Goal: Task Accomplishment & Management: Use online tool/utility

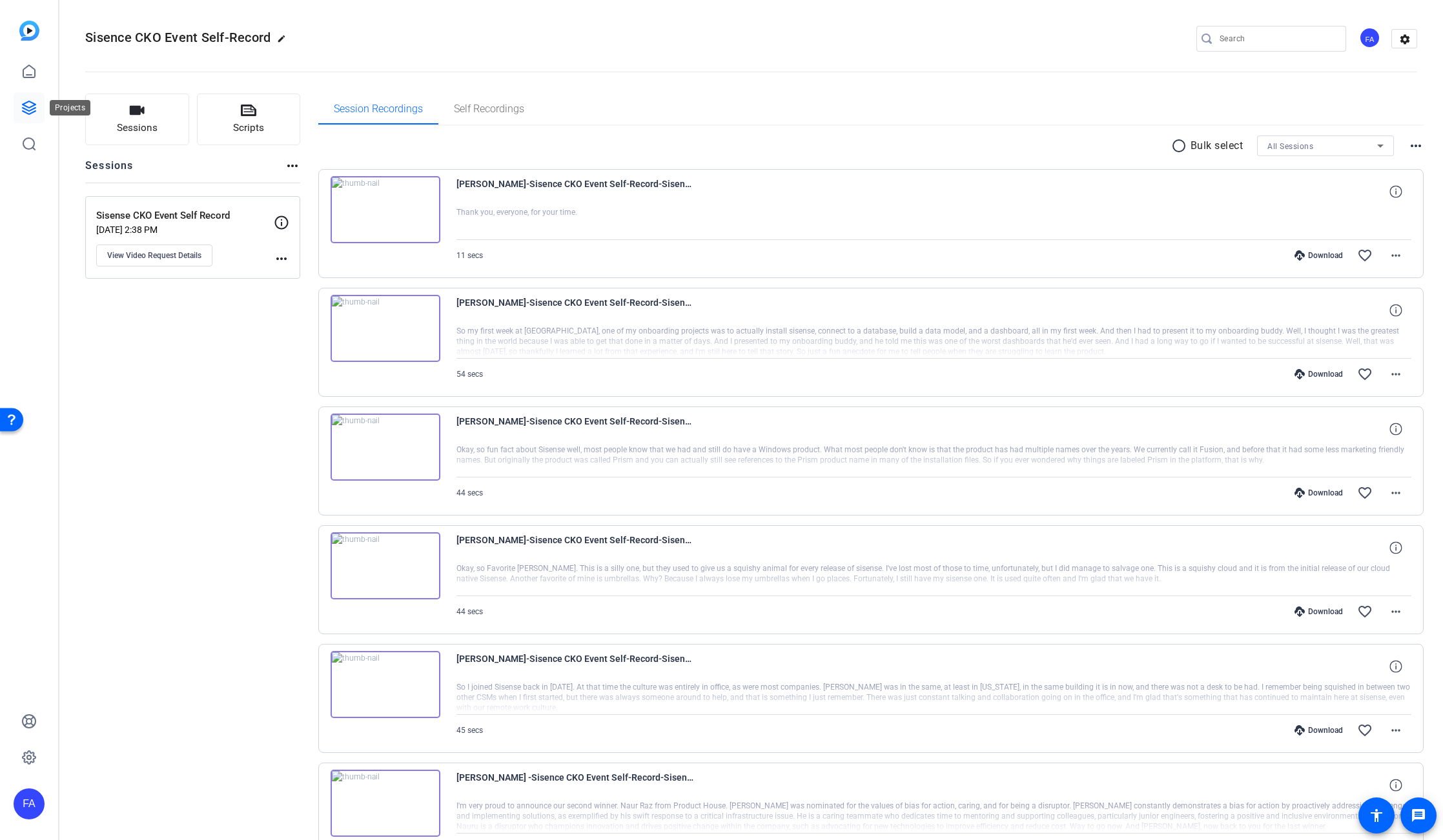
click at [30, 100] on icon at bounding box center [29, 108] width 15 height 15
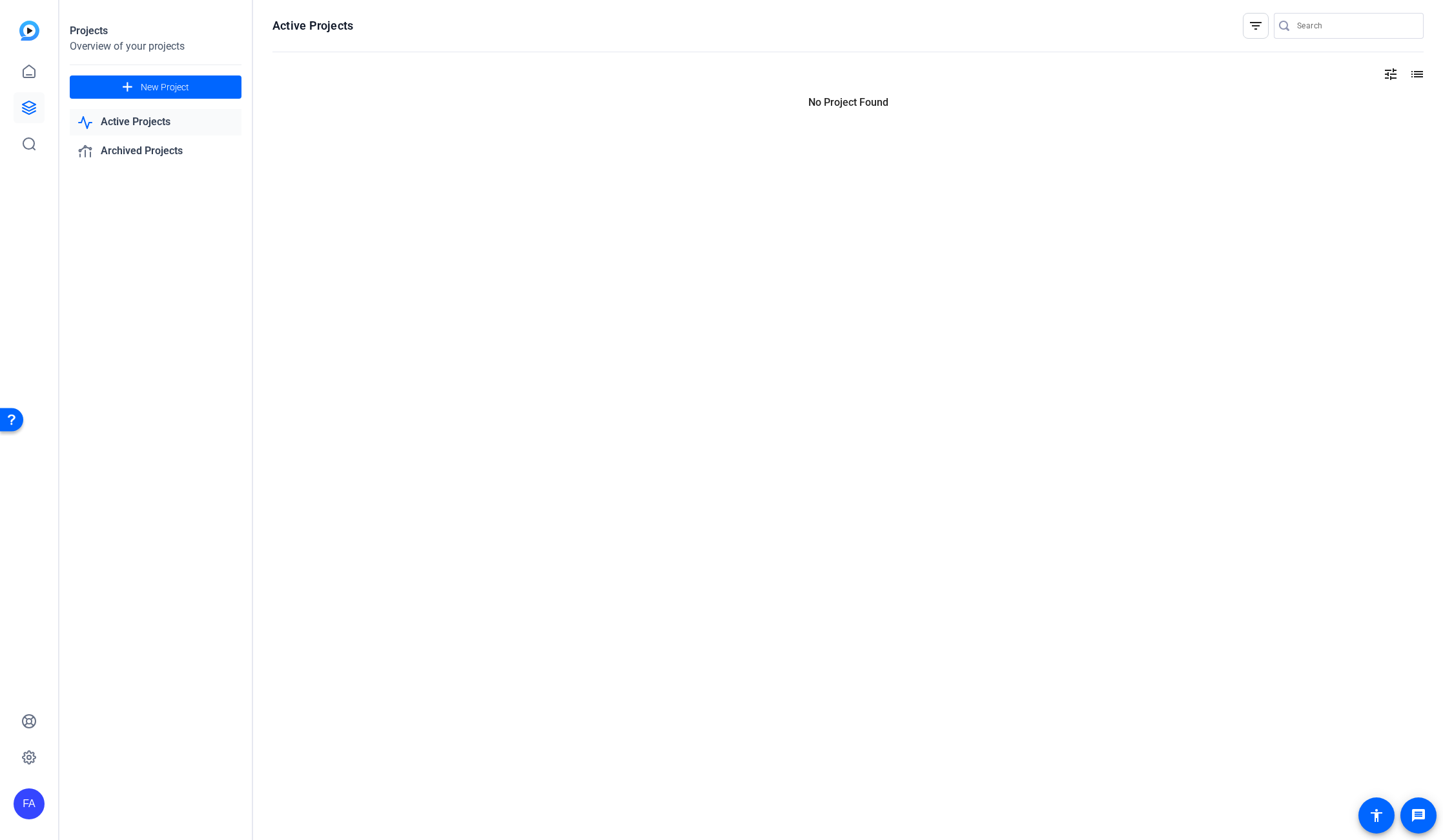
click at [139, 123] on link "Active Projects" at bounding box center [155, 122] width 172 height 26
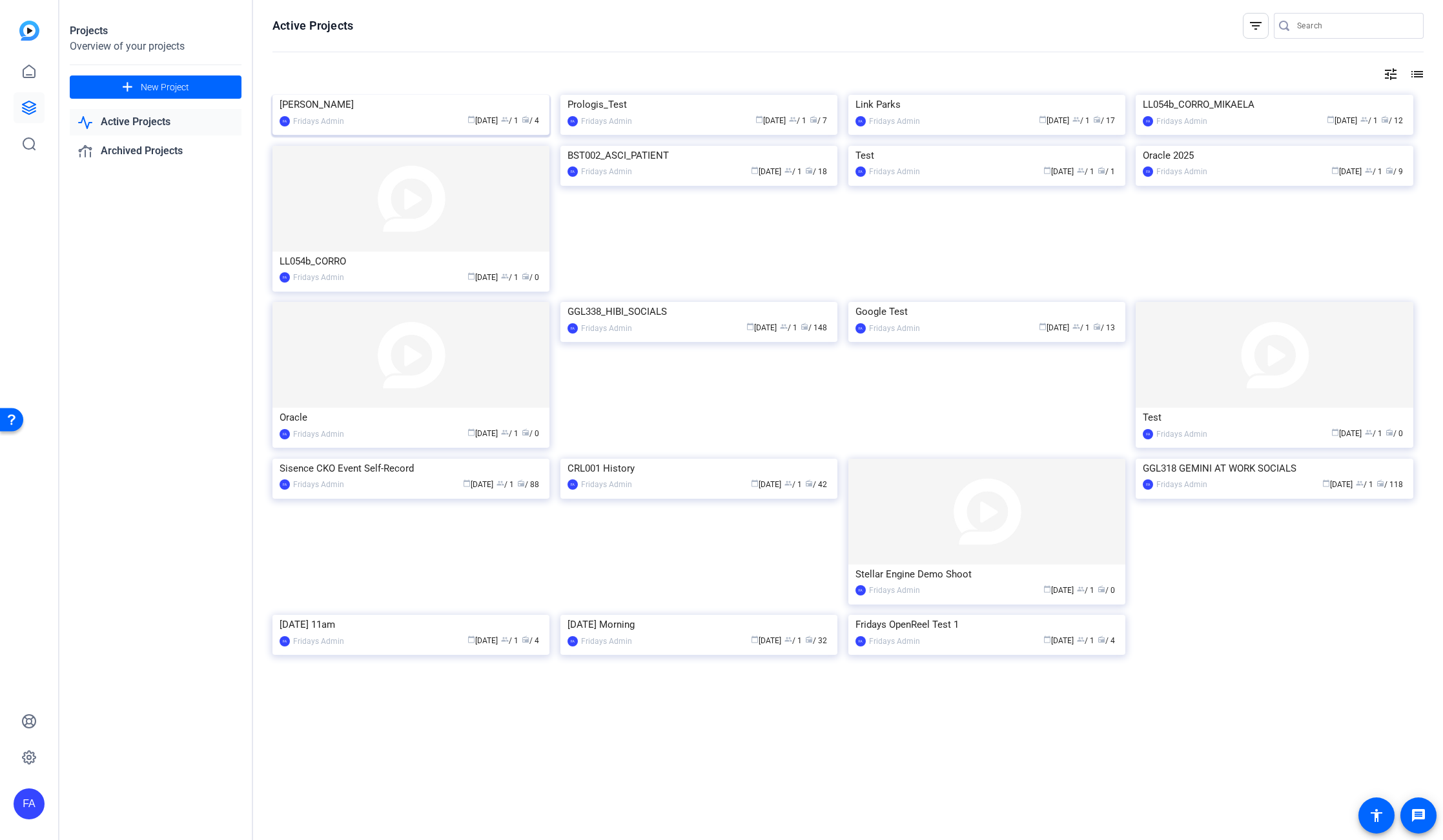
click at [365, 128] on div "calendar_today Oct 03 group / 1 radio / 4" at bounding box center [447, 121] width 192 height 14
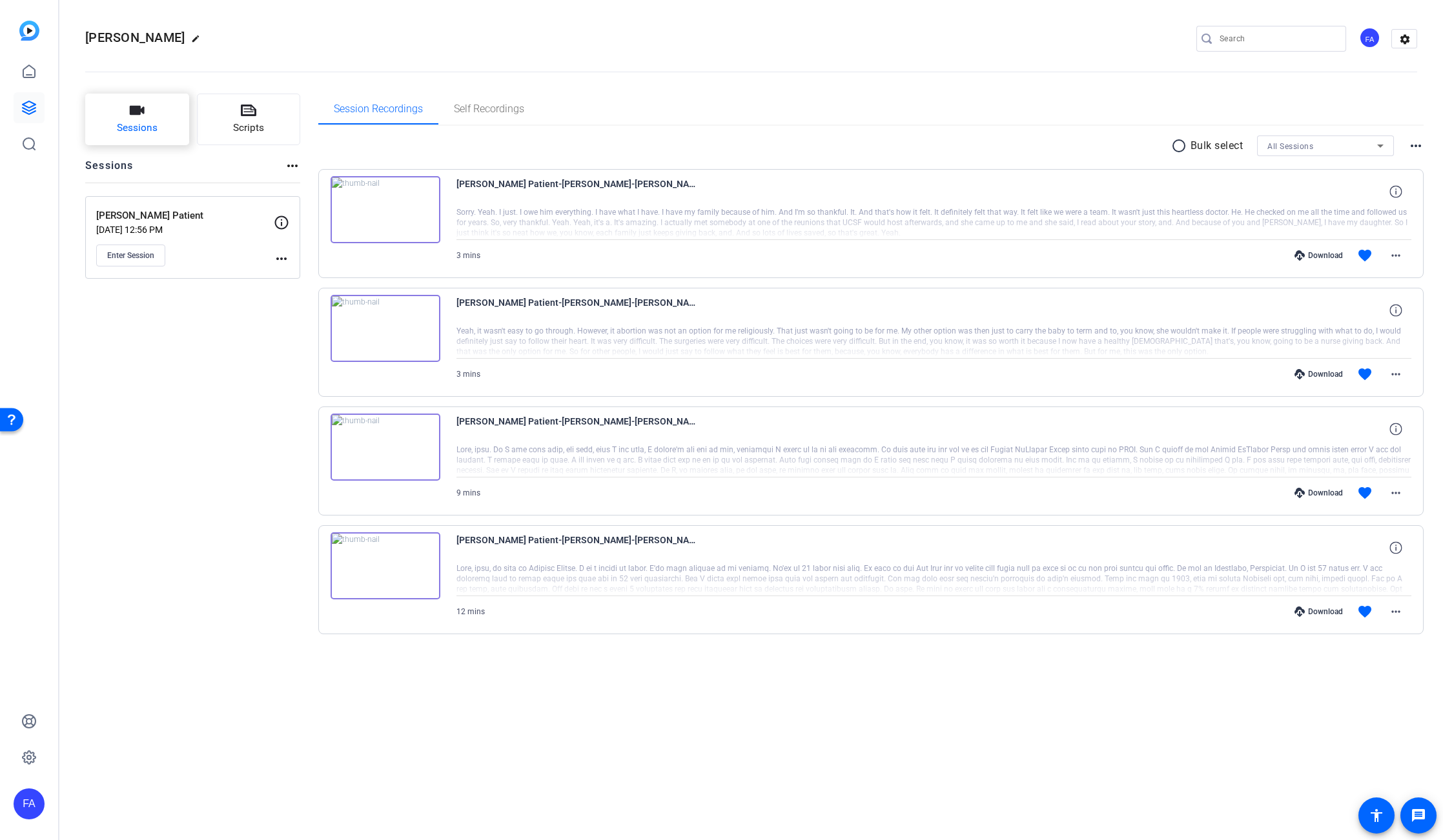
click at [149, 112] on button "Sessions" at bounding box center [137, 119] width 104 height 52
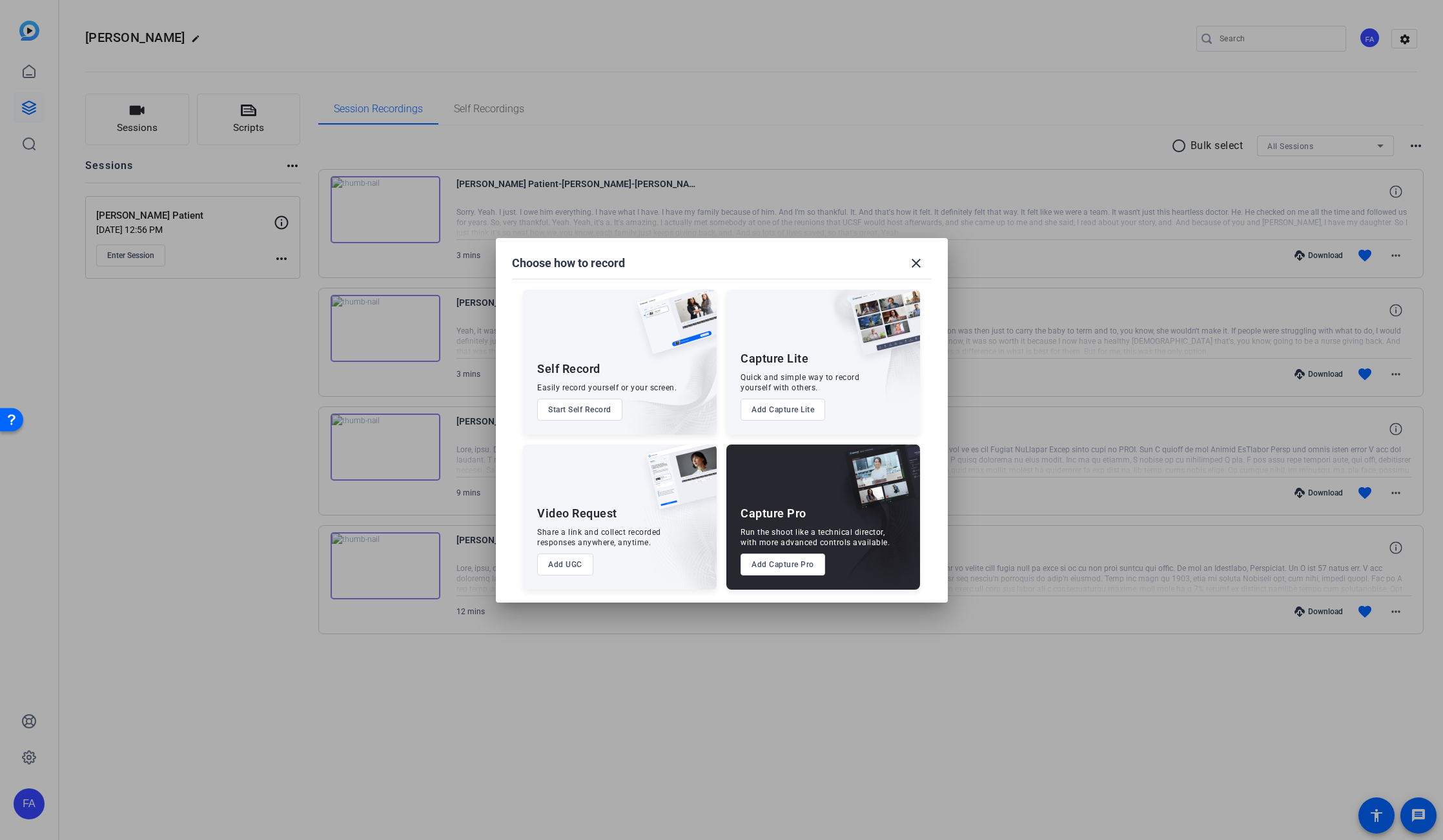
click at [781, 569] on button "Add Capture Pro" at bounding box center [783, 565] width 85 height 22
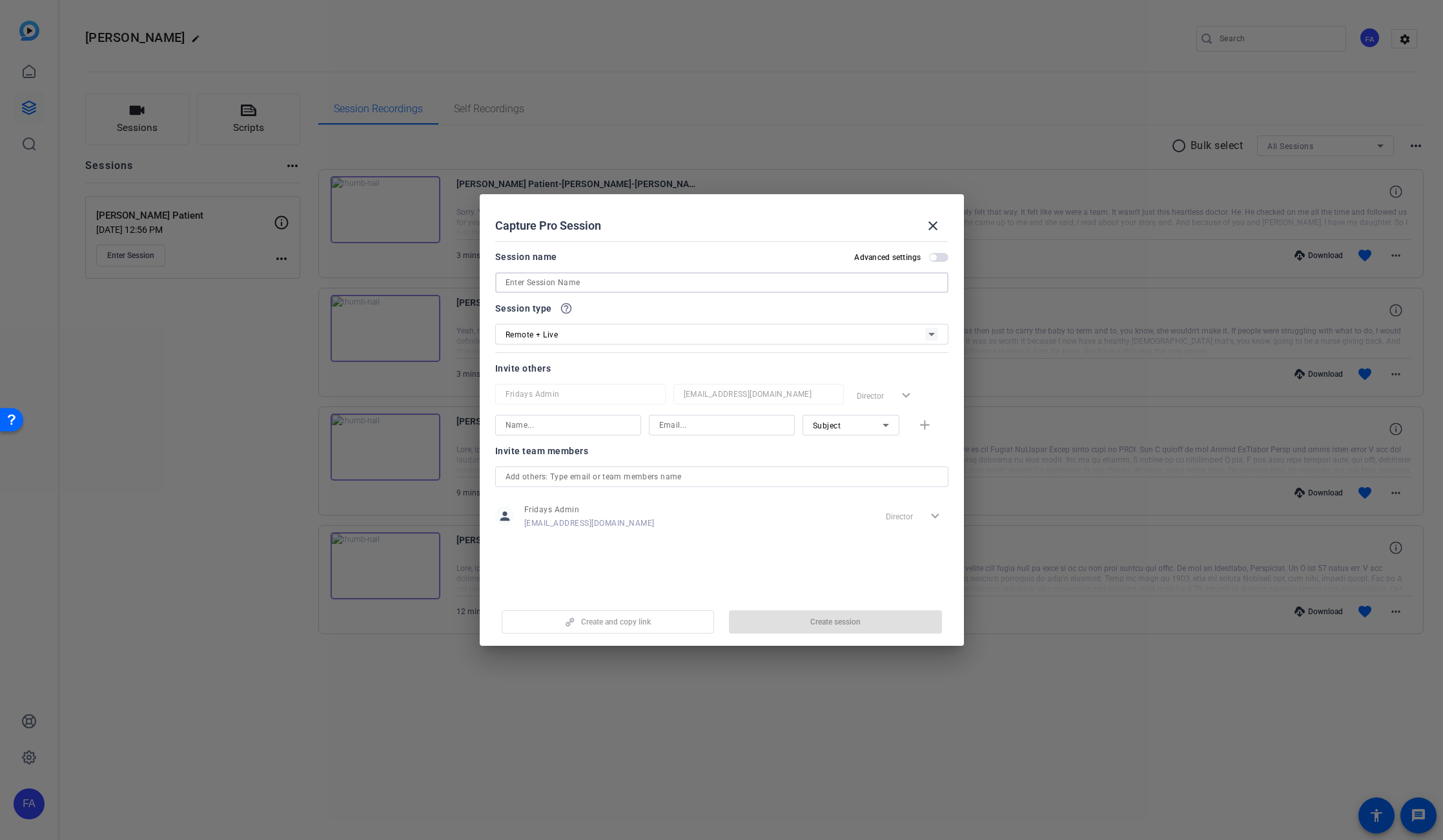
click at [507, 277] on input at bounding box center [721, 282] width 433 height 15
type input "T"
click at [512, 283] on input "T" at bounding box center [721, 282] width 433 height 15
type input "Farapulse"
click at [809, 622] on span "button" at bounding box center [835, 622] width 213 height 31
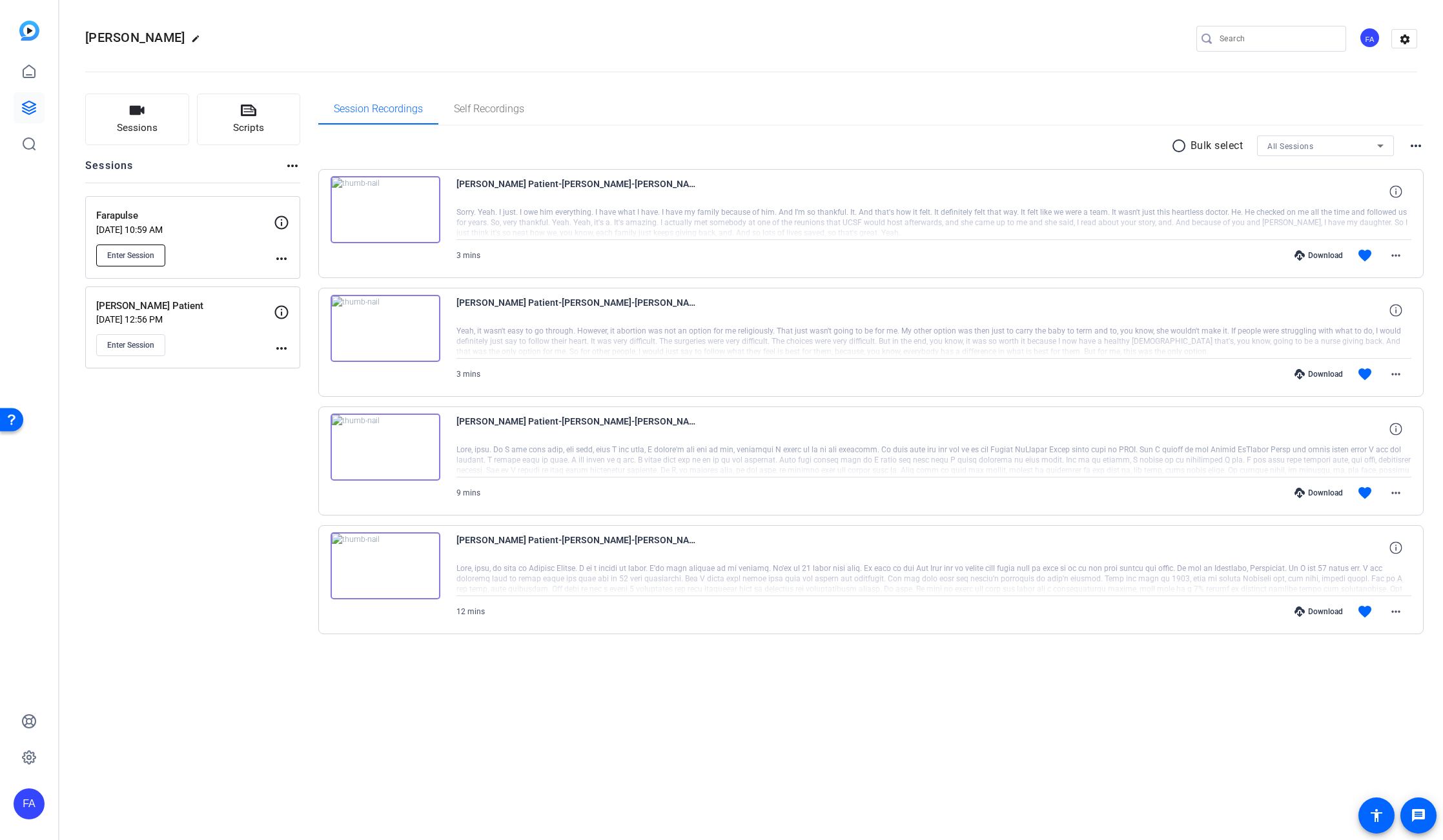
click at [123, 258] on span "Enter Session" at bounding box center [130, 255] width 47 height 10
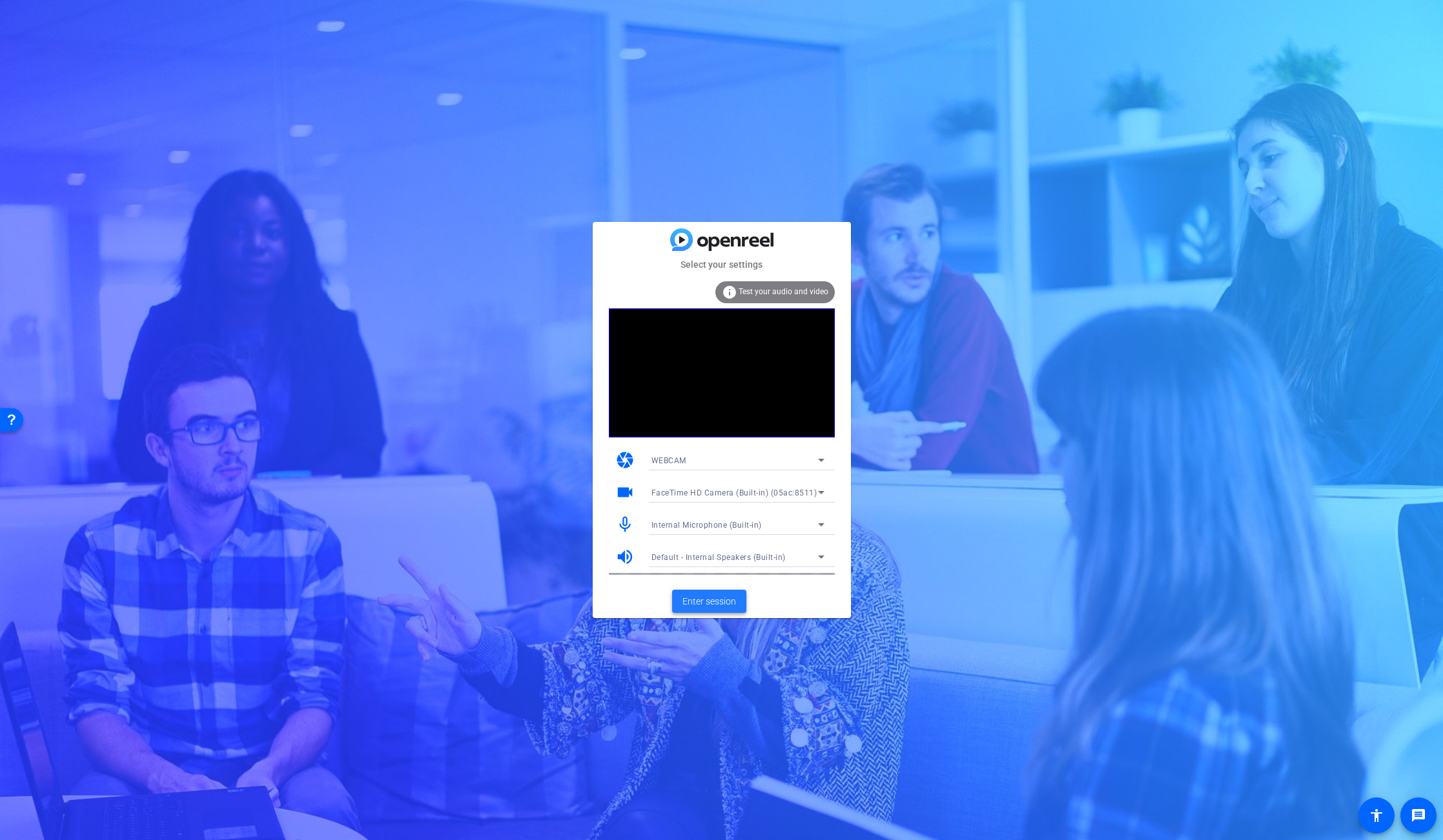
click at [712, 604] on span "Enter session" at bounding box center [709, 601] width 53 height 14
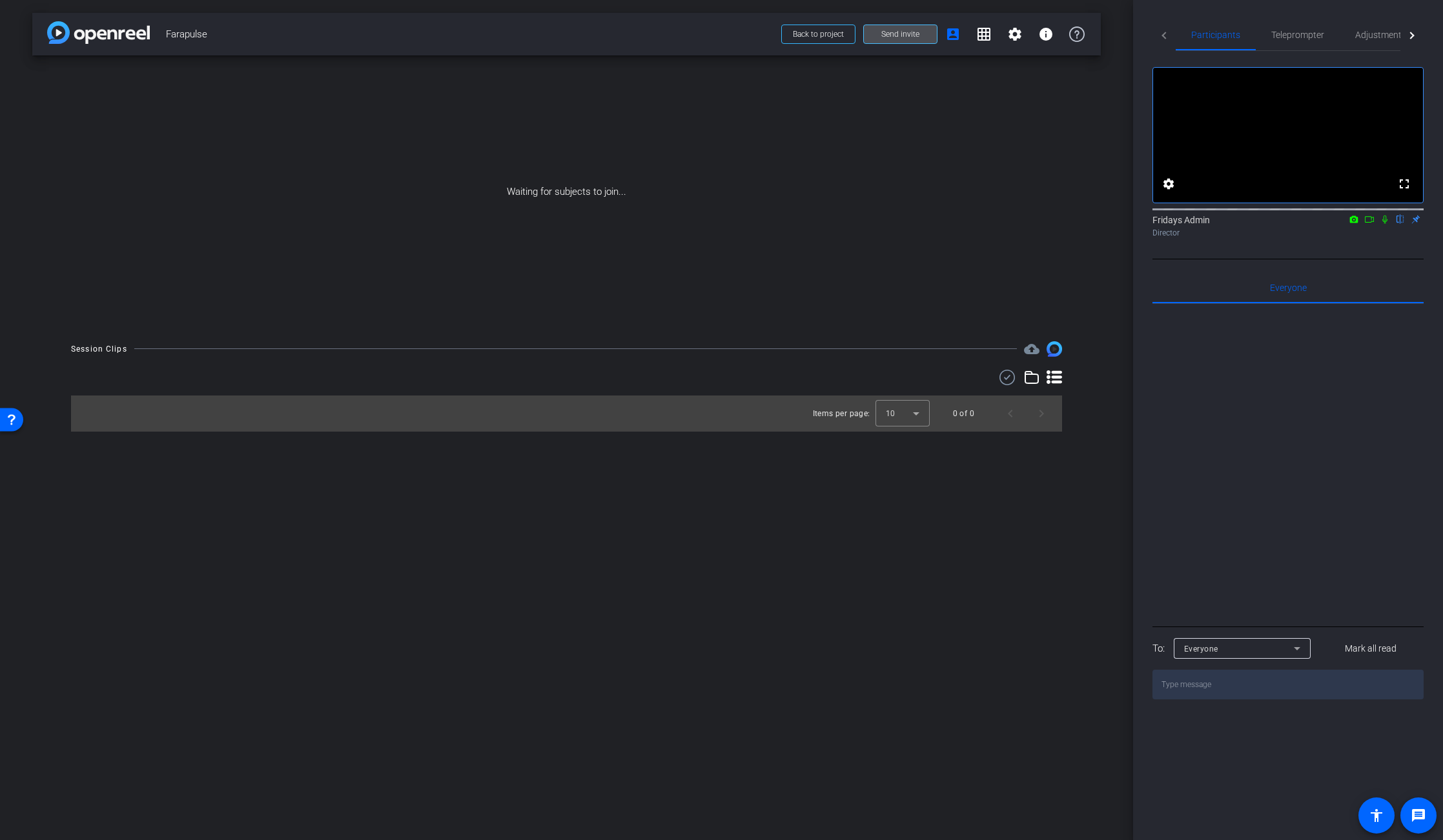
click at [906, 32] on span "Send invite" at bounding box center [901, 34] width 38 height 10
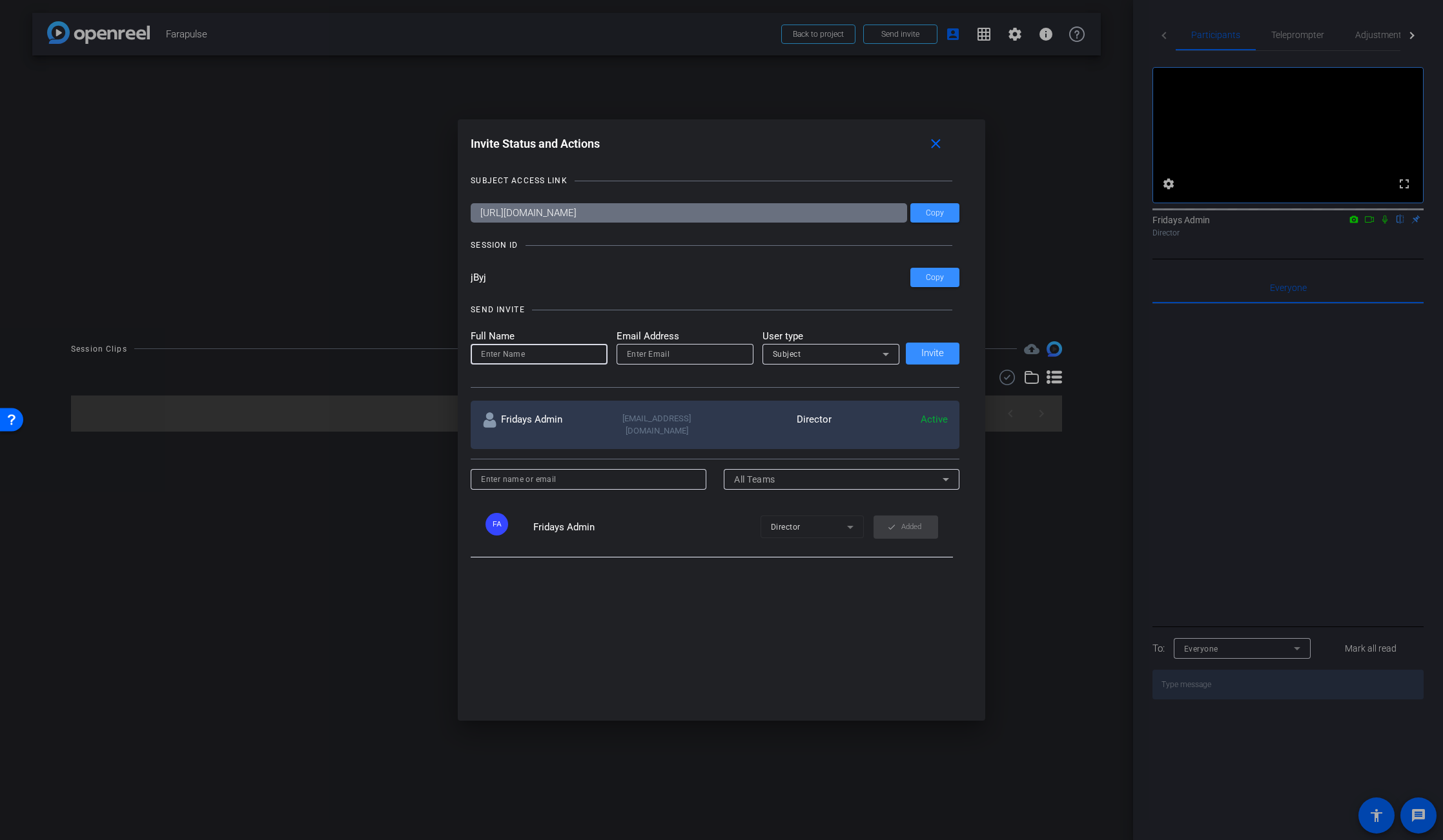
click at [507, 351] on input at bounding box center [539, 354] width 116 height 15
type input "[PERSON_NAME]"
click at [655, 358] on input "email" at bounding box center [685, 354] width 116 height 15
click at [636, 354] on input "email" at bounding box center [685, 354] width 116 height 15
type input "[PERSON_NAME][EMAIL_ADDRESS][DOMAIN_NAME]"
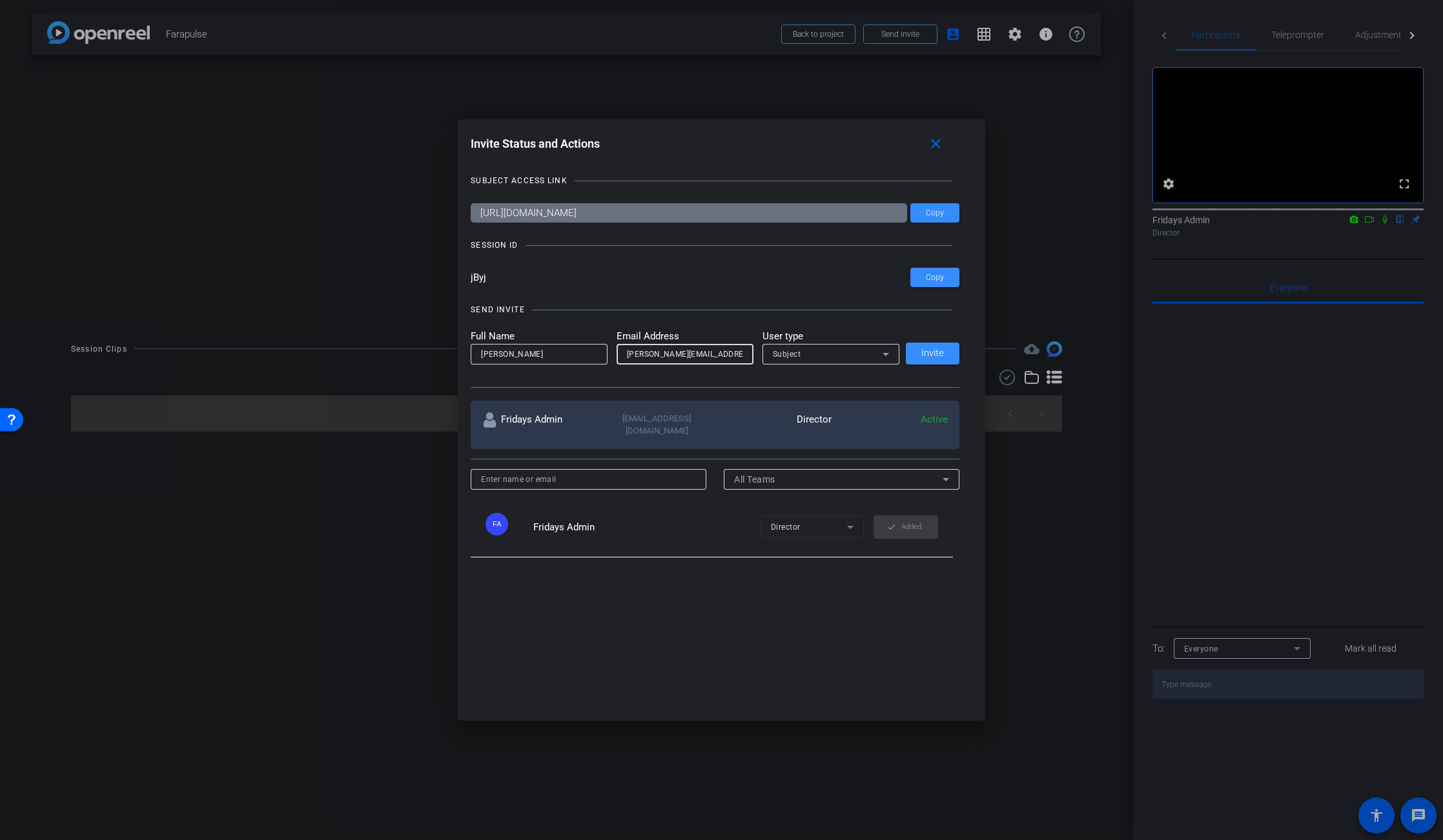
click at [813, 361] on div "Subject" at bounding box center [827, 354] width 110 height 16
click at [811, 380] on span "Collaborator" at bounding box center [796, 380] width 47 height 15
click at [939, 353] on span "Invite" at bounding box center [932, 353] width 23 height 10
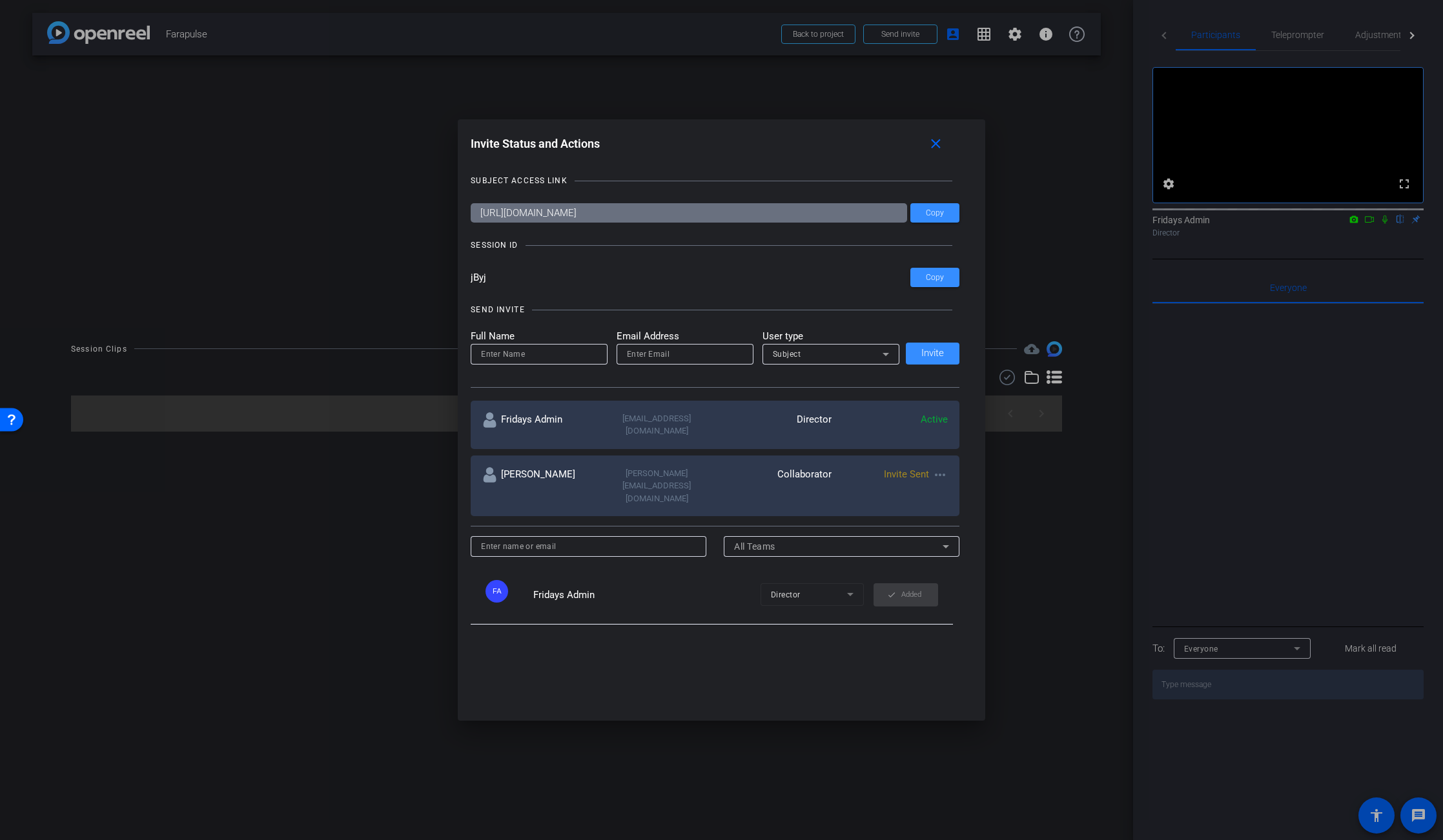
drag, startPoint x: 272, startPoint y: 221, endPoint x: 313, endPoint y: 197, distance: 47.5
click at [274, 221] on div at bounding box center [721, 420] width 1443 height 840
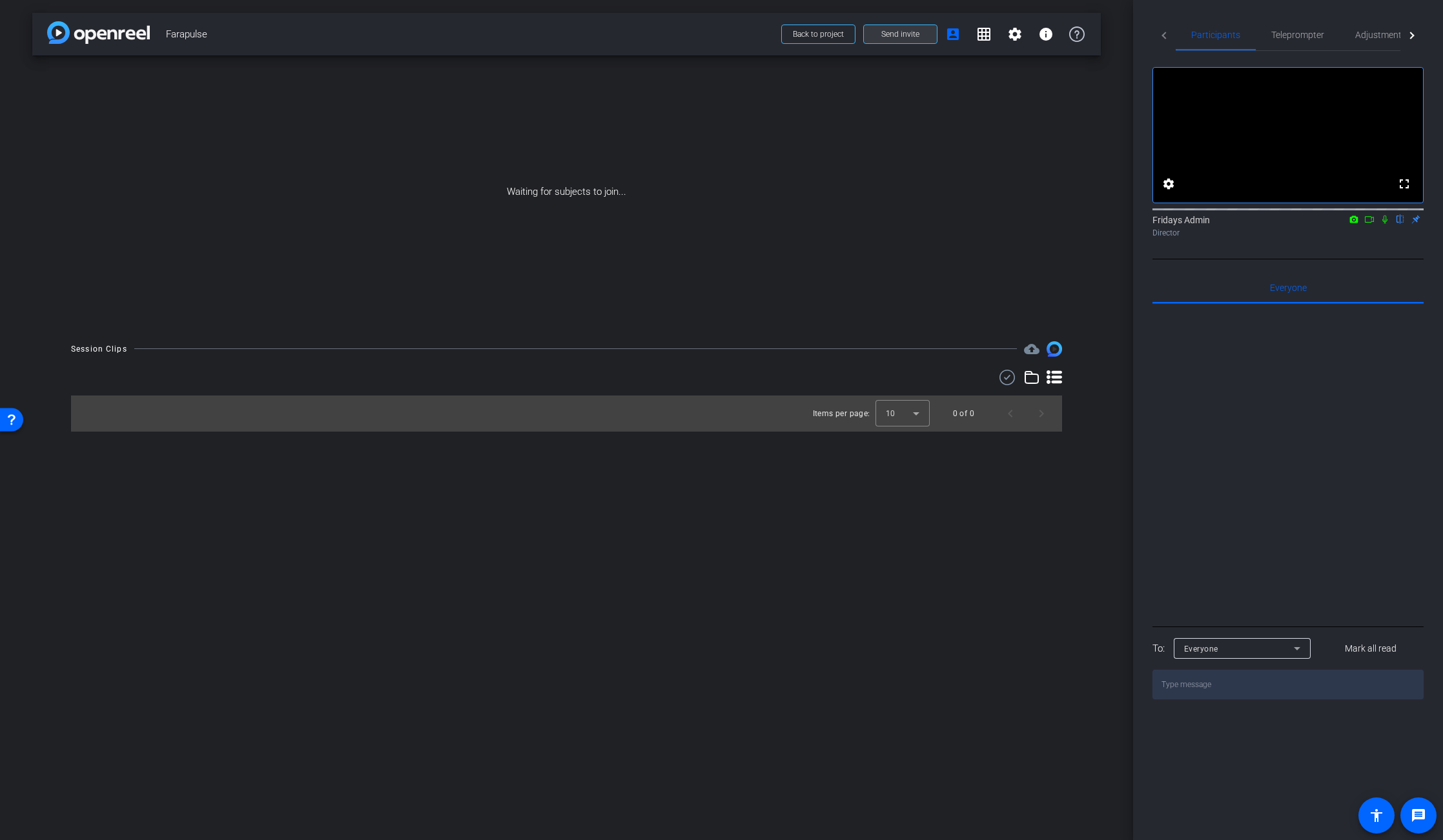
click at [898, 35] on span "Send invite" at bounding box center [901, 34] width 38 height 10
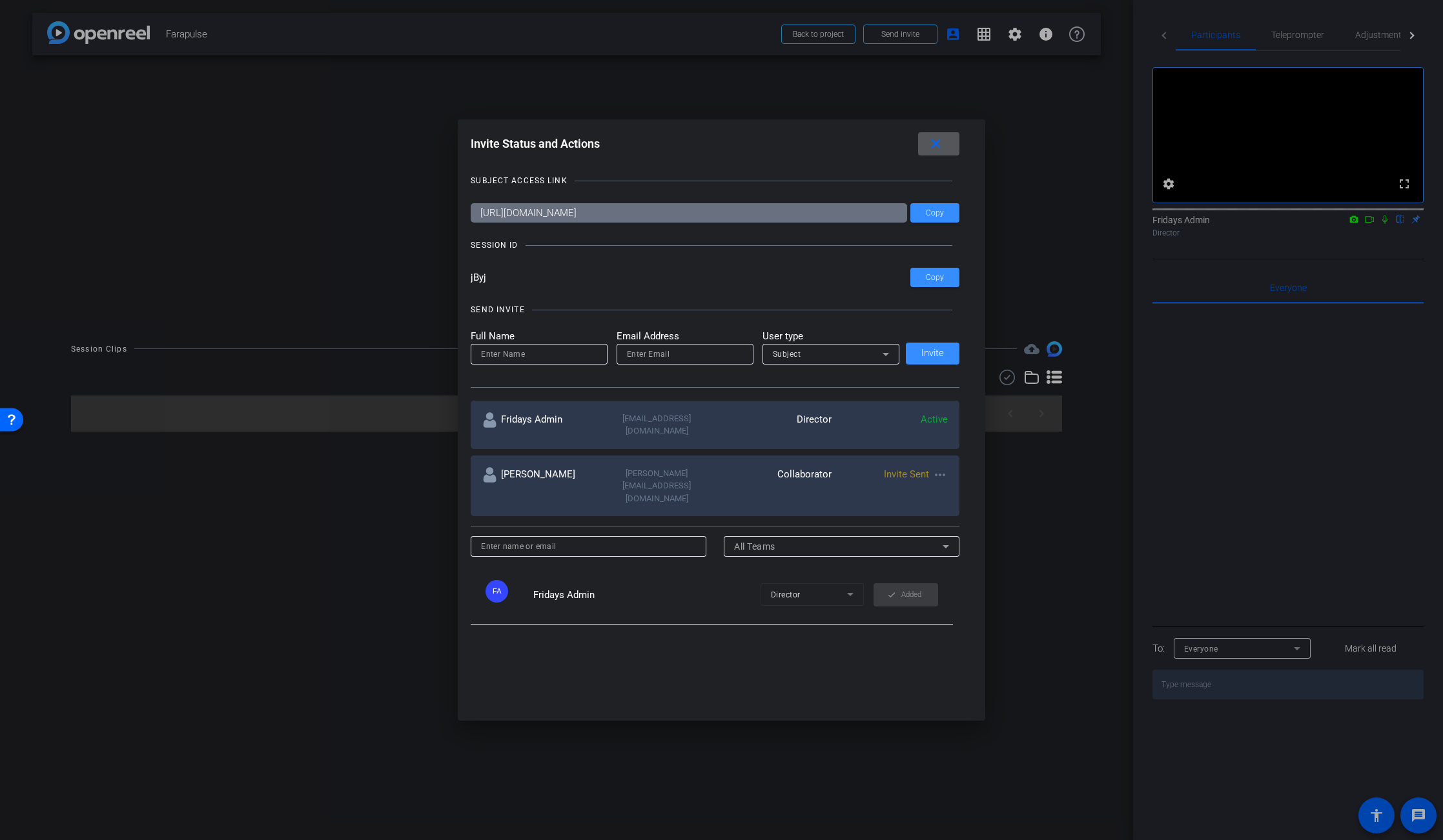
click at [630, 353] on input "email" at bounding box center [685, 354] width 116 height 15
paste input "[EMAIL_ADDRESS][DOMAIN_NAME]"
type input "[EMAIL_ADDRESS][DOMAIN_NAME]"
click at [503, 358] on input at bounding box center [539, 354] width 116 height 15
type input "[PERSON_NAME]"
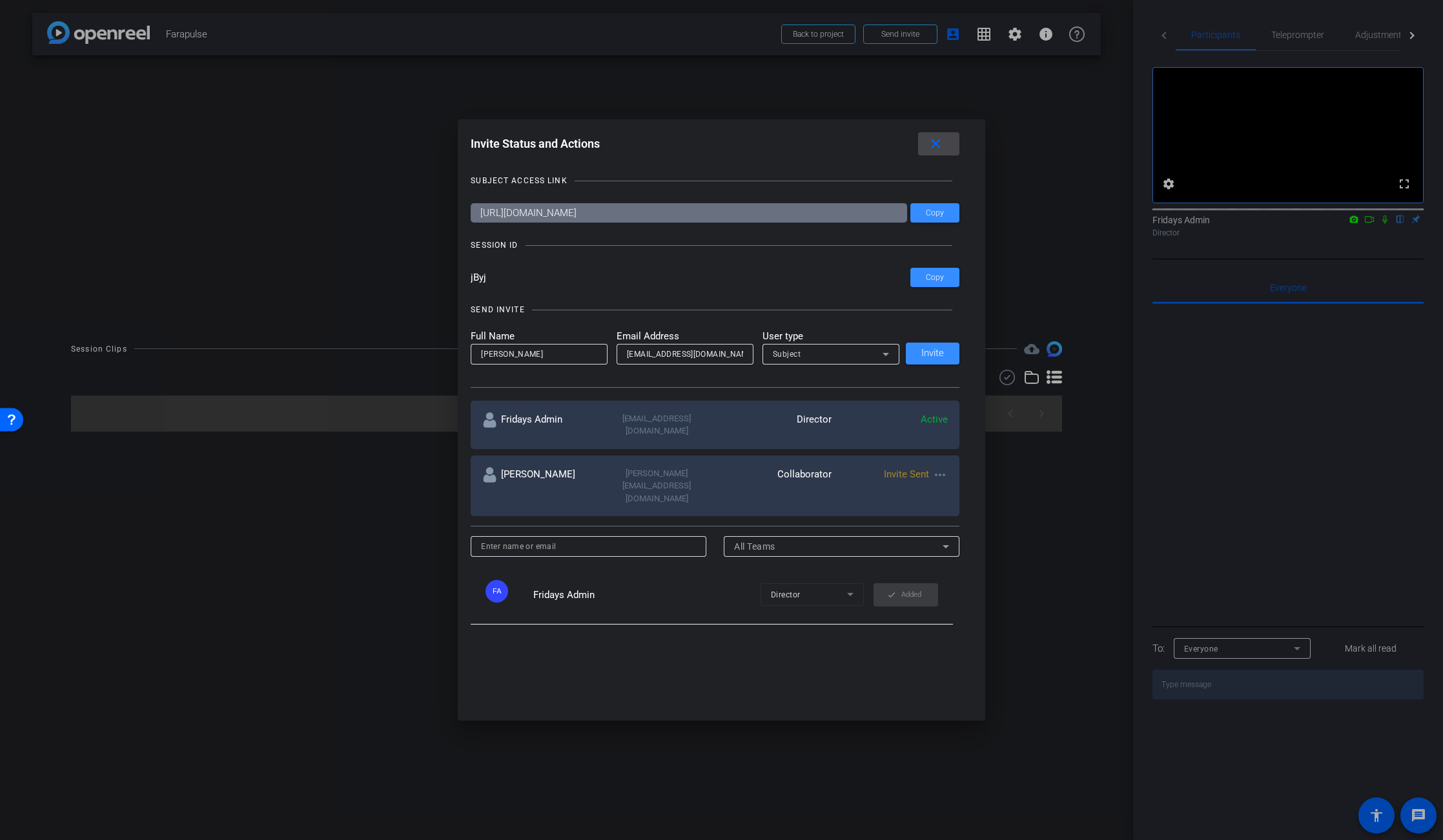
click at [939, 146] on mat-icon "close" at bounding box center [936, 144] width 16 height 16
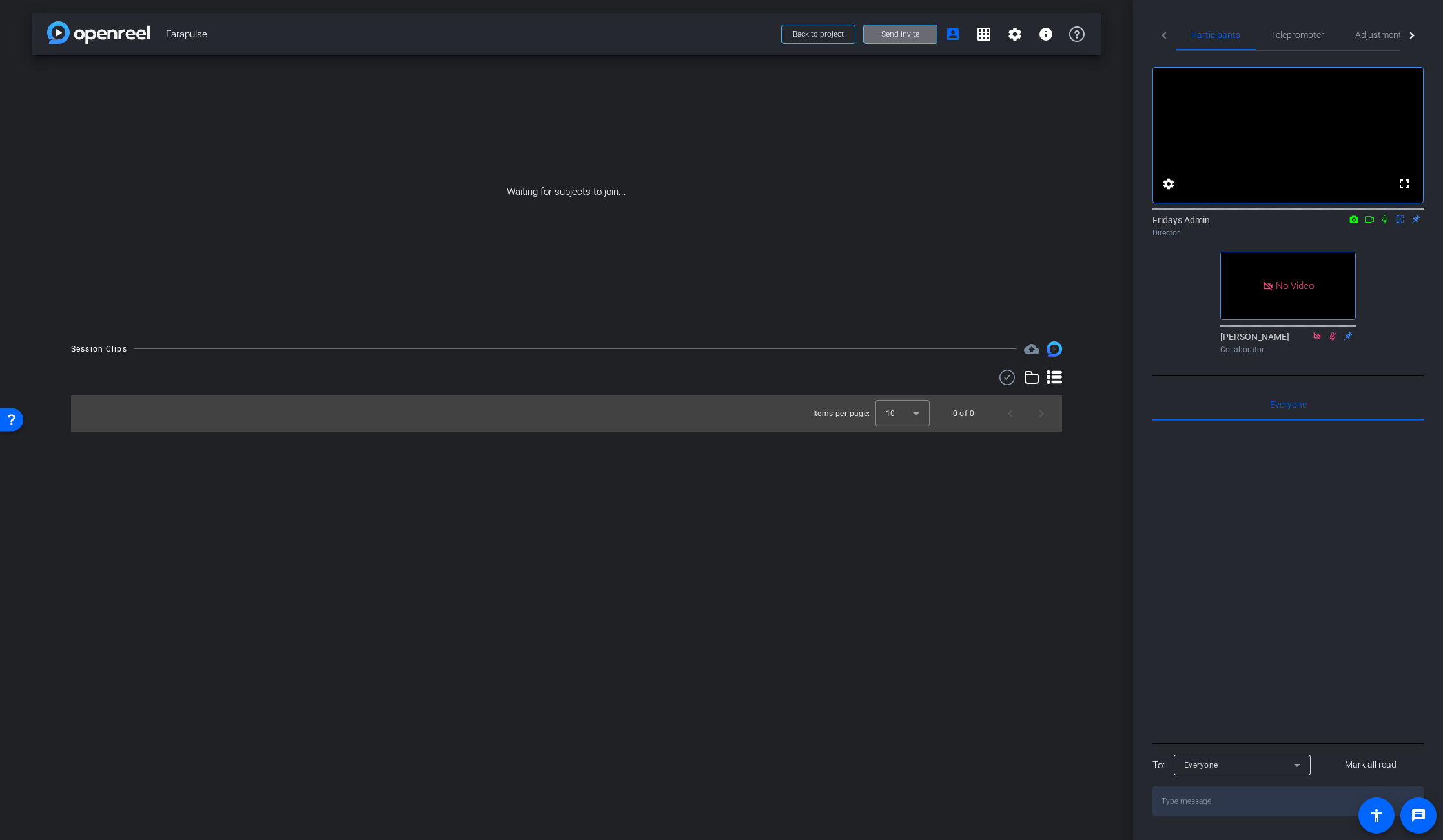
click at [900, 33] on span "Send invite" at bounding box center [901, 34] width 38 height 10
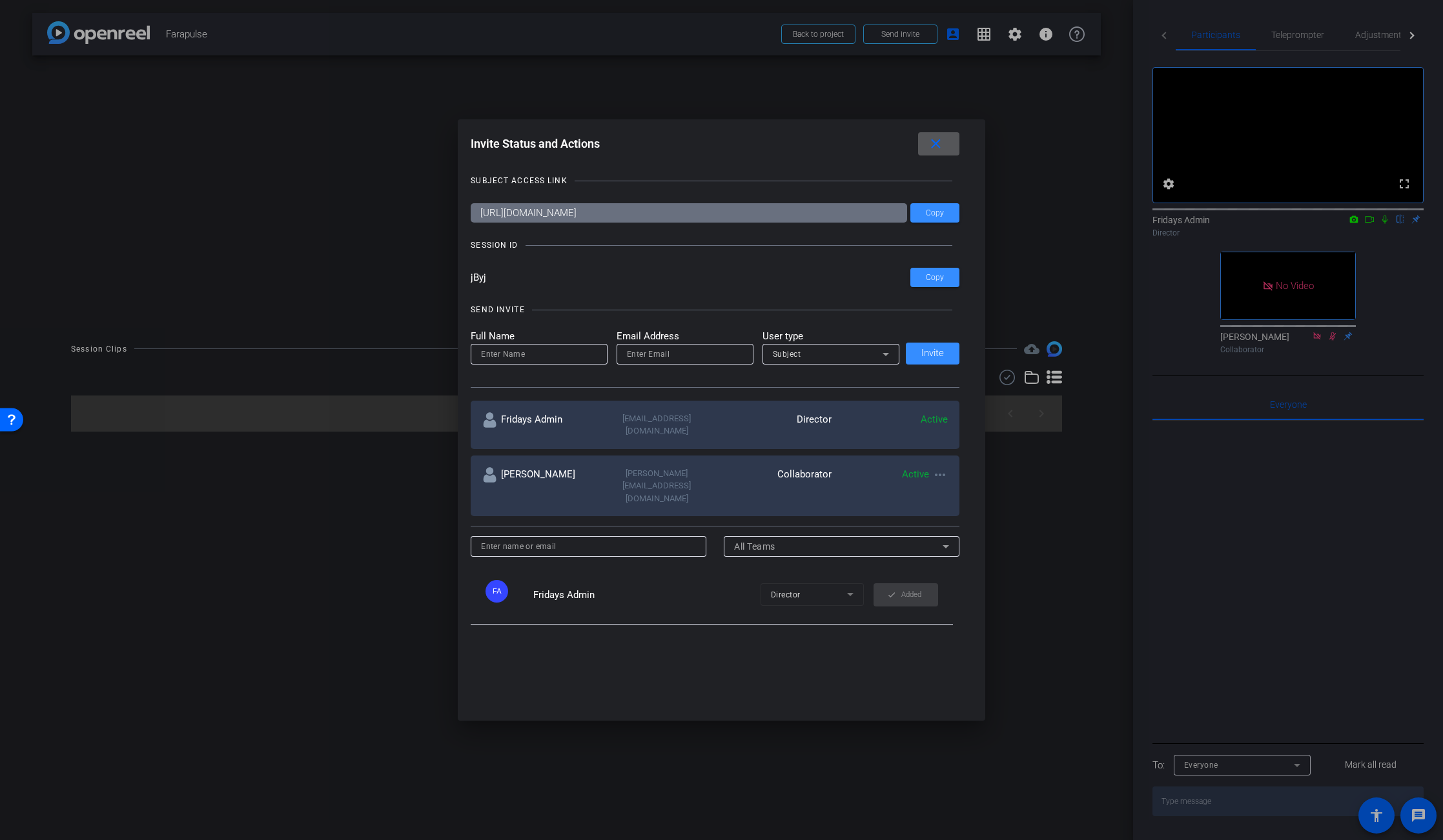
scroll to position [1, 0]
click at [633, 354] on input "email" at bounding box center [685, 353] width 116 height 15
paste input "[EMAIL_ADDRESS][DOMAIN_NAME]"
type input "[EMAIL_ADDRESS][DOMAIN_NAME]"
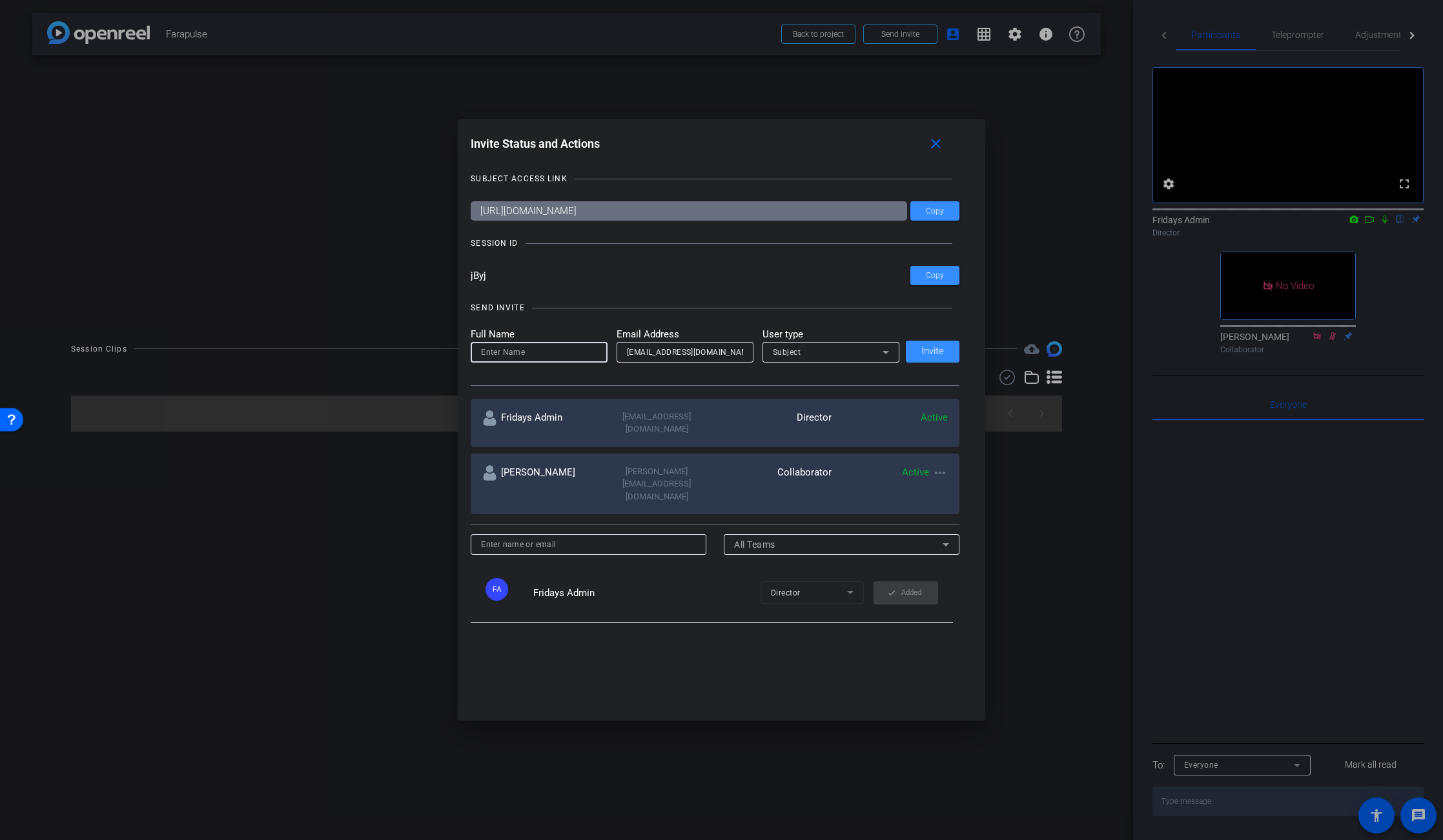
click at [489, 353] on input at bounding box center [539, 352] width 116 height 15
type input "Allie"
click at [824, 357] on div "Subject" at bounding box center [827, 352] width 110 height 16
click at [812, 375] on span "Collaborator" at bounding box center [796, 378] width 47 height 15
click at [935, 356] on span "Invite" at bounding box center [932, 351] width 23 height 10
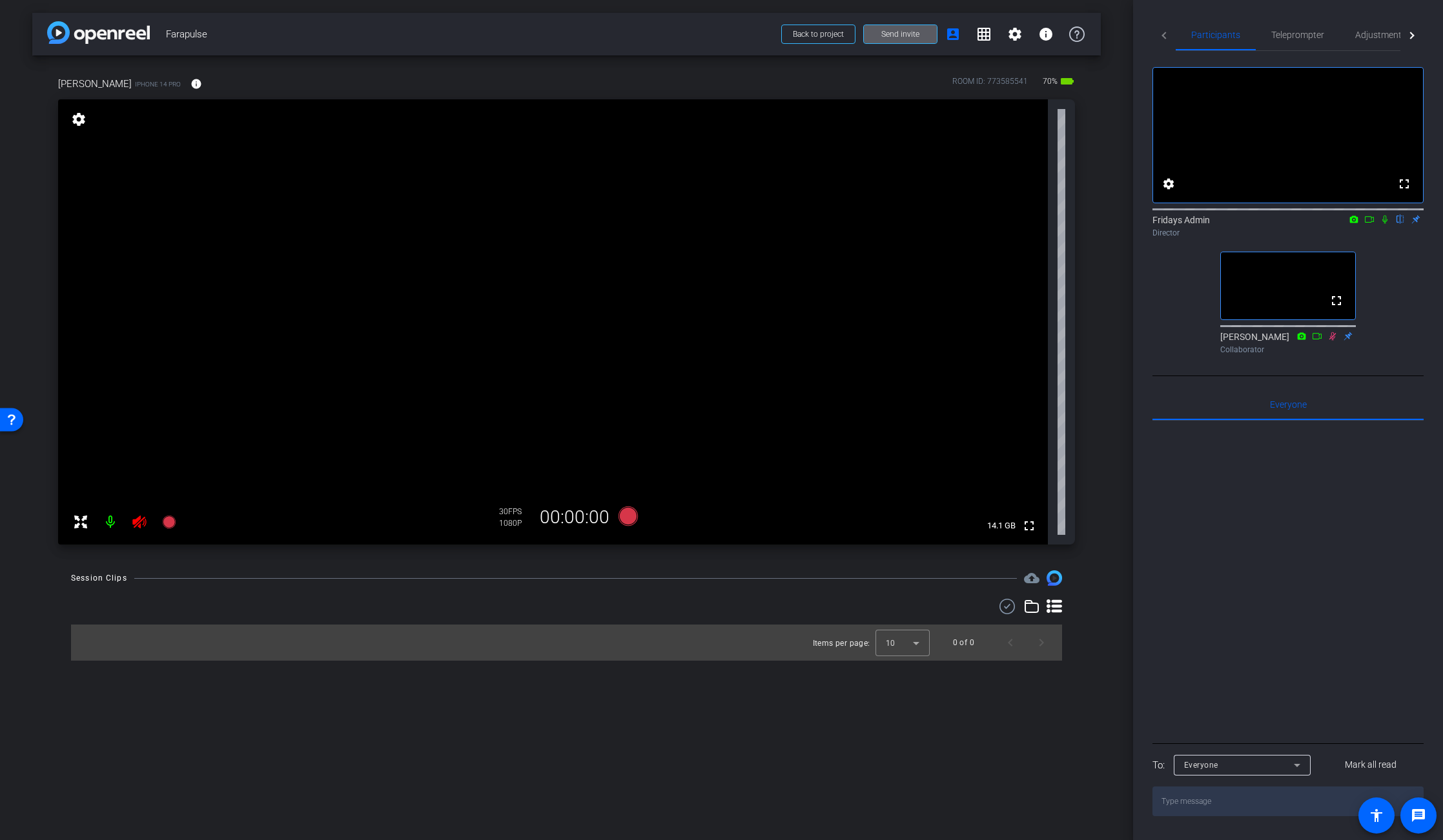
click at [941, 140] on video at bounding box center [553, 322] width 990 height 445
click at [109, 521] on mat-icon at bounding box center [110, 522] width 26 height 26
drag, startPoint x: 107, startPoint y: 520, endPoint x: 122, endPoint y: 524, distance: 15.5
click at [107, 520] on mat-icon at bounding box center [110, 522] width 26 height 26
click at [143, 524] on icon at bounding box center [139, 522] width 15 height 15
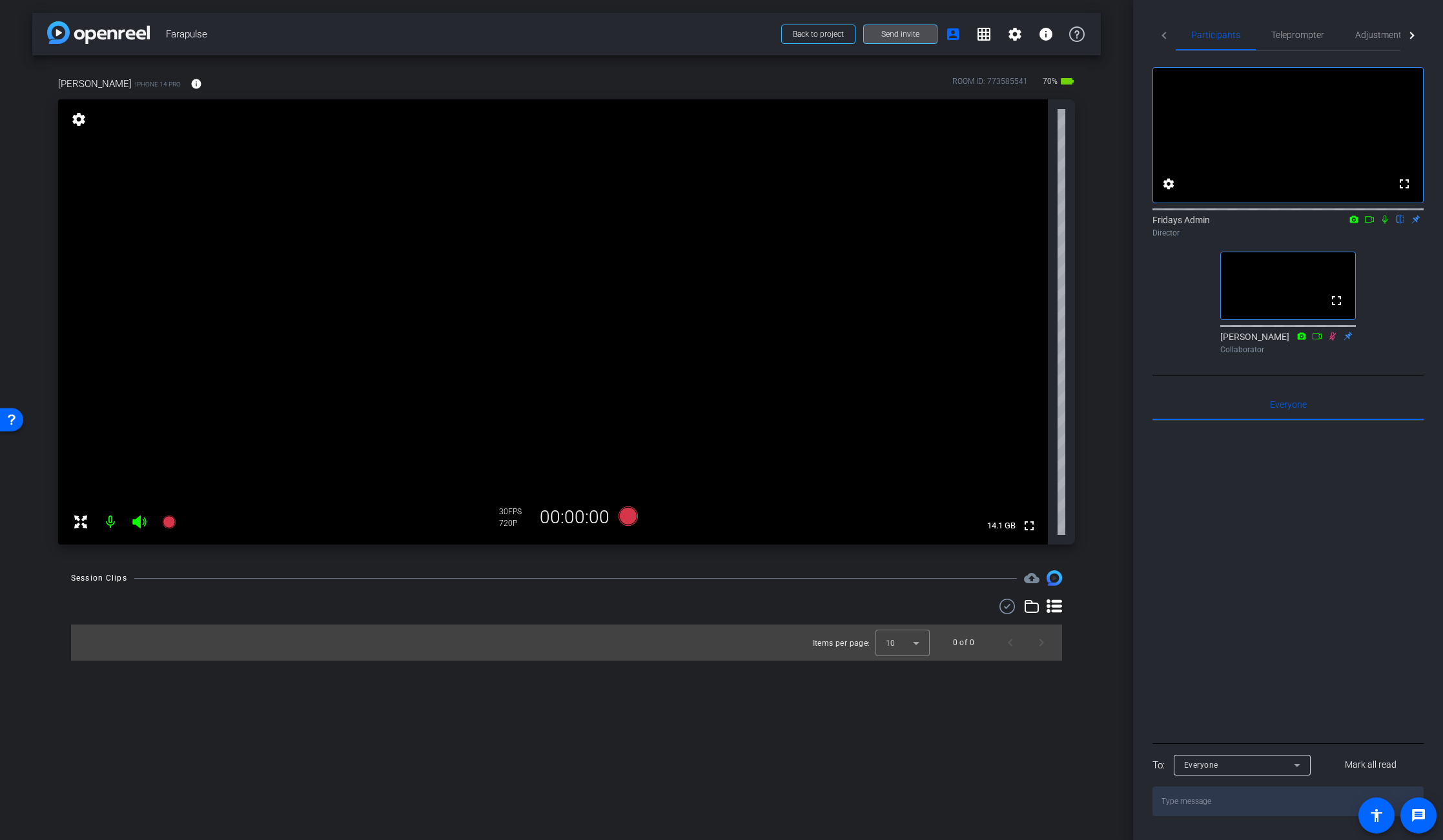
click at [909, 35] on span "Send invite" at bounding box center [901, 34] width 38 height 10
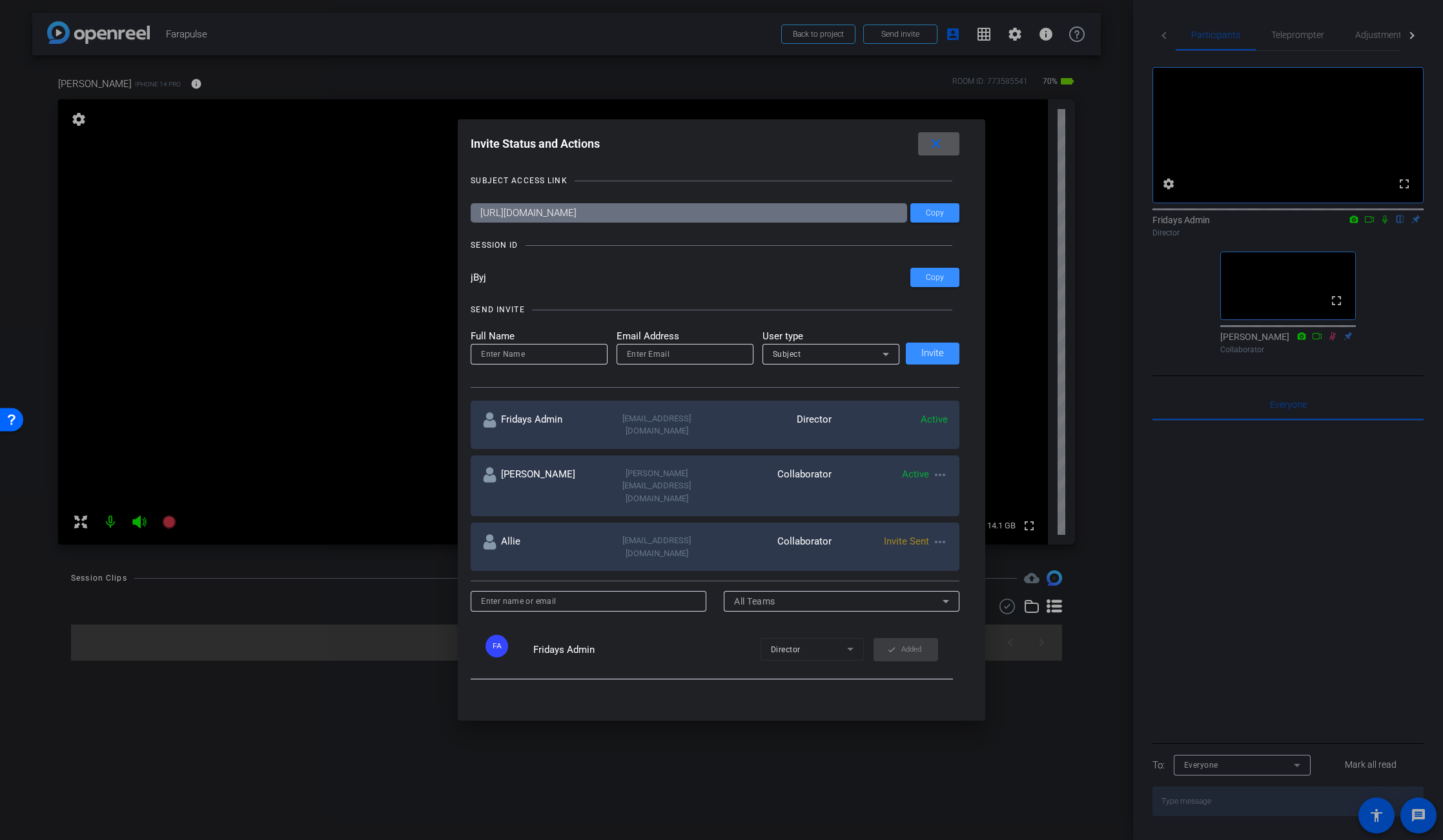
drag, startPoint x: 614, startPoint y: 598, endPoint x: 583, endPoint y: 593, distance: 31.4
click at [611, 620] on div "FA Fridays Admin Director check Added" at bounding box center [712, 649] width 482 height 59
click at [936, 145] on mat-icon "close" at bounding box center [936, 144] width 16 height 16
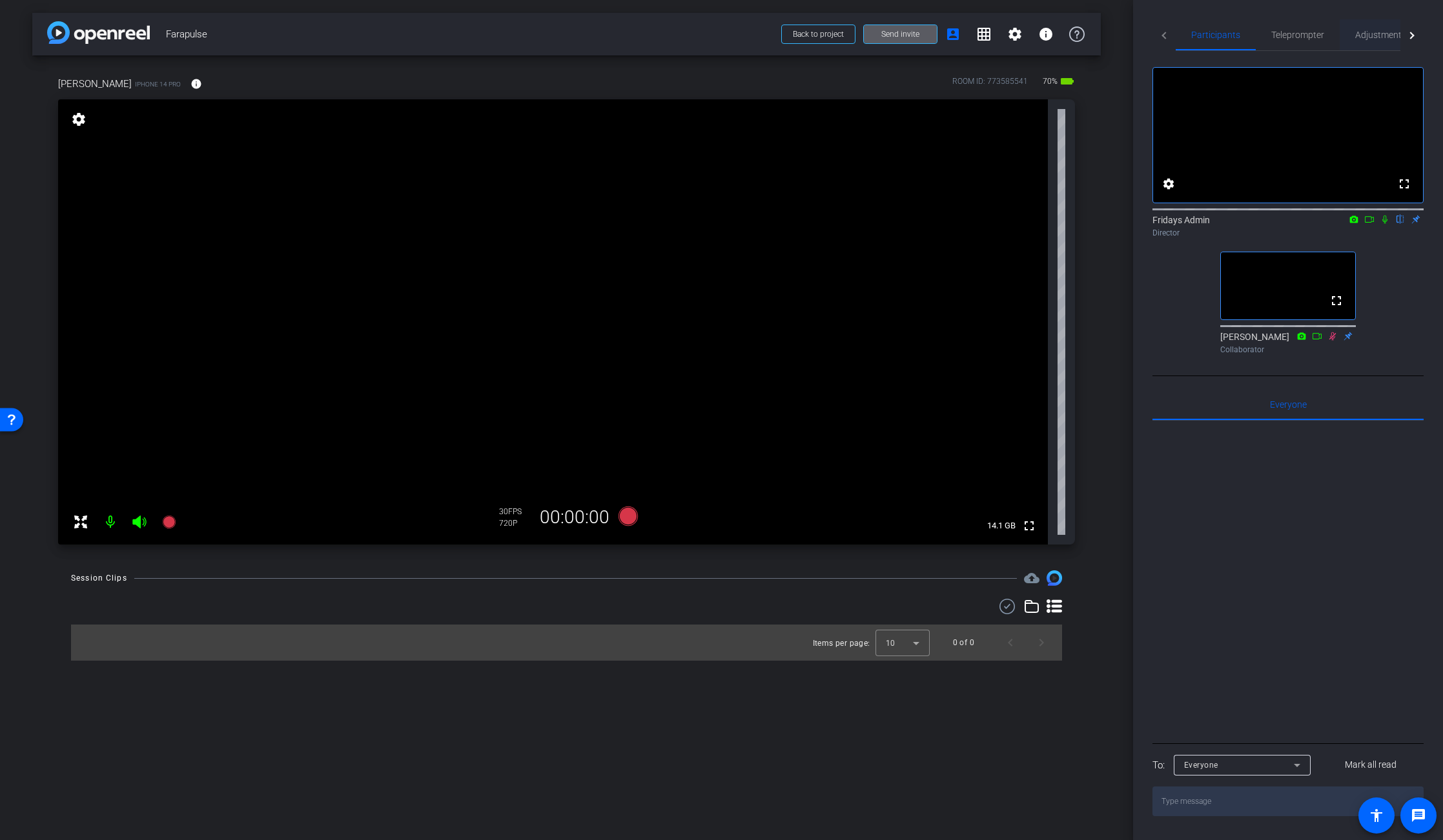
click at [1379, 35] on span "Adjustments" at bounding box center [1381, 34] width 51 height 9
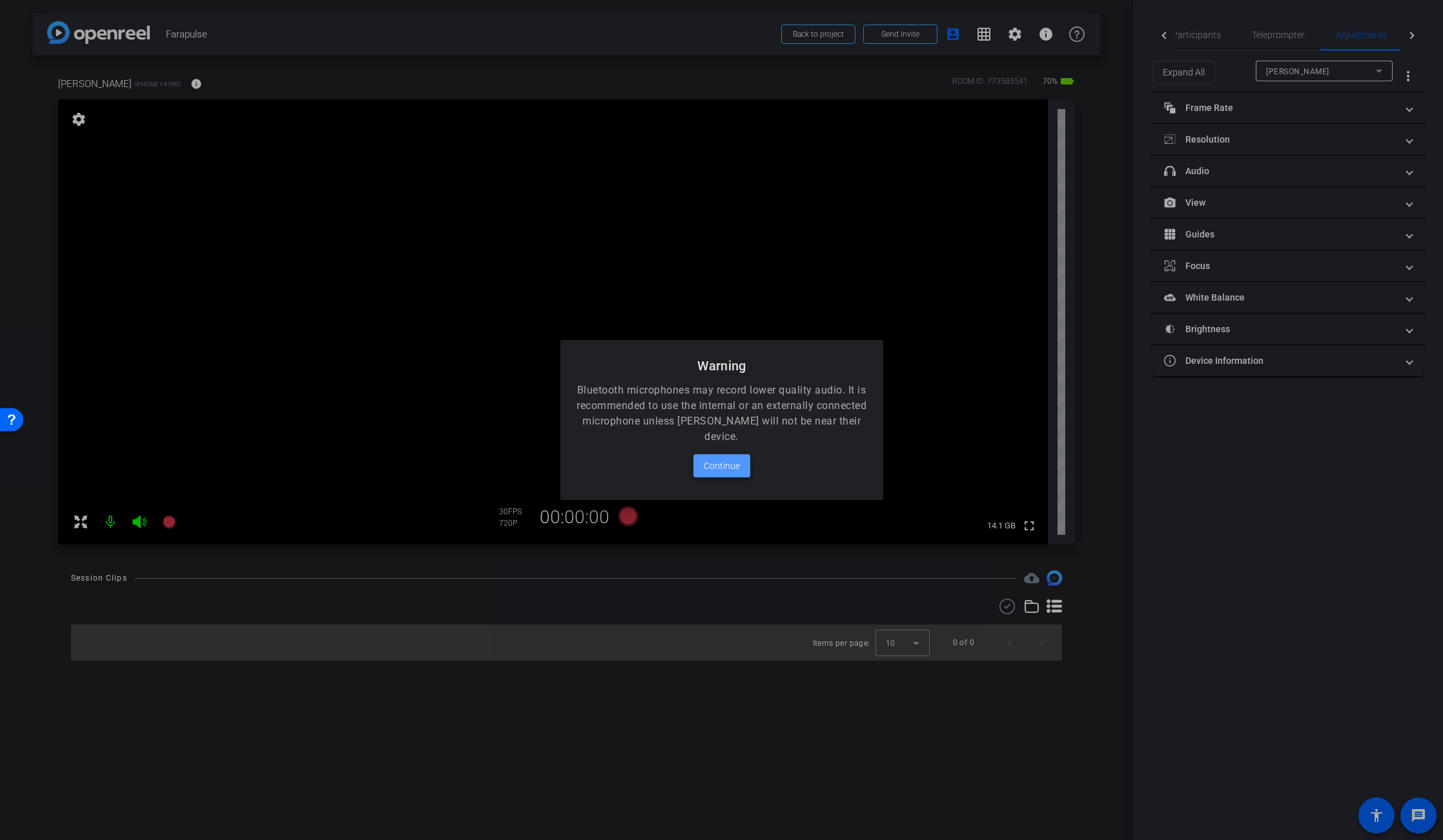
click at [723, 463] on span "Continue" at bounding box center [721, 465] width 36 height 15
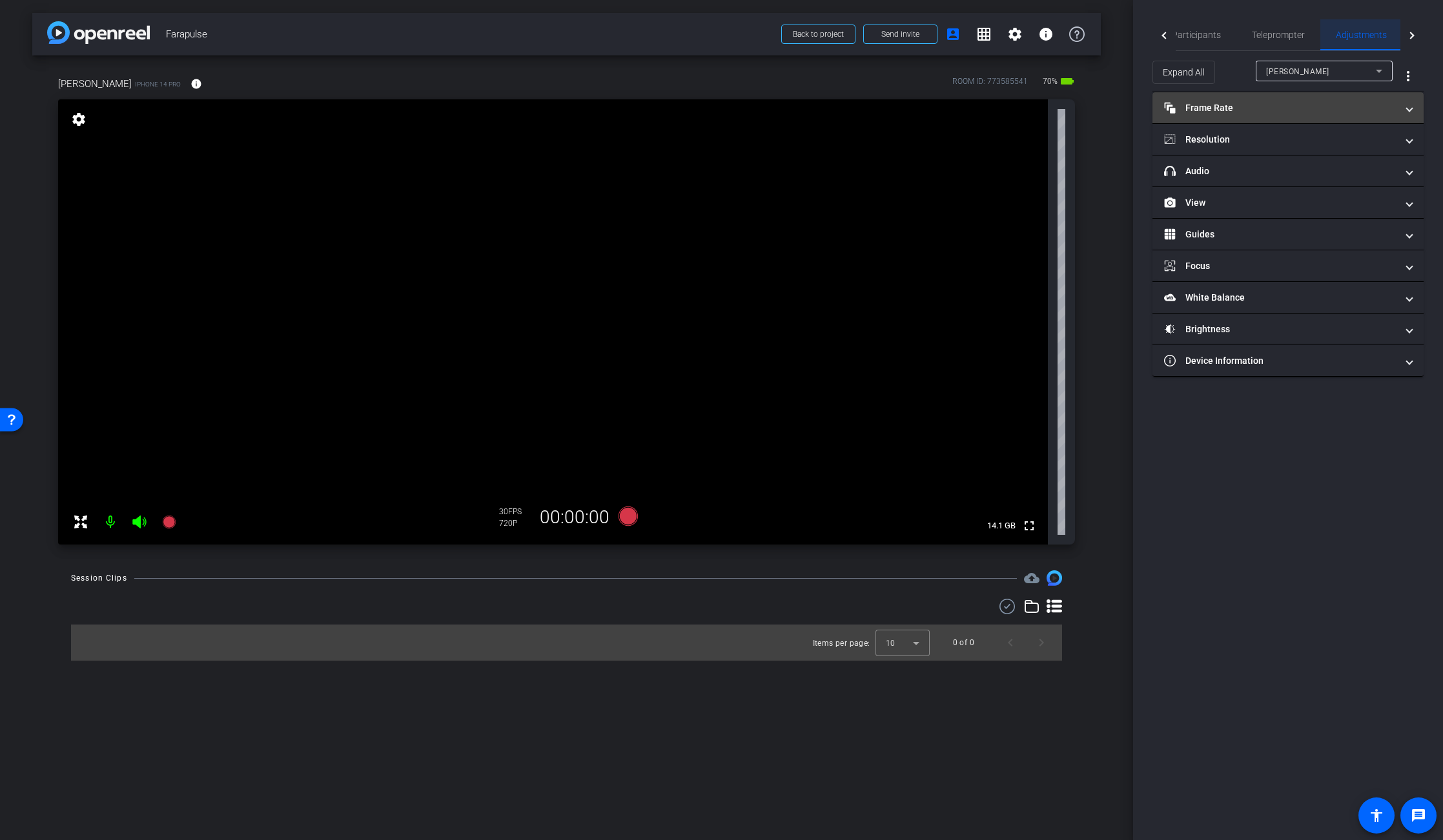
click at [1227, 104] on mat-panel-title "Frame Rate Frame Rate" at bounding box center [1280, 108] width 232 height 14
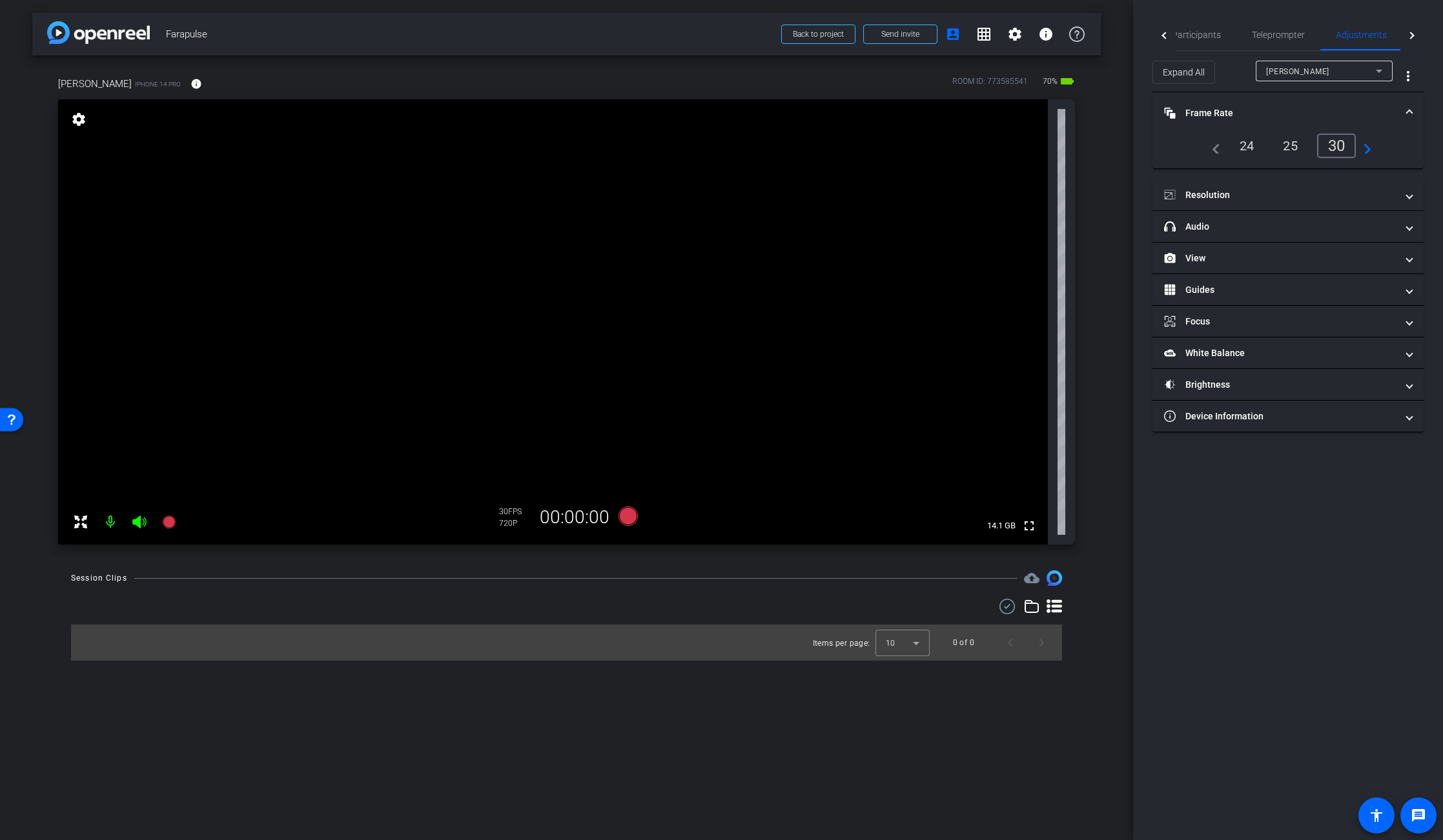
click at [1248, 140] on div "24" at bounding box center [1247, 146] width 34 height 22
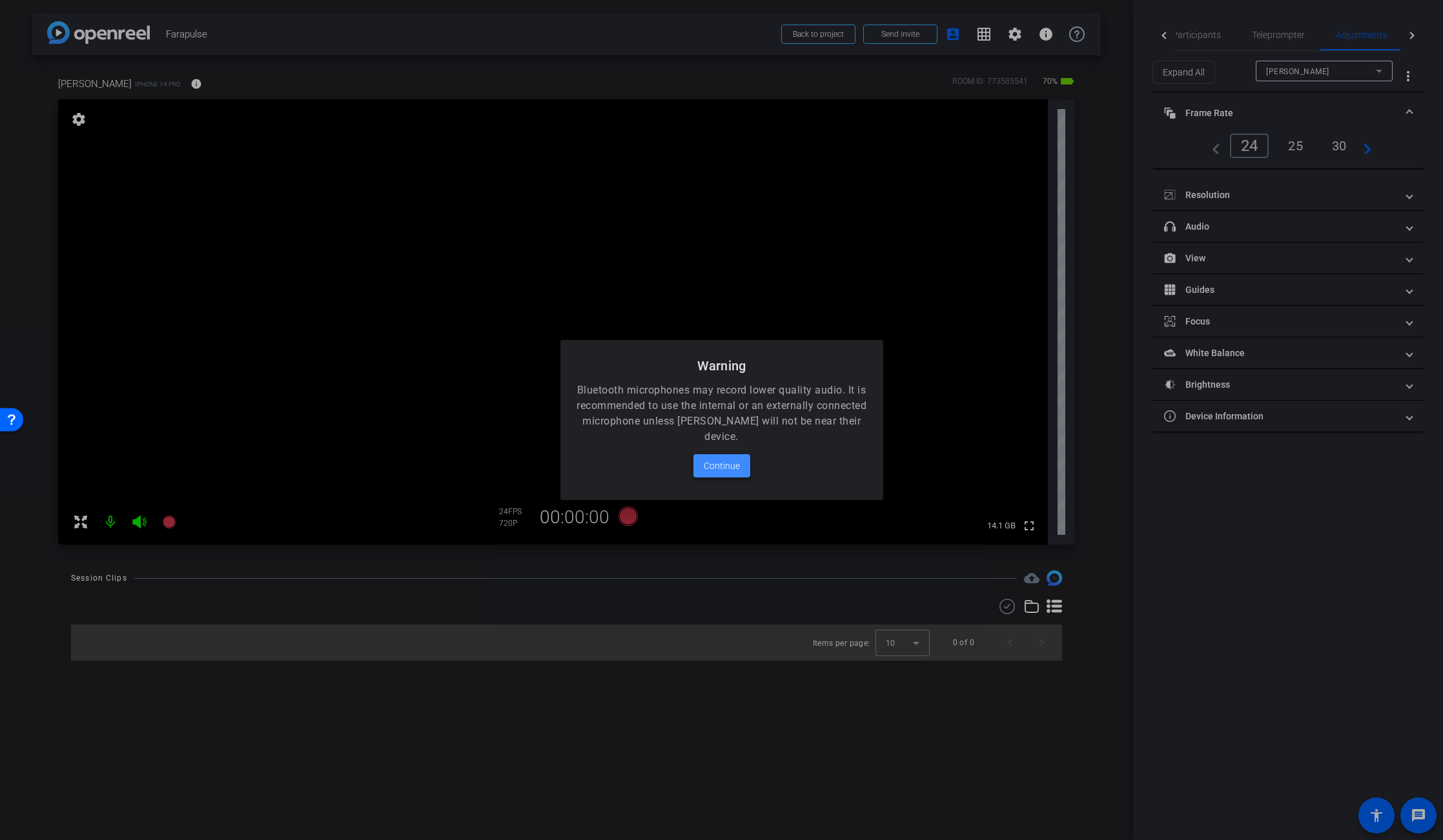
click at [723, 467] on span "Continue" at bounding box center [721, 465] width 36 height 15
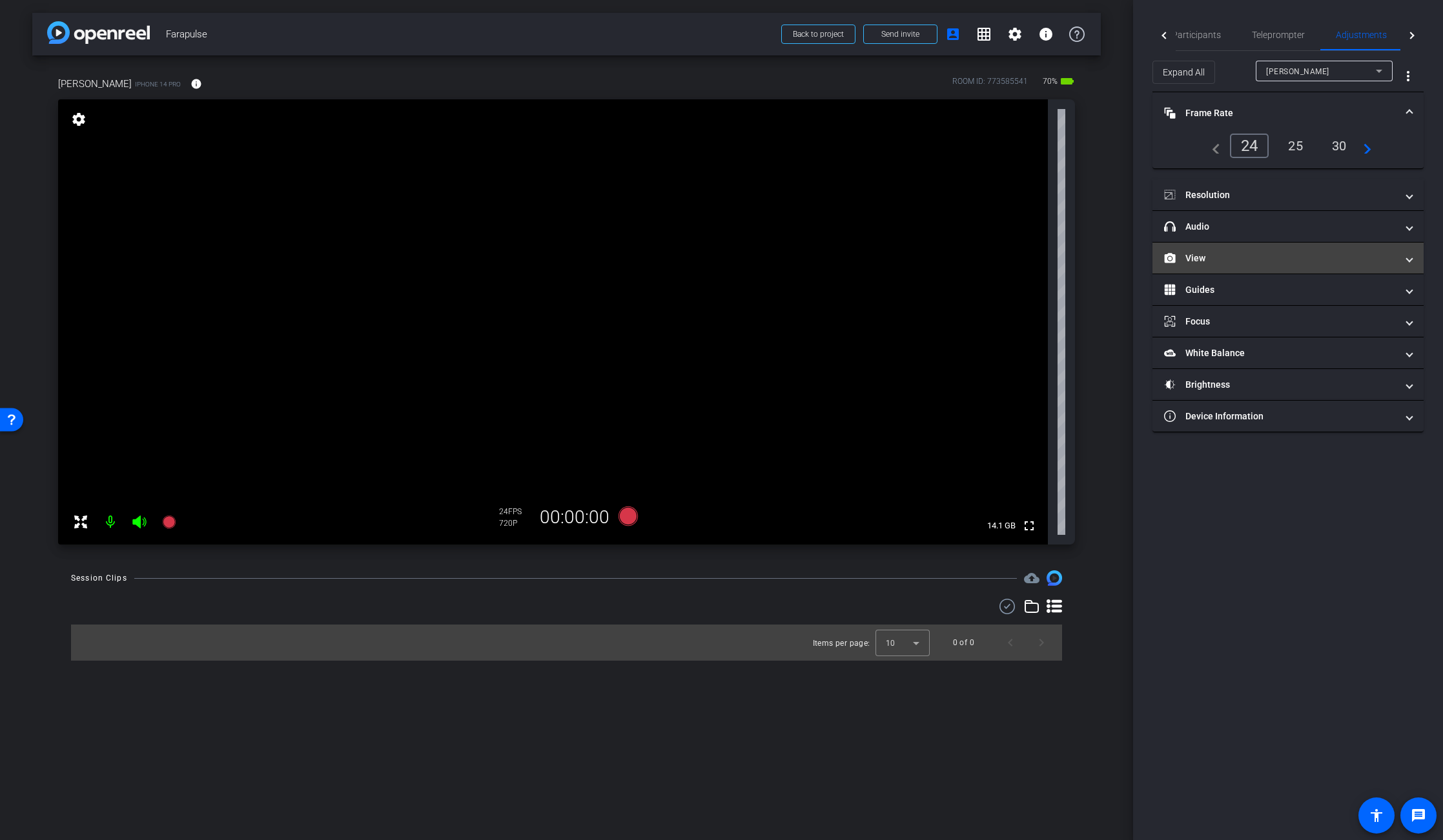
click at [1194, 259] on mat-panel-title "View" at bounding box center [1280, 258] width 232 height 14
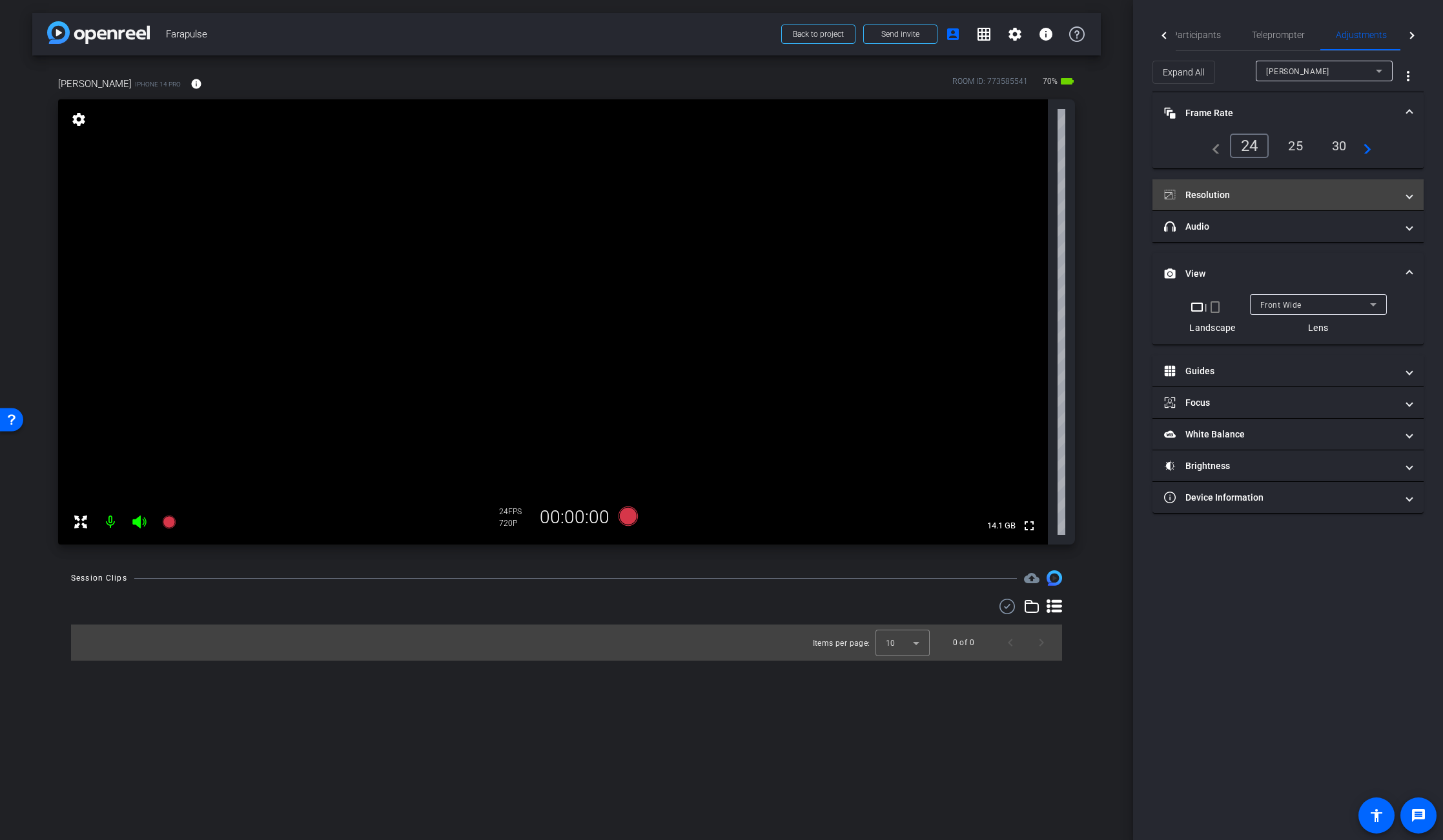
click at [1215, 196] on mat-panel-title "Resolution" at bounding box center [1280, 195] width 232 height 14
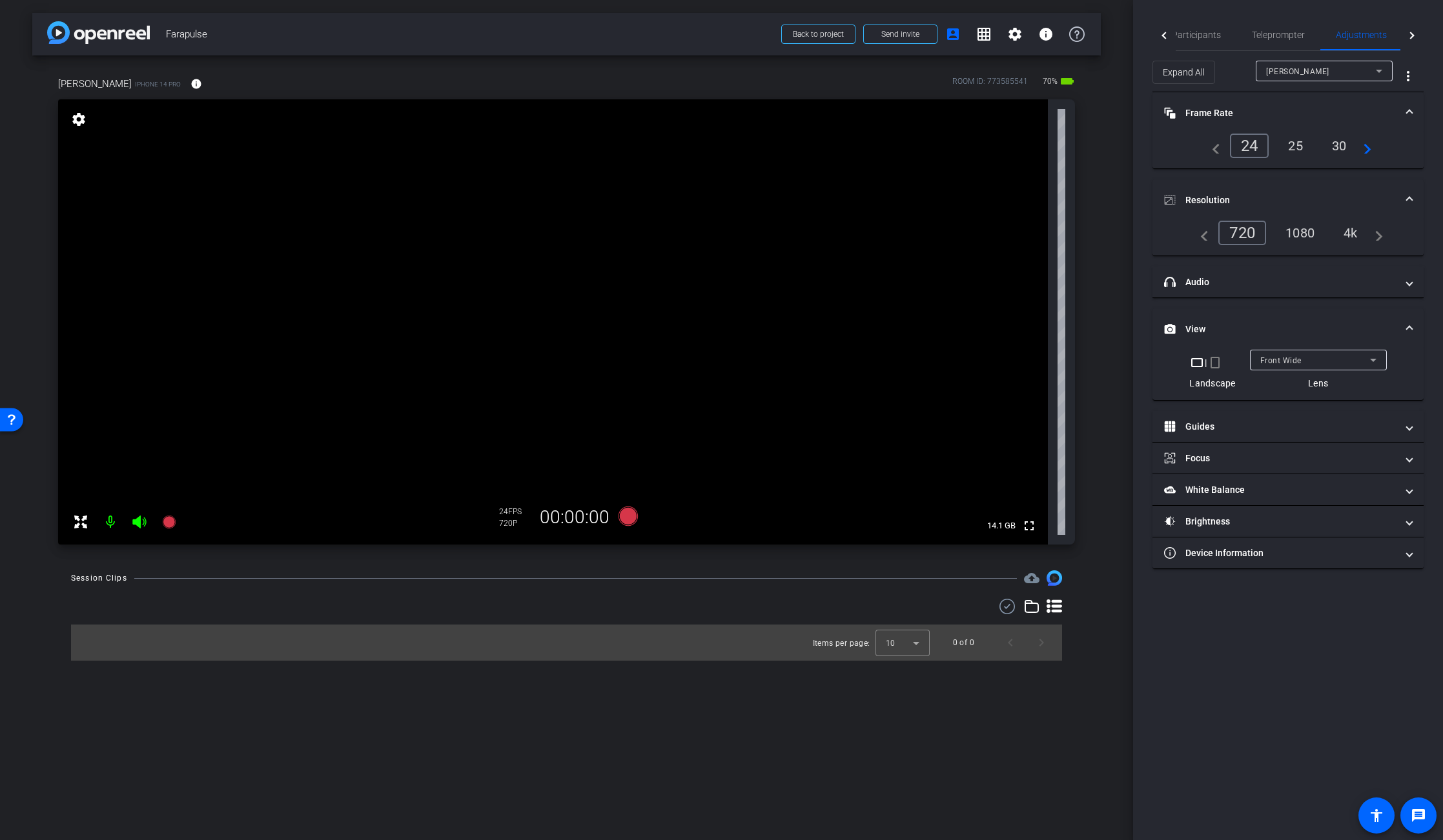
click at [1353, 231] on div "4k" at bounding box center [1351, 233] width 34 height 22
click at [901, 32] on span "Send invite" at bounding box center [901, 34] width 38 height 10
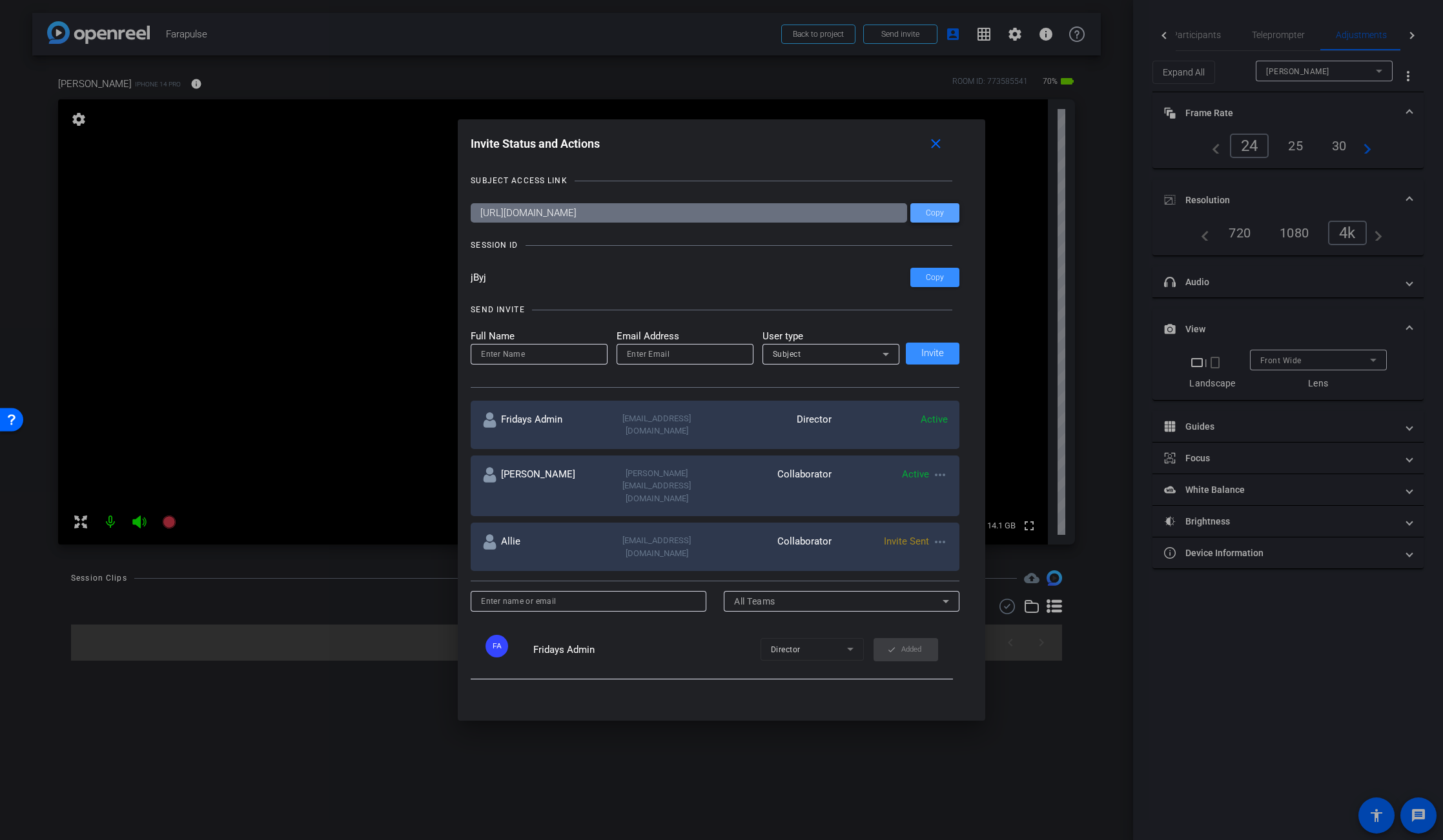
click at [940, 216] on span "Copy" at bounding box center [934, 213] width 18 height 10
click at [937, 145] on mat-icon "close" at bounding box center [936, 144] width 16 height 16
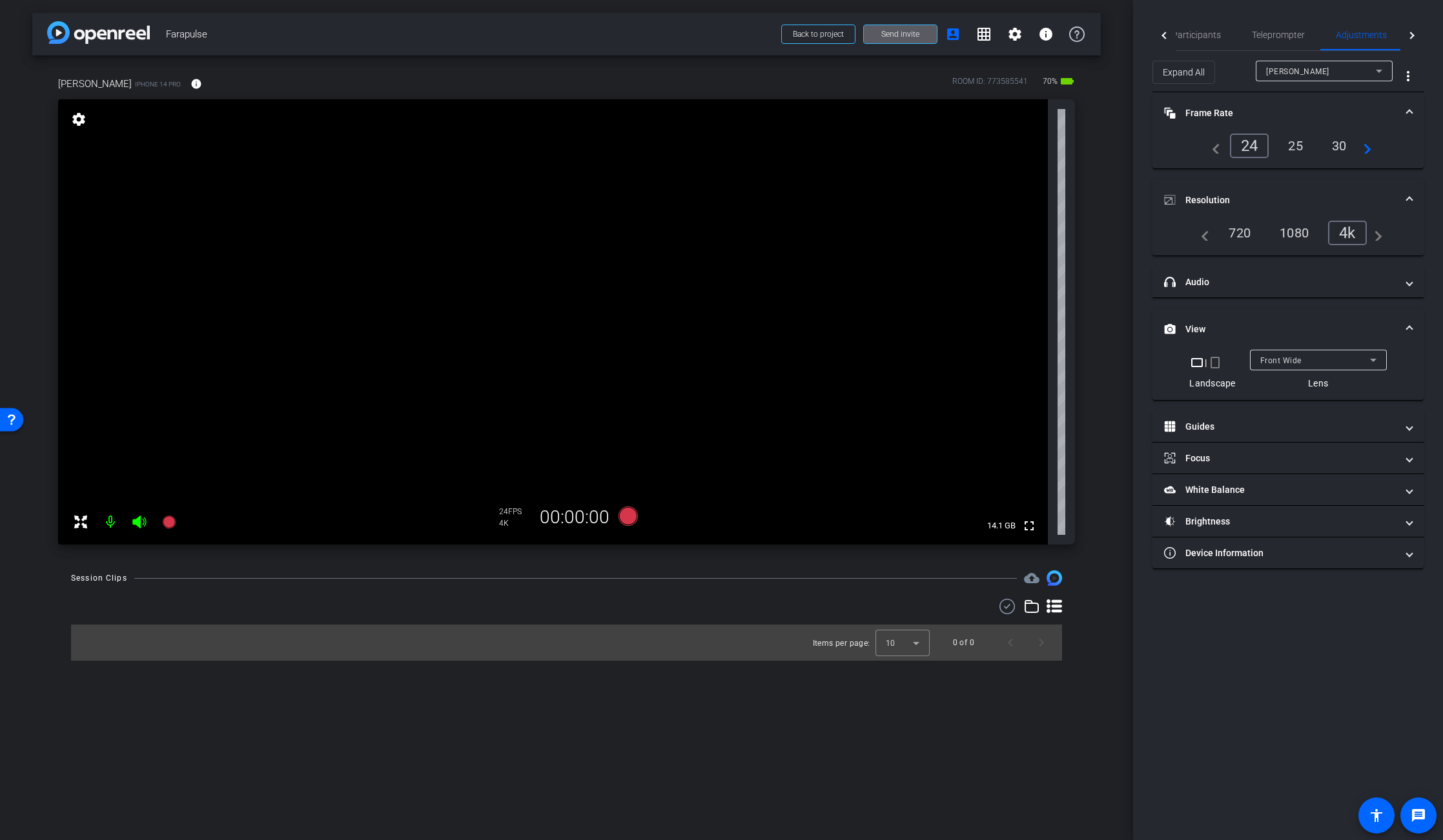
click at [1115, 110] on div "arrow_back Farapulse Back to project Send invite account_box grid_on settings i…" at bounding box center [567, 420] width 1133 height 840
click at [1097, 100] on div "[PERSON_NAME] iPhone 14 Pro info ROOM ID: 773585541 70% battery_std fullscreen …" at bounding box center [566, 307] width 1068 height 502
click at [1182, 34] on span "Participants" at bounding box center [1196, 34] width 49 height 9
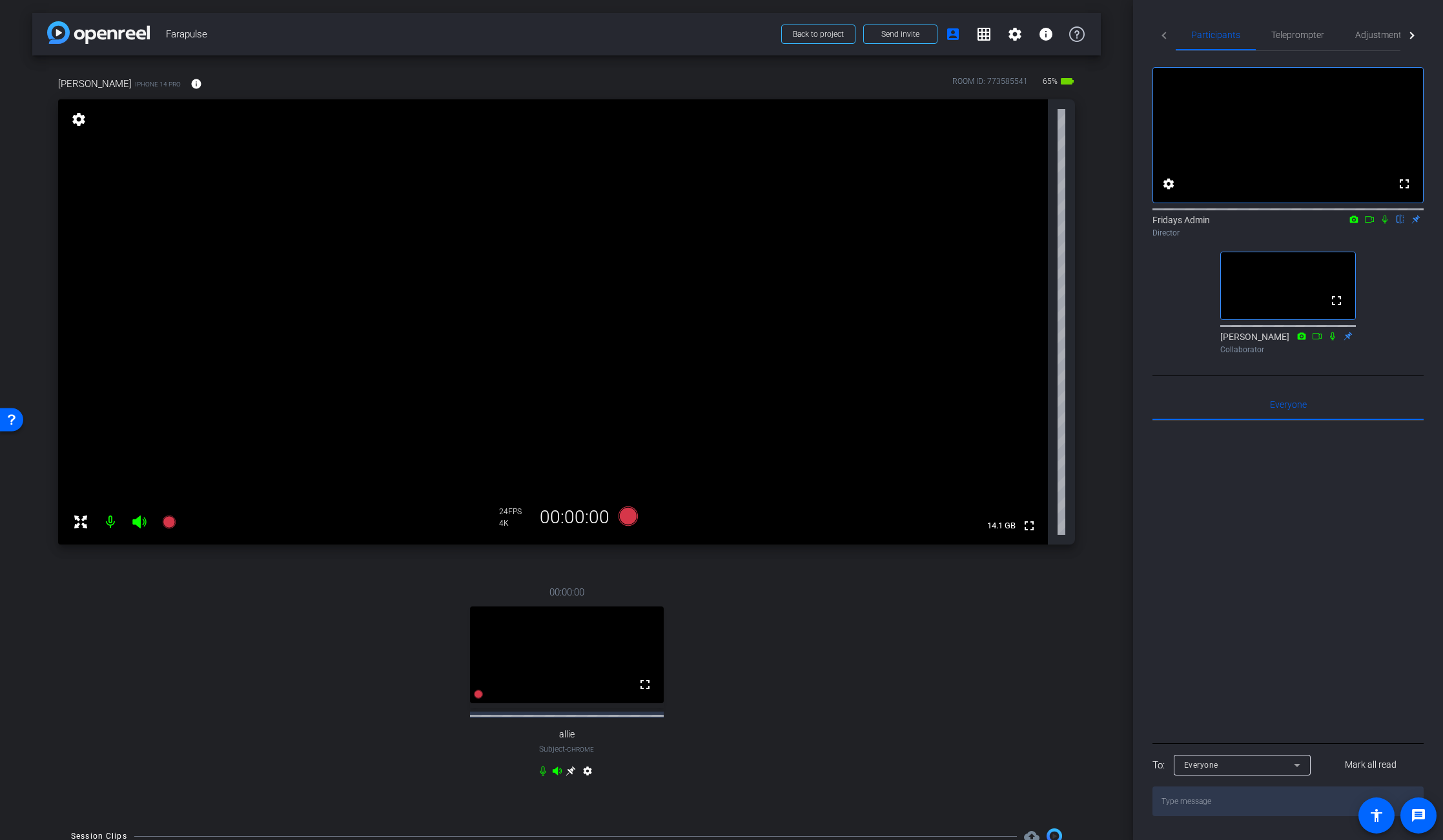
click at [367, 687] on div "00:00:00 fullscreen allie Subject - Chrome settings" at bounding box center [566, 683] width 1017 height 239
click at [1365, 34] on span "Adjustments" at bounding box center [1381, 34] width 51 height 9
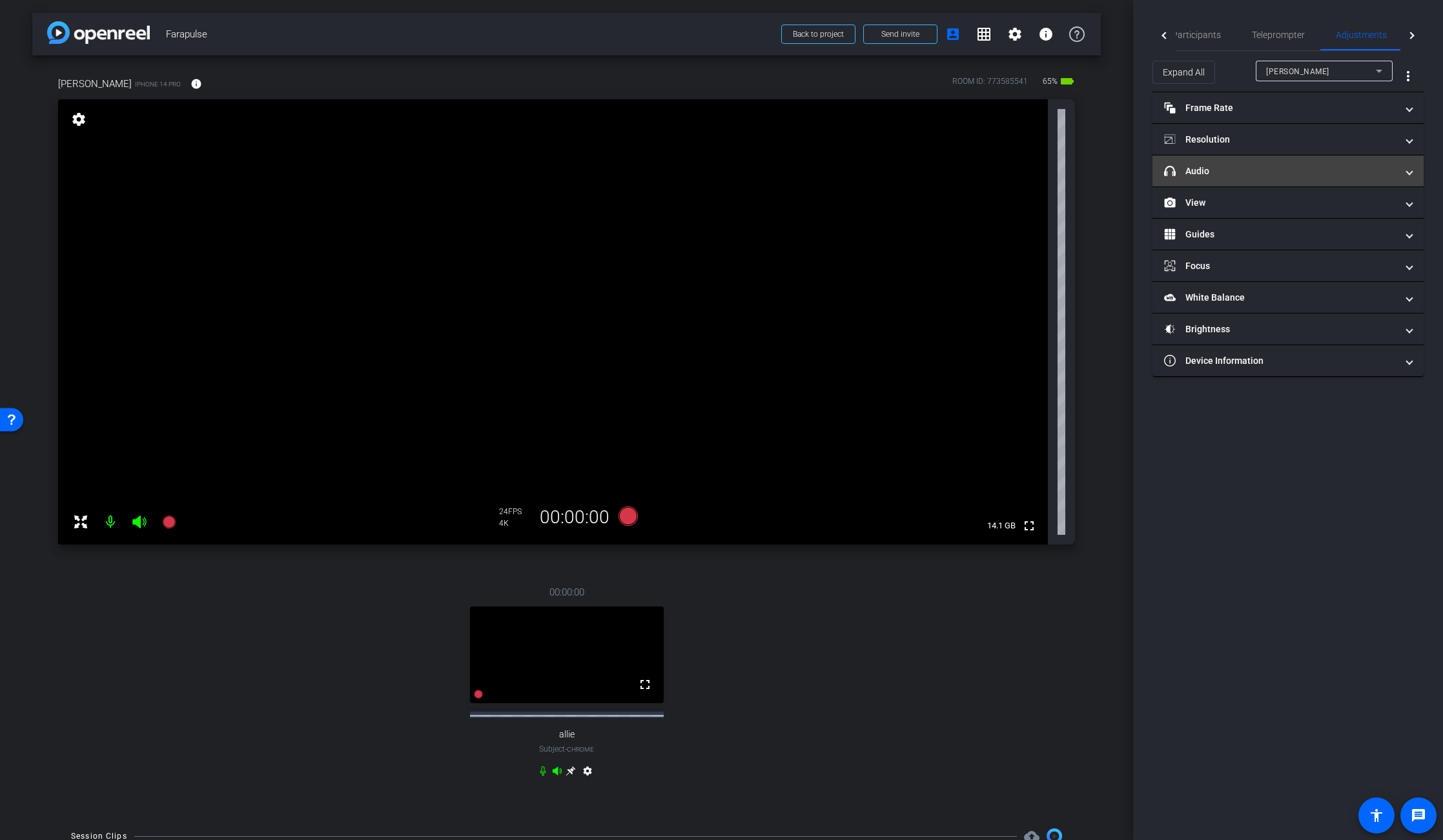
click at [1207, 176] on mat-panel-title "headphone icon Audio" at bounding box center [1280, 171] width 232 height 14
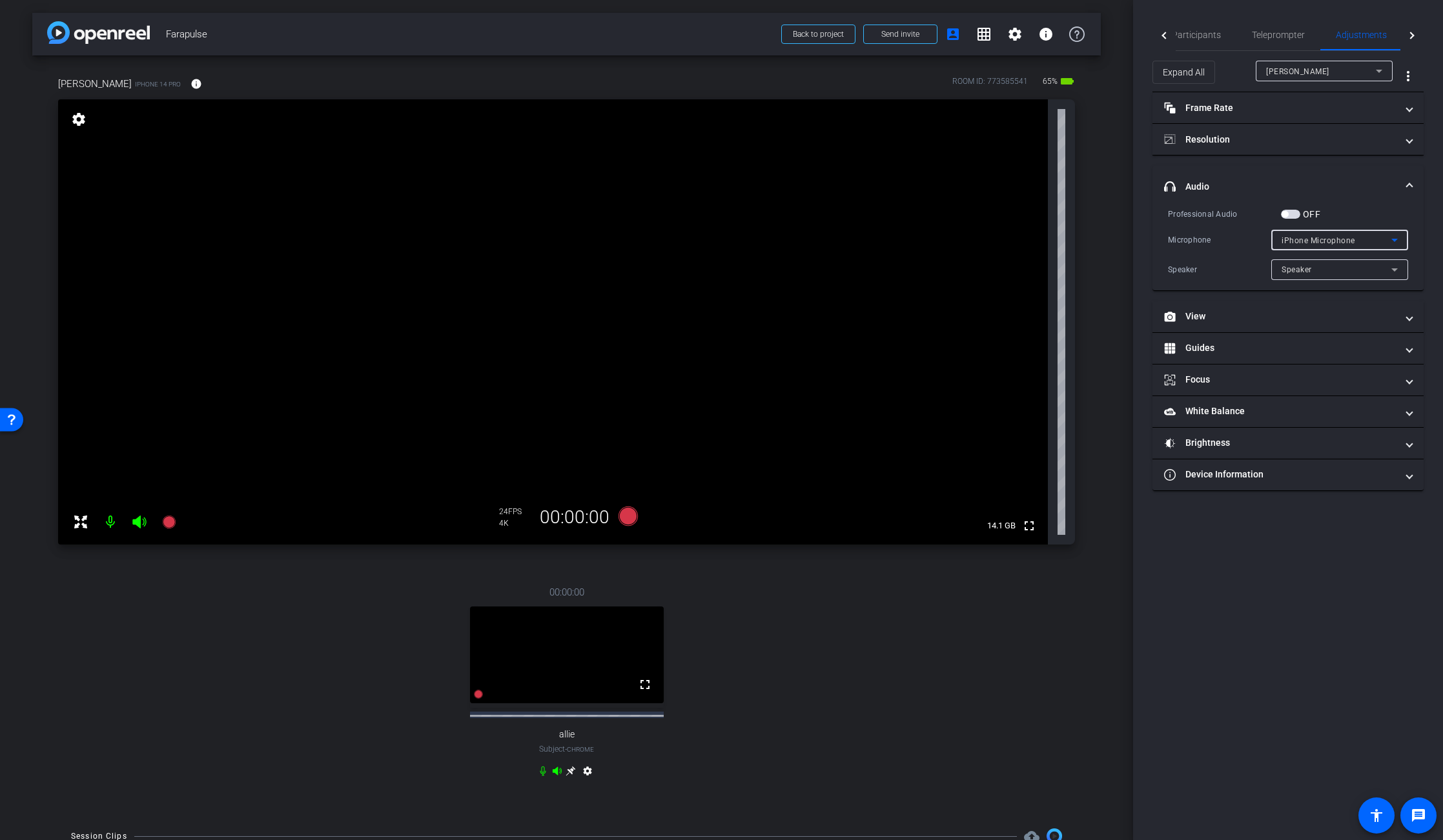
click at [1330, 243] on span "iPhone Microphone" at bounding box center [1318, 241] width 74 height 9
click at [1330, 243] on div at bounding box center [721, 420] width 1443 height 840
click at [1316, 193] on mat-panel-title "headphone icon Audio" at bounding box center [1280, 187] width 232 height 14
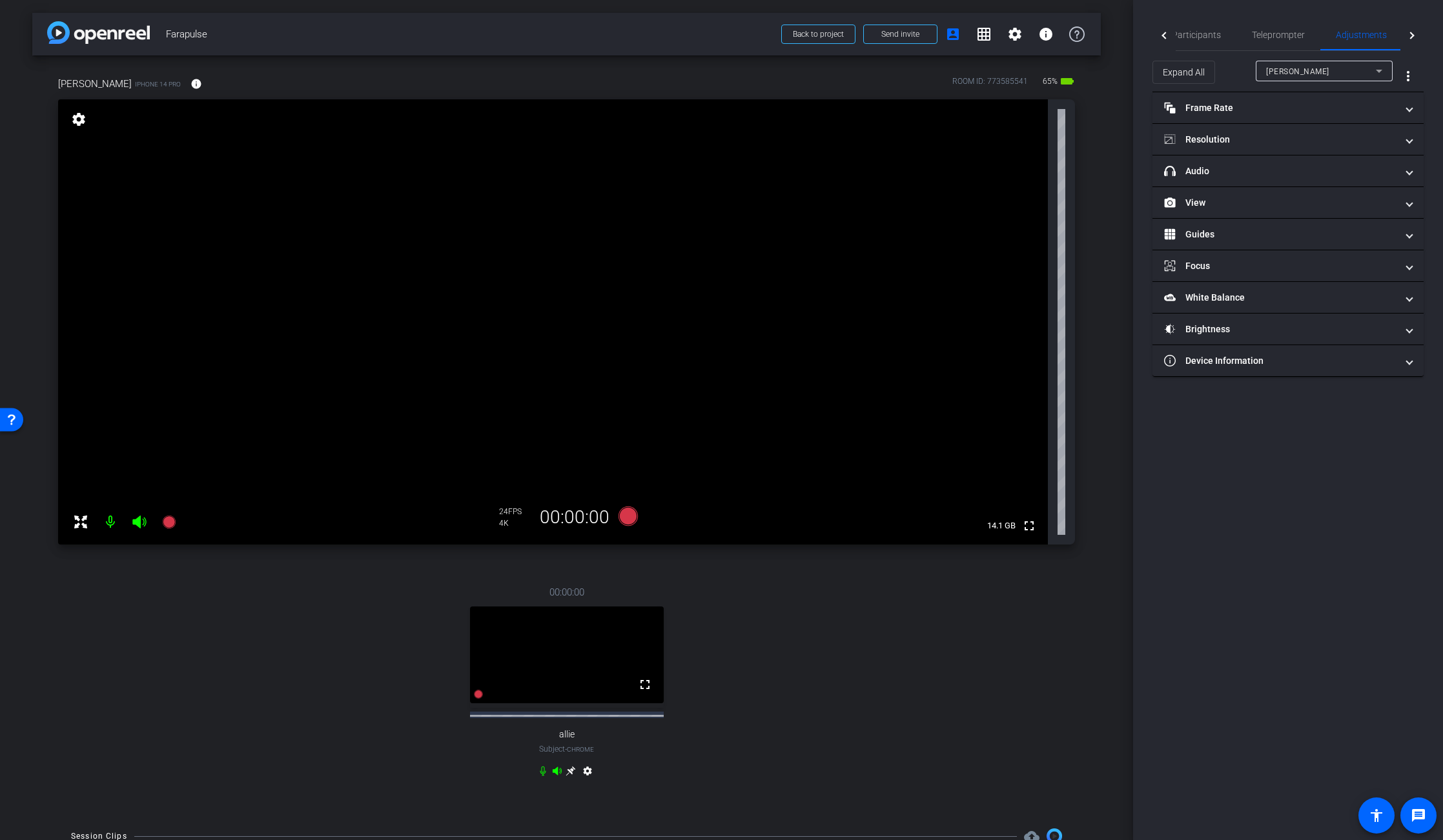
click at [1105, 430] on div "arrow_back Farapulse Back to project Send invite account_box grid_on settings i…" at bounding box center [567, 420] width 1133 height 840
click at [1209, 362] on mat-panel-title "Device Information" at bounding box center [1280, 361] width 232 height 14
click at [1201, 30] on span "Participants" at bounding box center [1196, 34] width 49 height 9
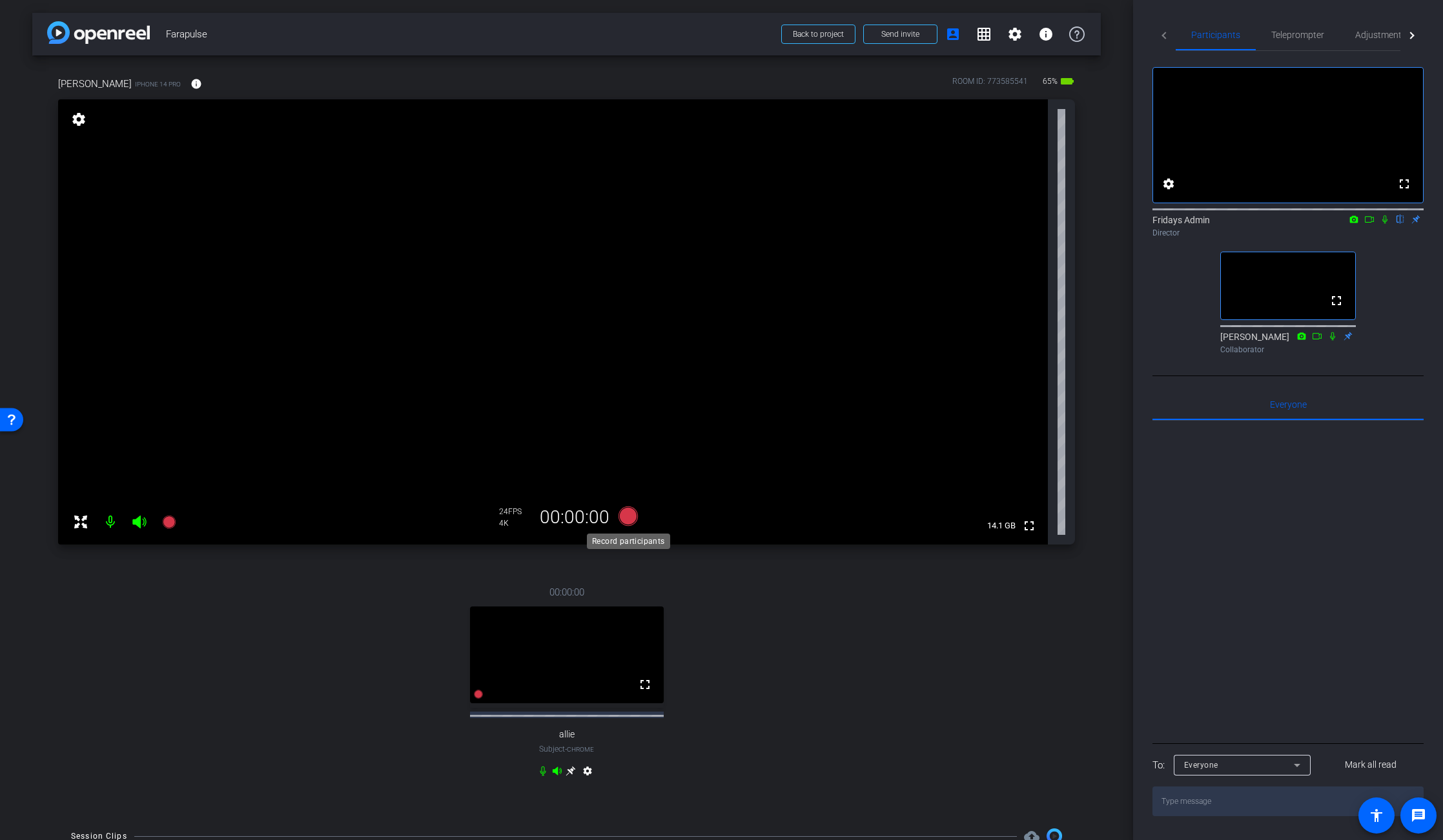
click at [631, 517] on icon at bounding box center [627, 516] width 19 height 19
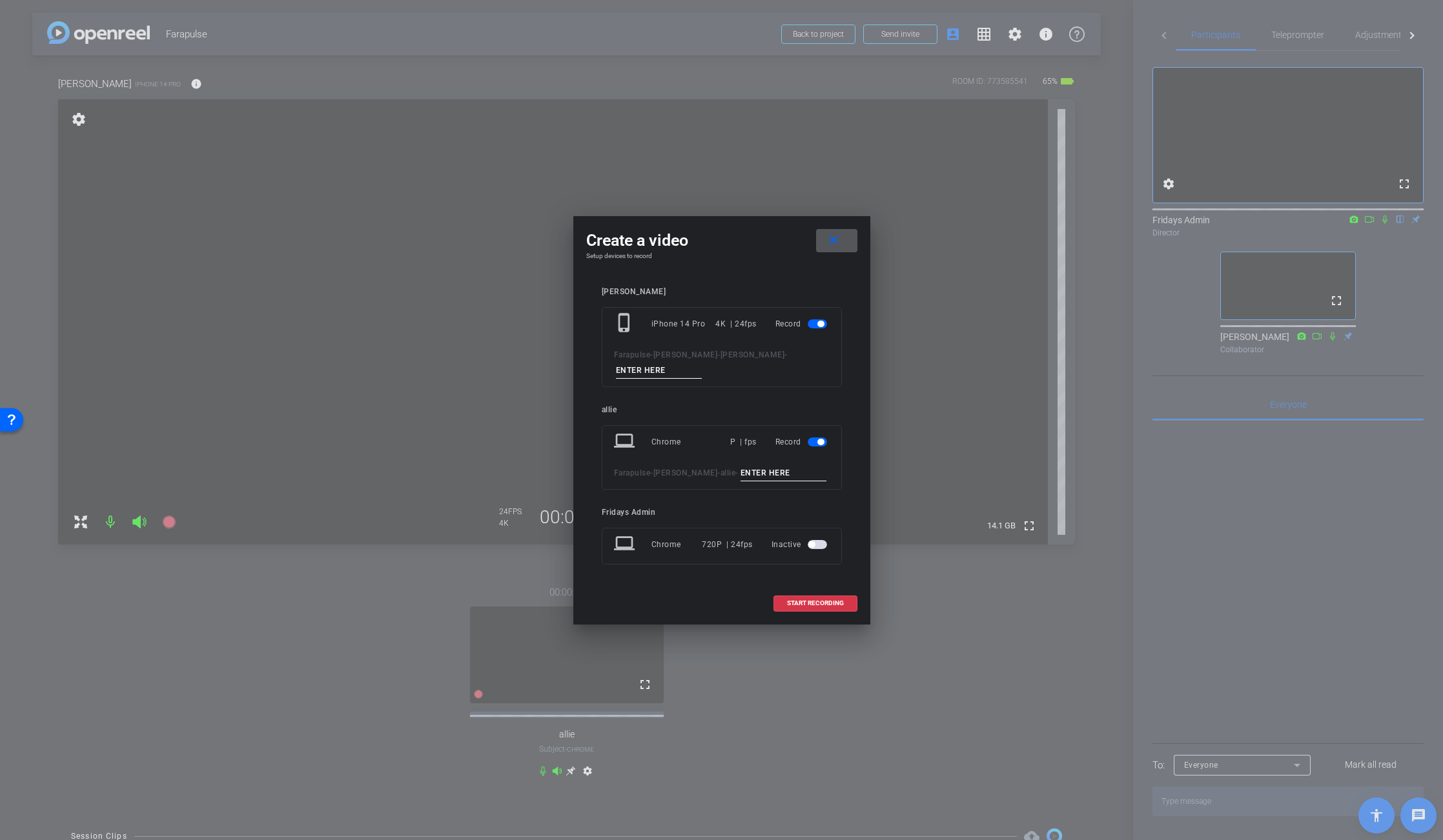
click at [818, 442] on span "button" at bounding box center [820, 442] width 7 height 7
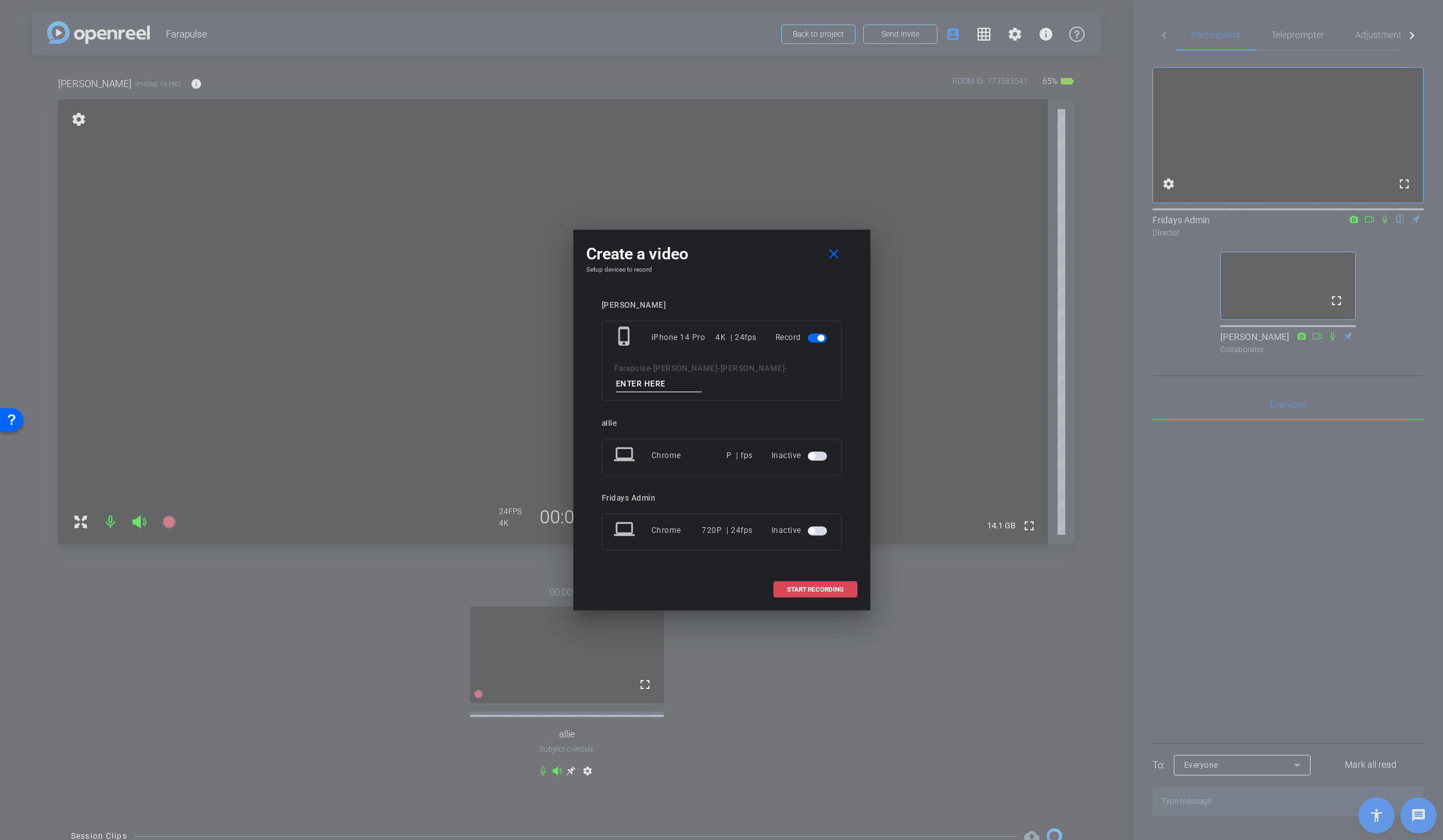
click at [831, 587] on span "START RECORDING" at bounding box center [816, 590] width 57 height 7
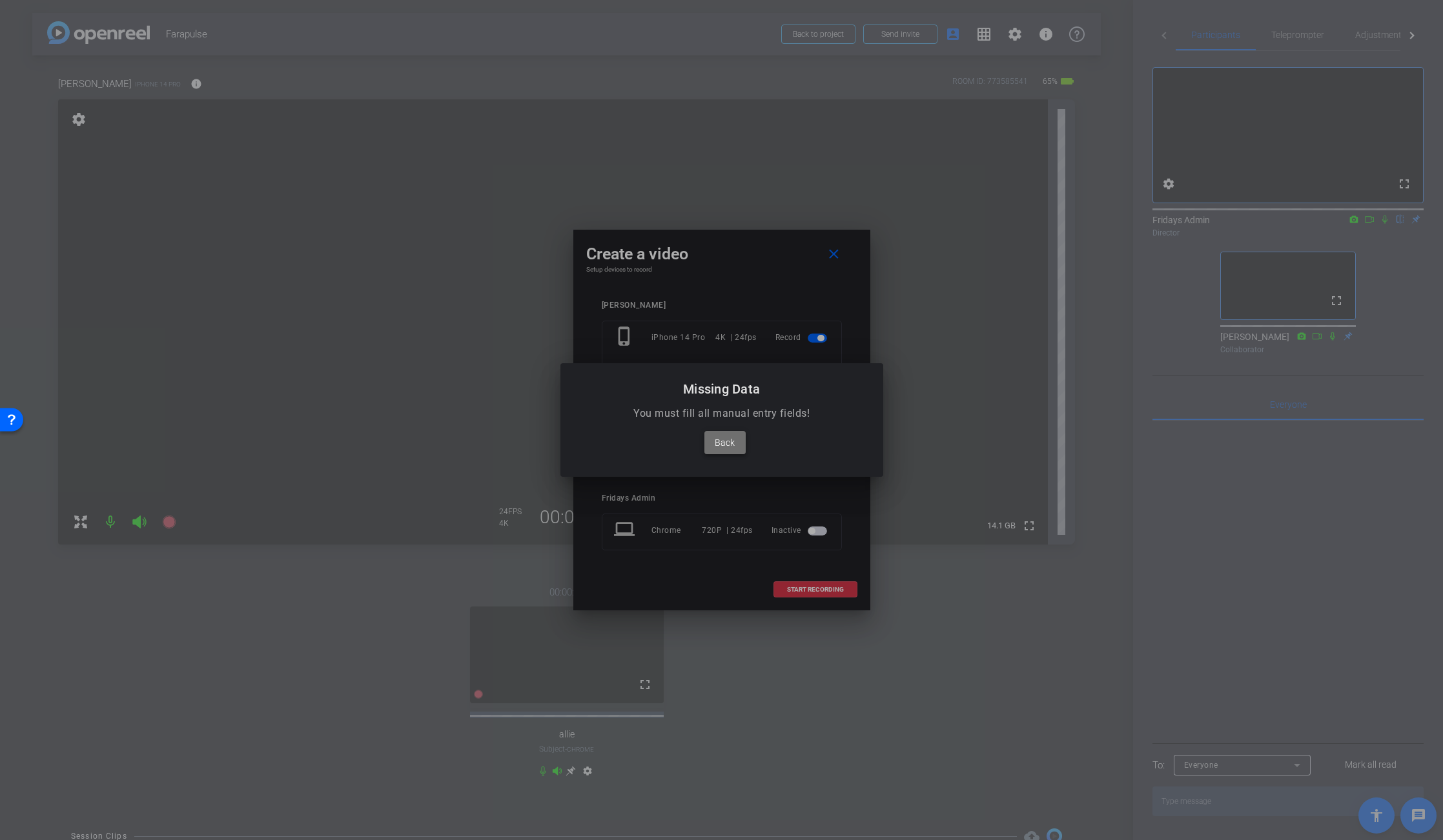
click at [720, 447] on span "Back" at bounding box center [724, 442] width 20 height 15
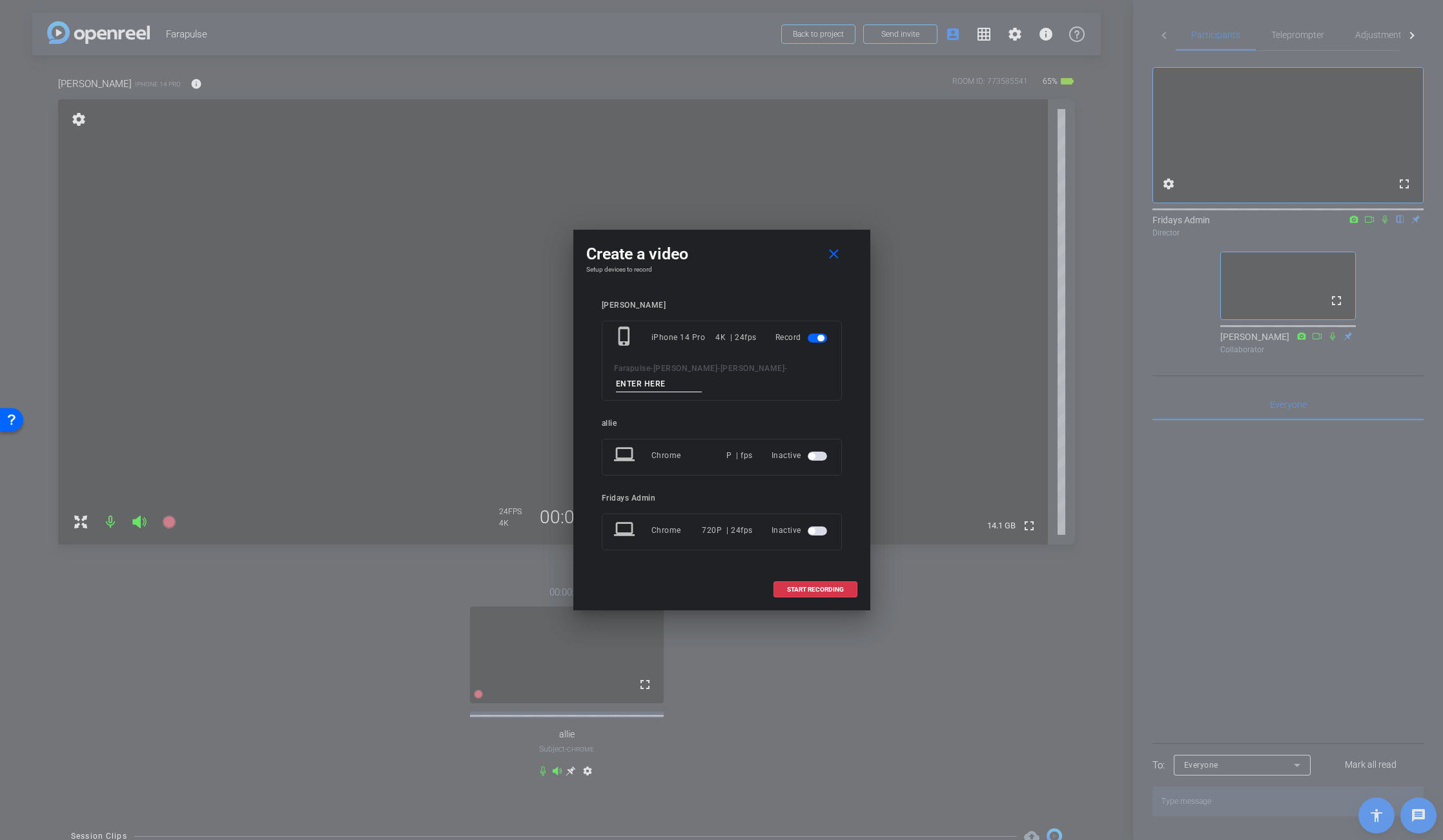
click at [638, 384] on input at bounding box center [659, 384] width 86 height 16
type input "test"
click at [807, 581] on span at bounding box center [815, 590] width 83 height 31
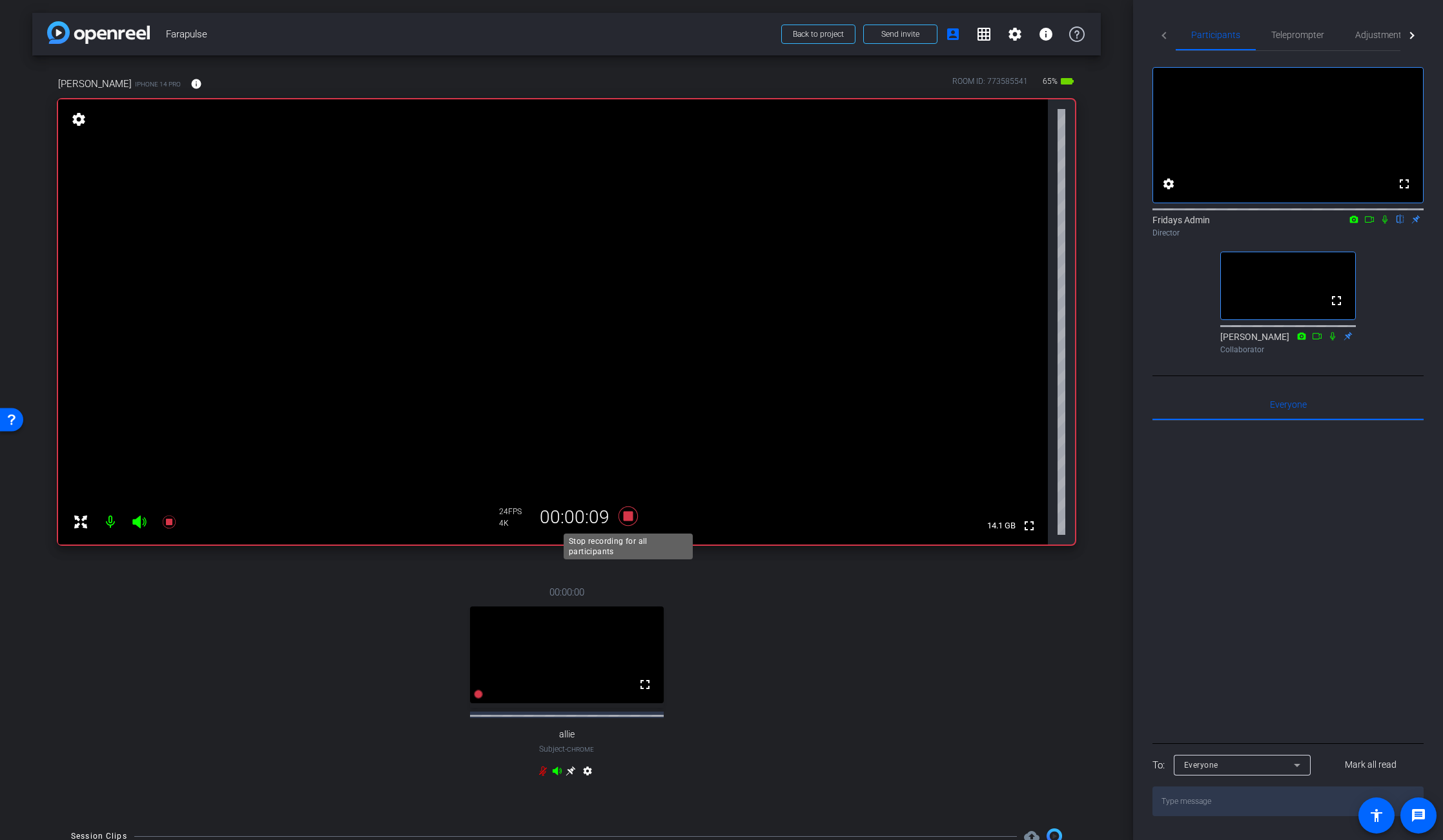
click at [627, 520] on icon at bounding box center [627, 516] width 19 height 19
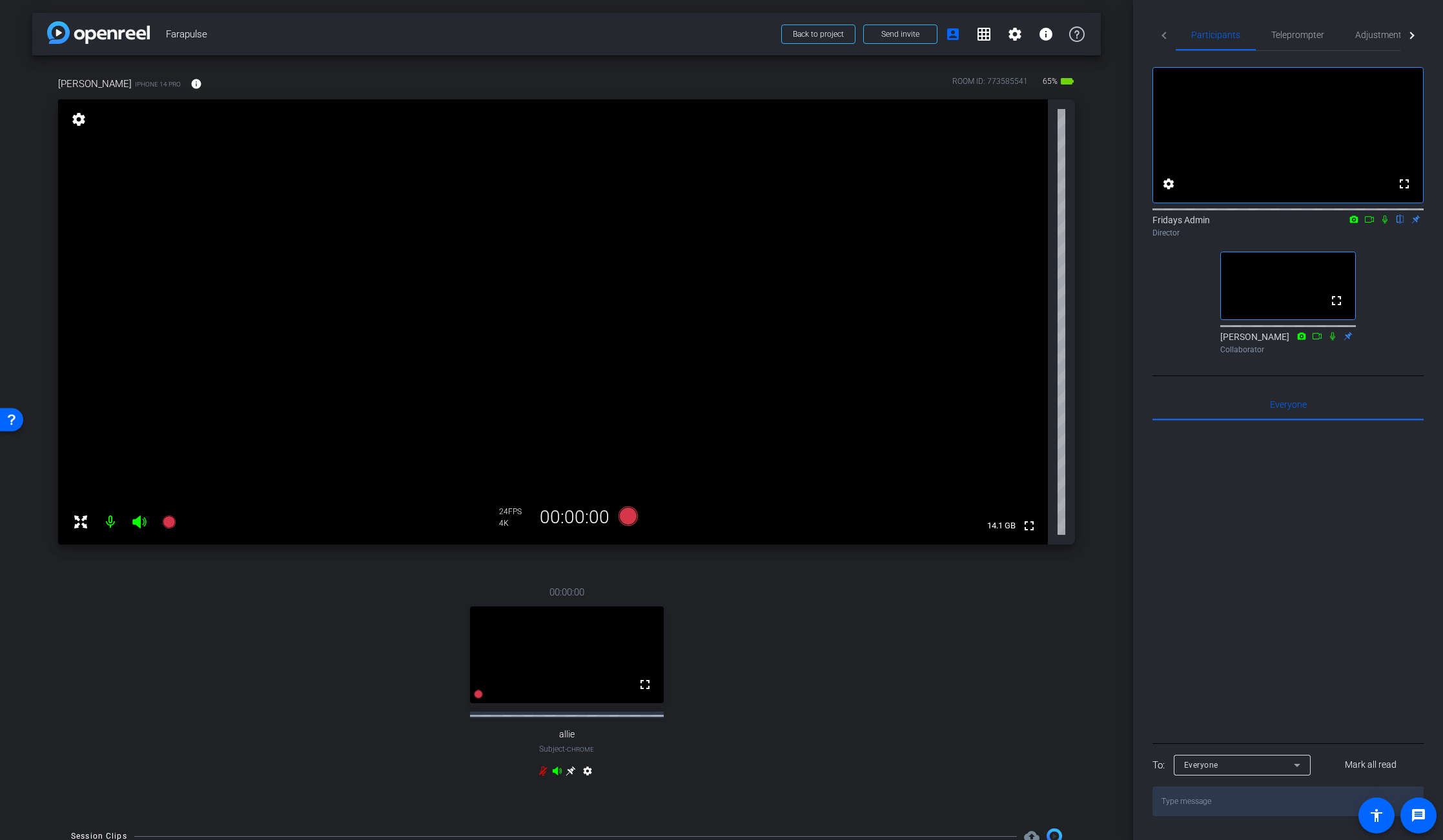
scroll to position [108, 0]
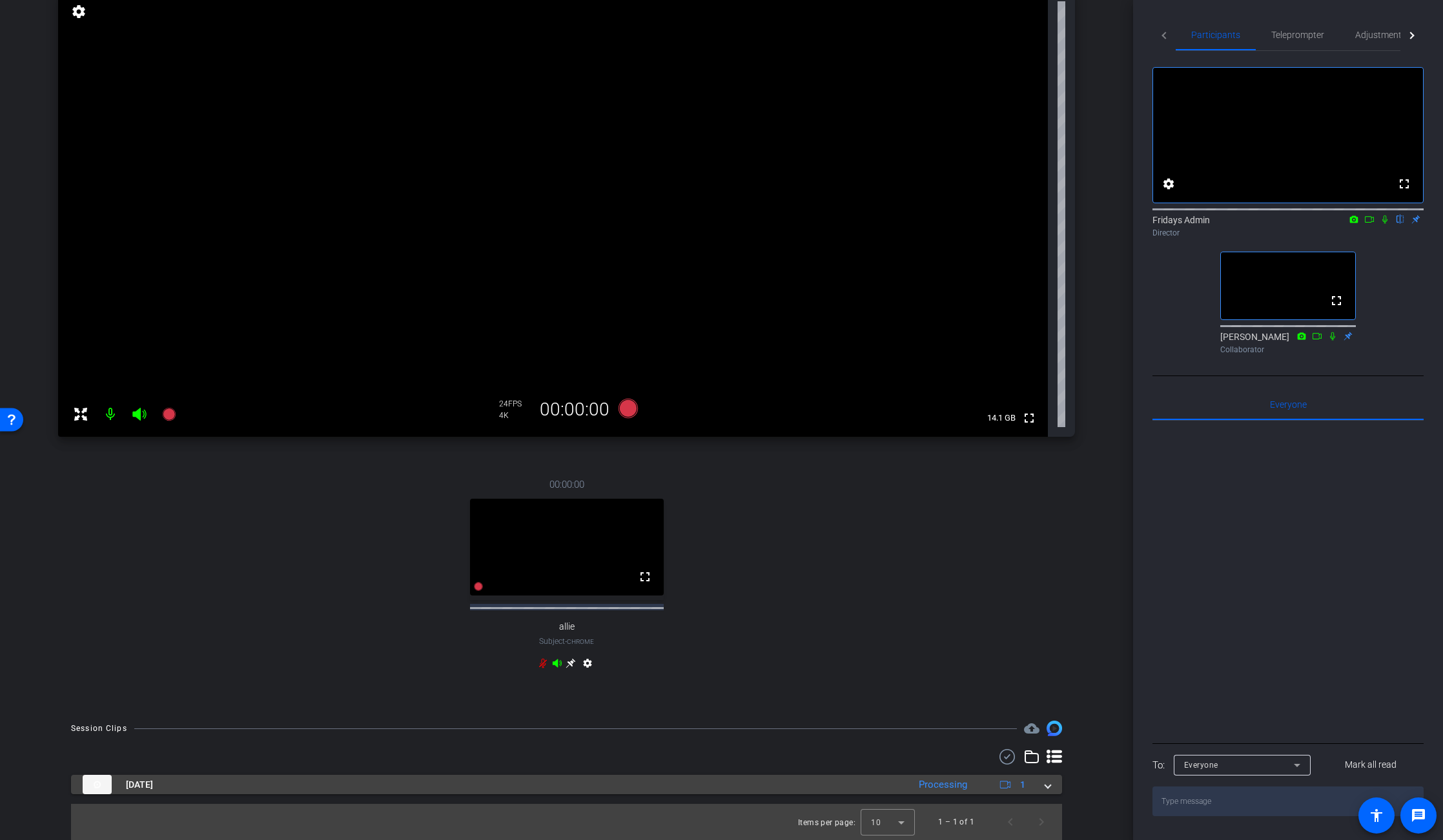
click at [956, 784] on div "Processing" at bounding box center [943, 785] width 61 height 15
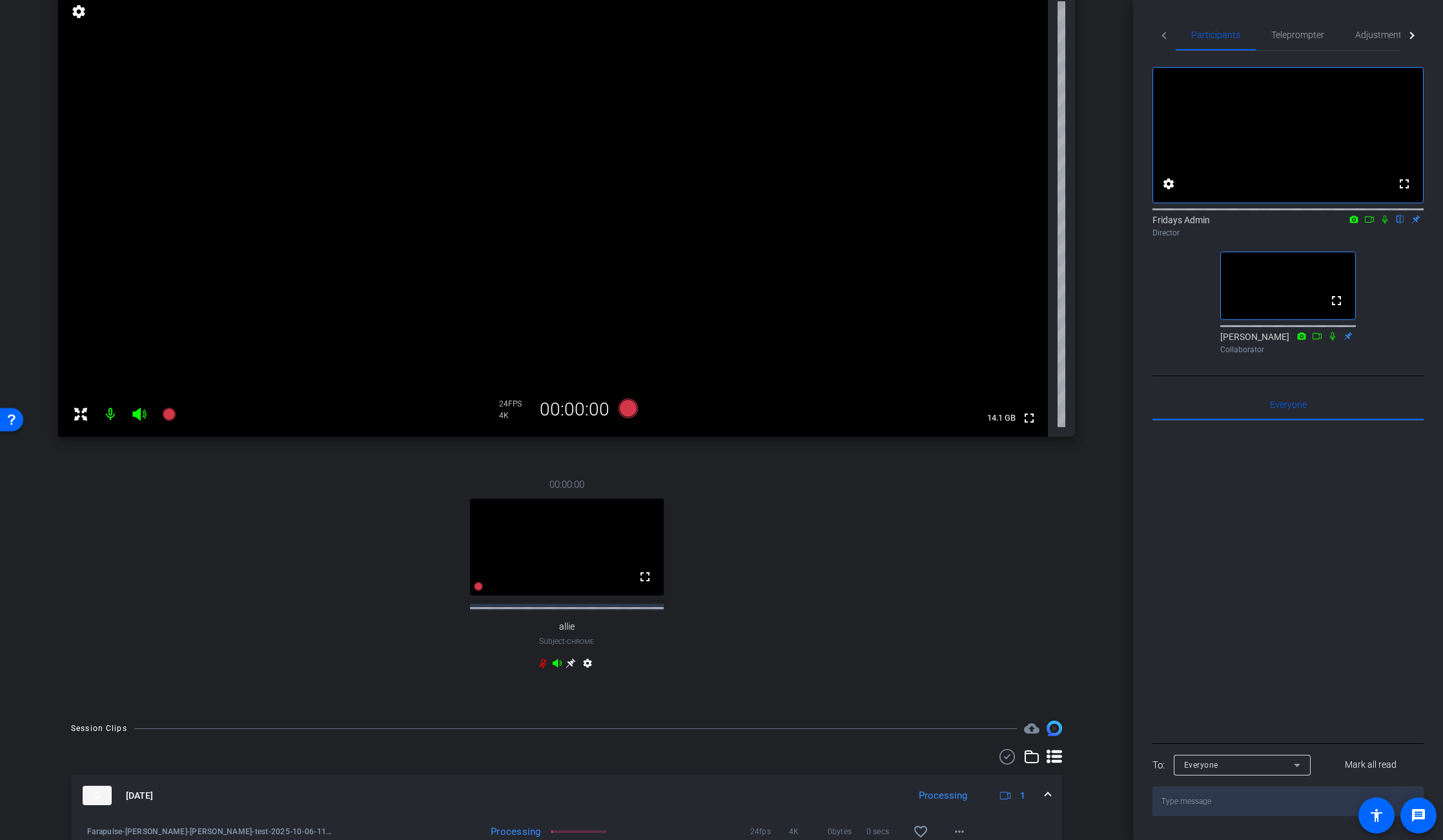
scroll to position [174, 0]
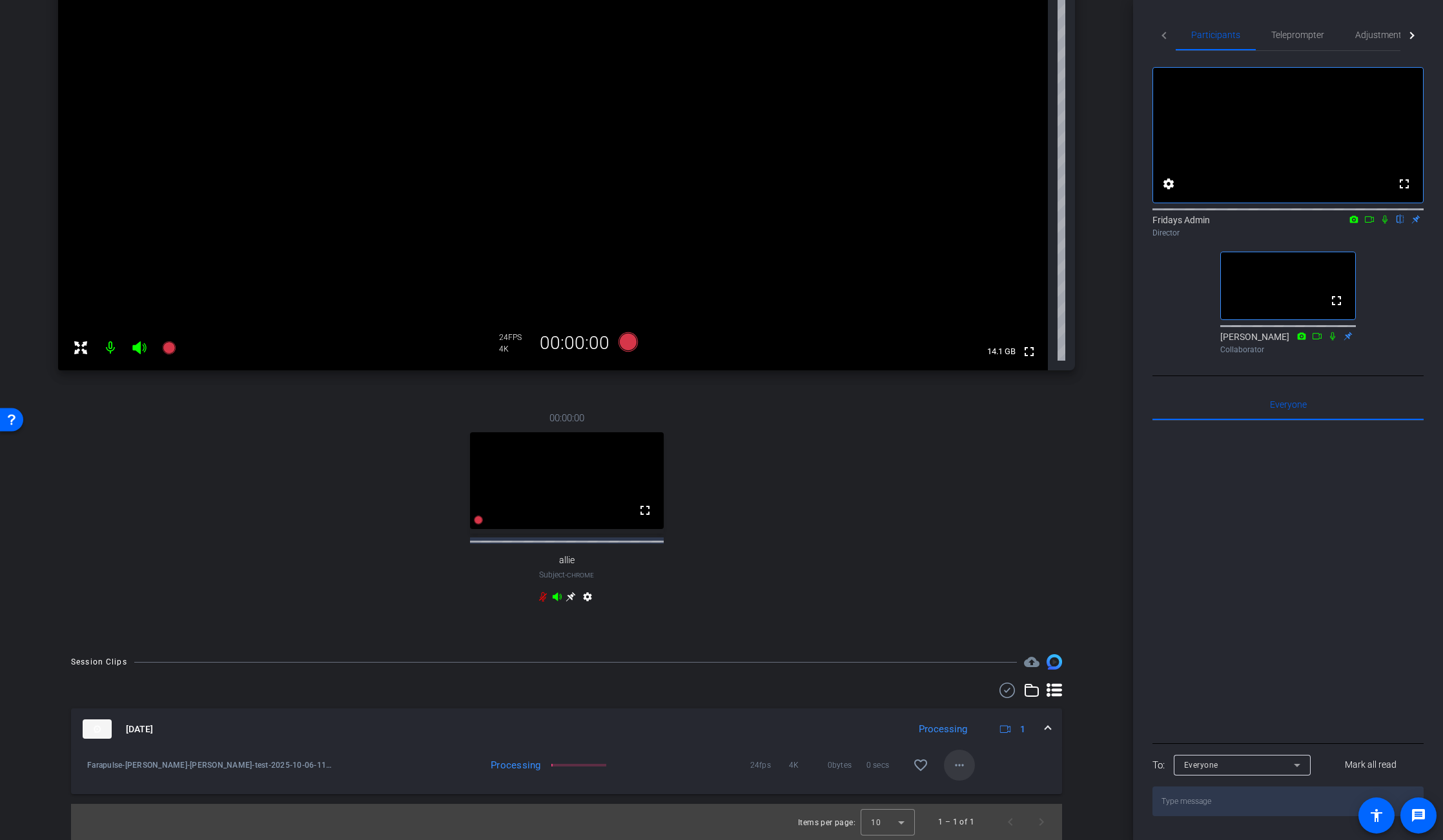
click at [958, 762] on mat-icon "more_horiz" at bounding box center [959, 765] width 15 height 15
click at [978, 639] on span "Download Original" at bounding box center [993, 642] width 78 height 15
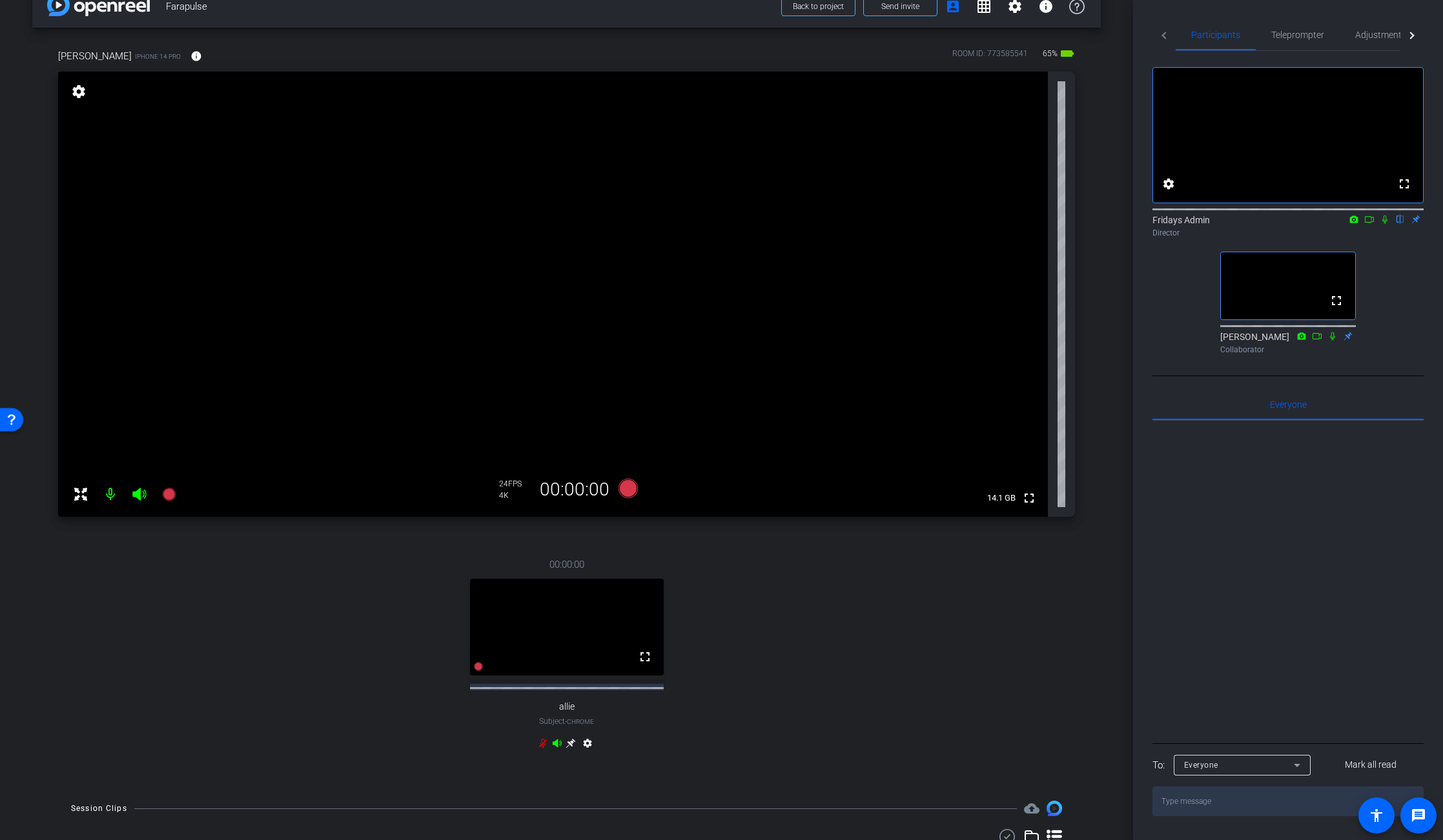
scroll to position [46, 0]
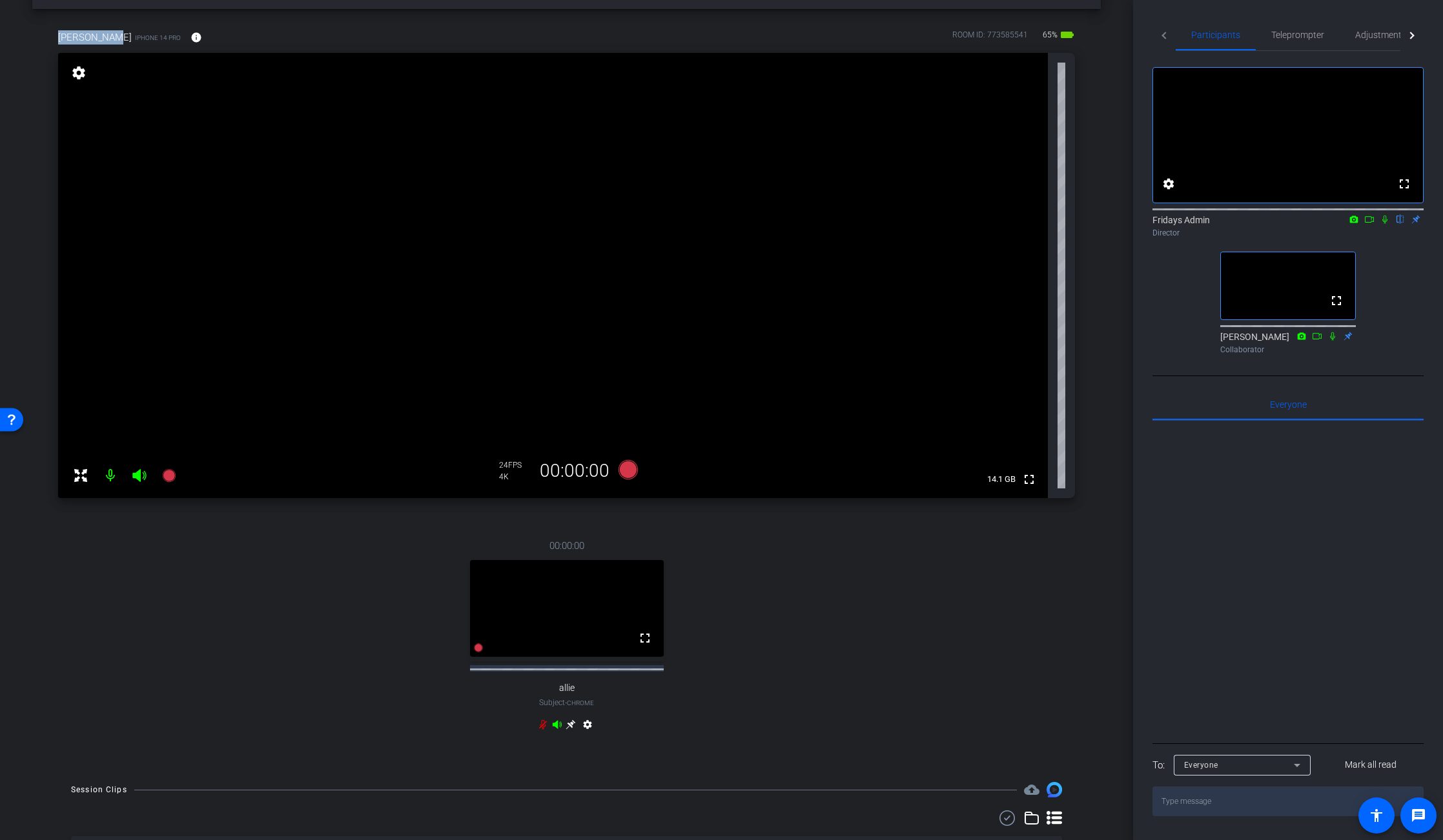
drag, startPoint x: 109, startPoint y: 41, endPoint x: 59, endPoint y: 41, distance: 50.0
click at [59, 41] on div "[PERSON_NAME] iPhone 14 Pro info" at bounding box center [135, 37] width 154 height 31
copy span "[PERSON_NAME]"
click at [629, 471] on icon at bounding box center [627, 470] width 19 height 19
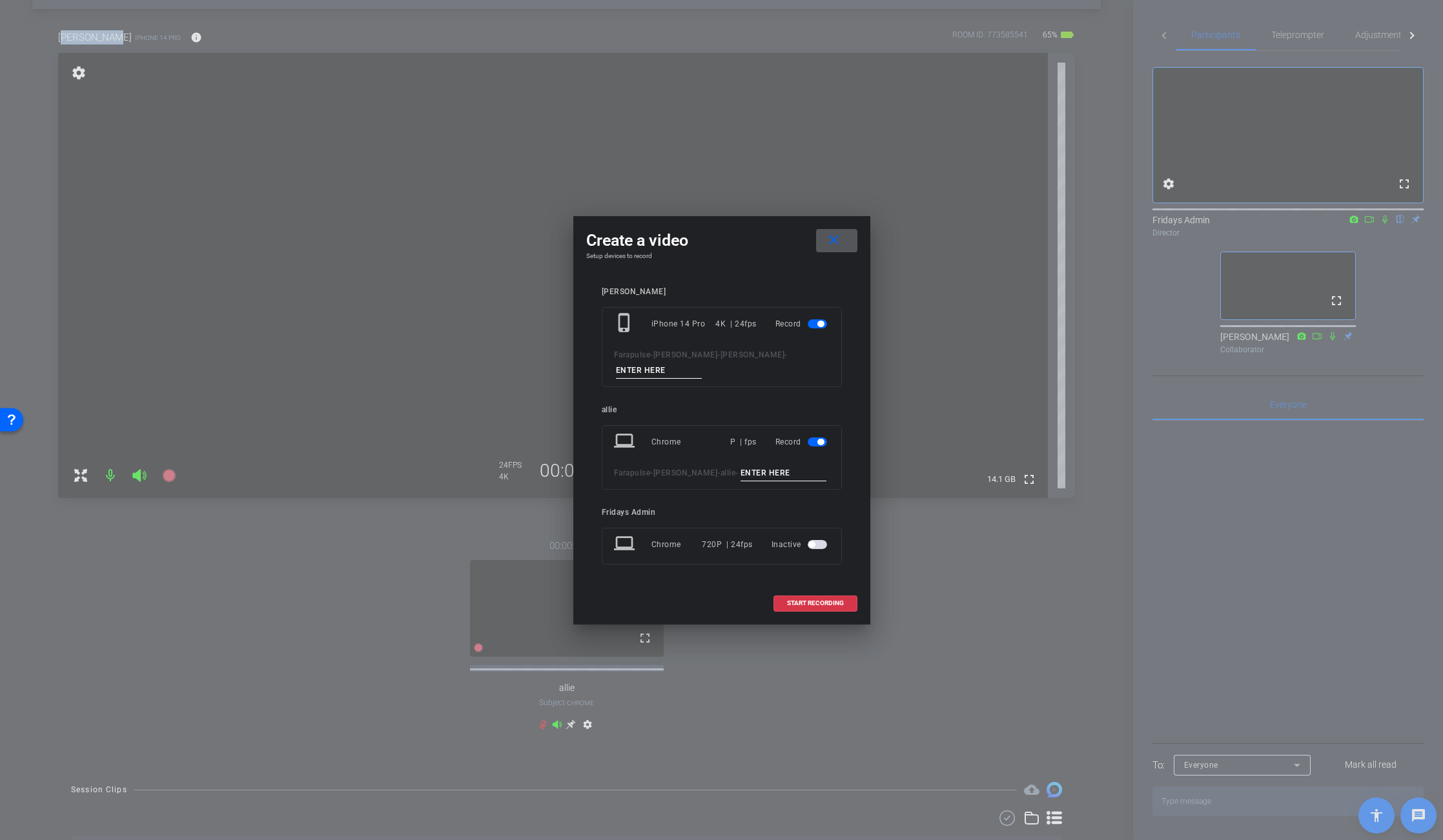
click at [813, 441] on span "button" at bounding box center [817, 442] width 19 height 9
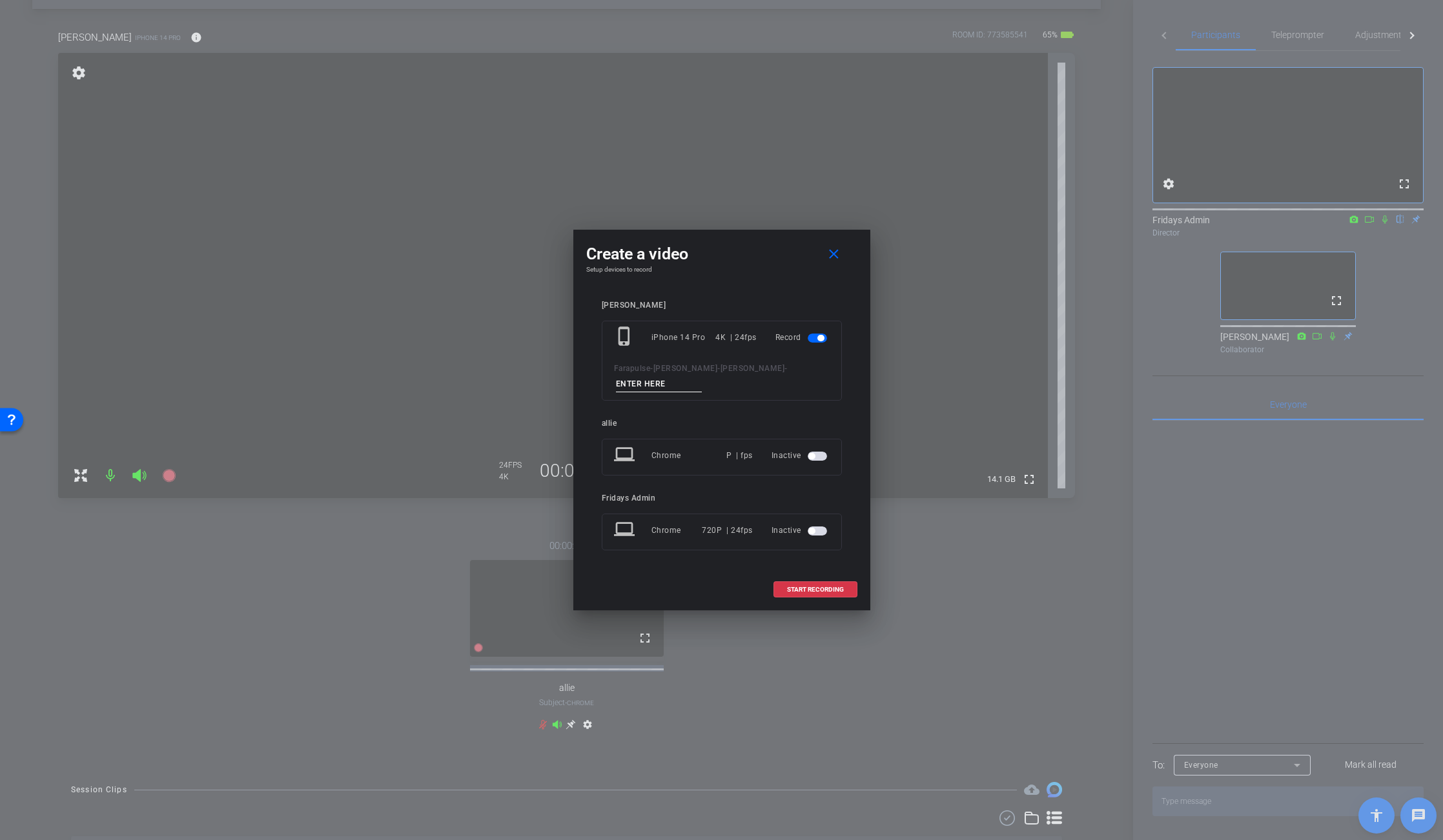
click at [628, 386] on input at bounding box center [659, 384] width 86 height 16
paste input "[PERSON_NAME]"
click at [616, 384] on input "[PERSON_NAME]" at bounding box center [659, 384] width 86 height 16
type input "[PERSON_NAME]"
click at [820, 590] on span "START RECORDING" at bounding box center [816, 590] width 57 height 7
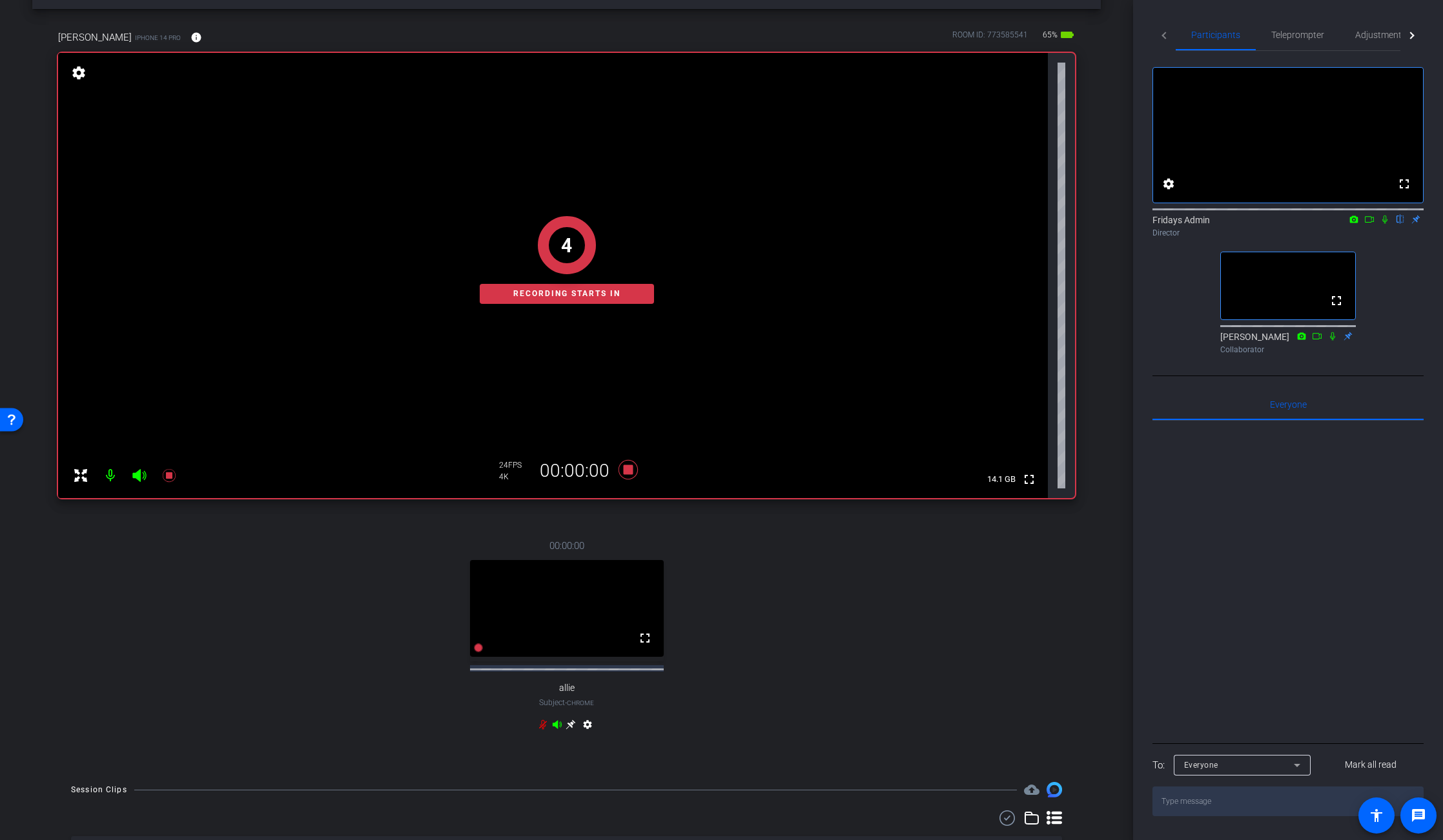
click at [1367, 224] on icon at bounding box center [1369, 220] width 10 height 9
click at [1401, 224] on icon at bounding box center [1401, 220] width 10 height 9
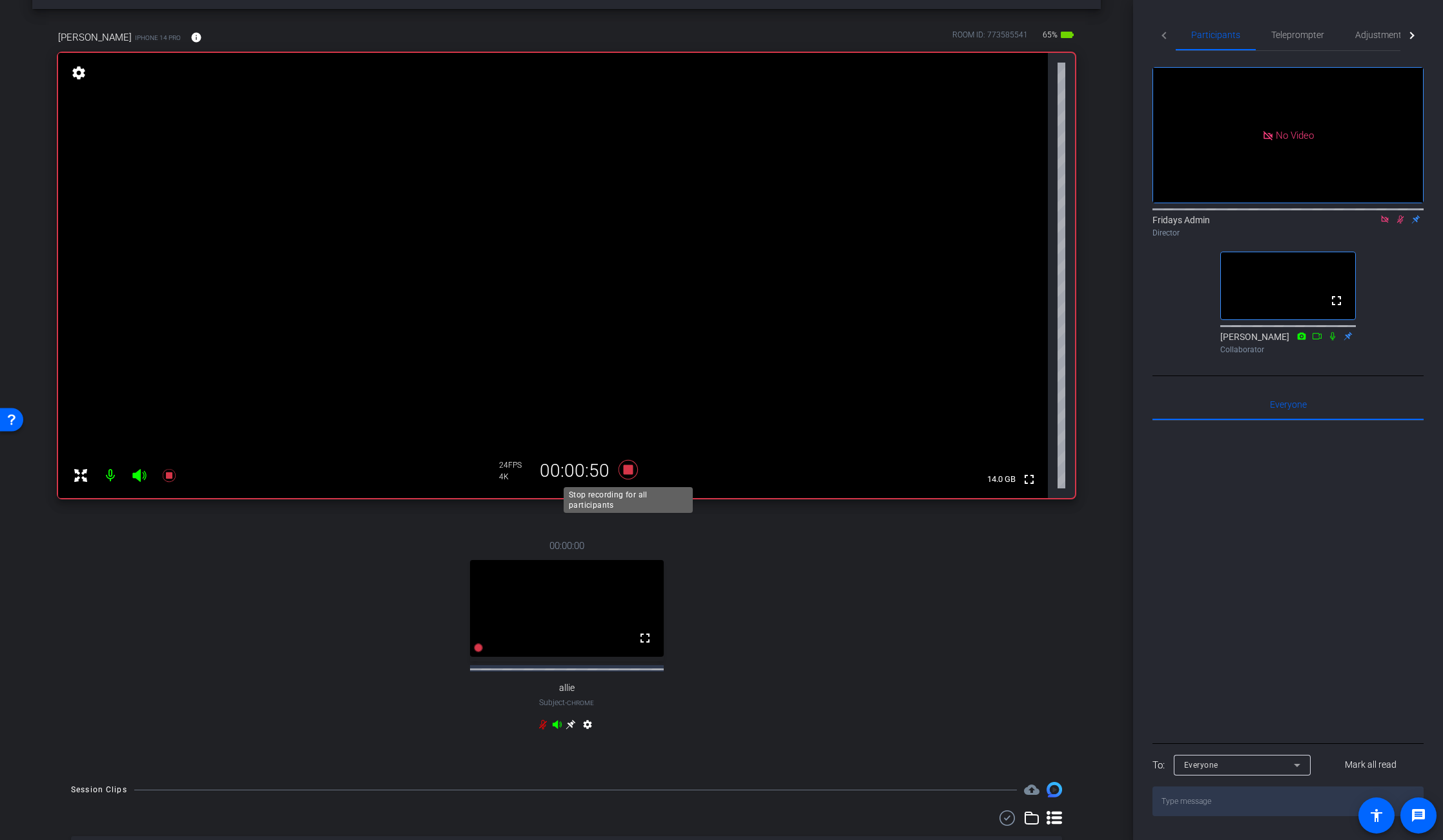
click at [629, 475] on icon at bounding box center [628, 470] width 31 height 23
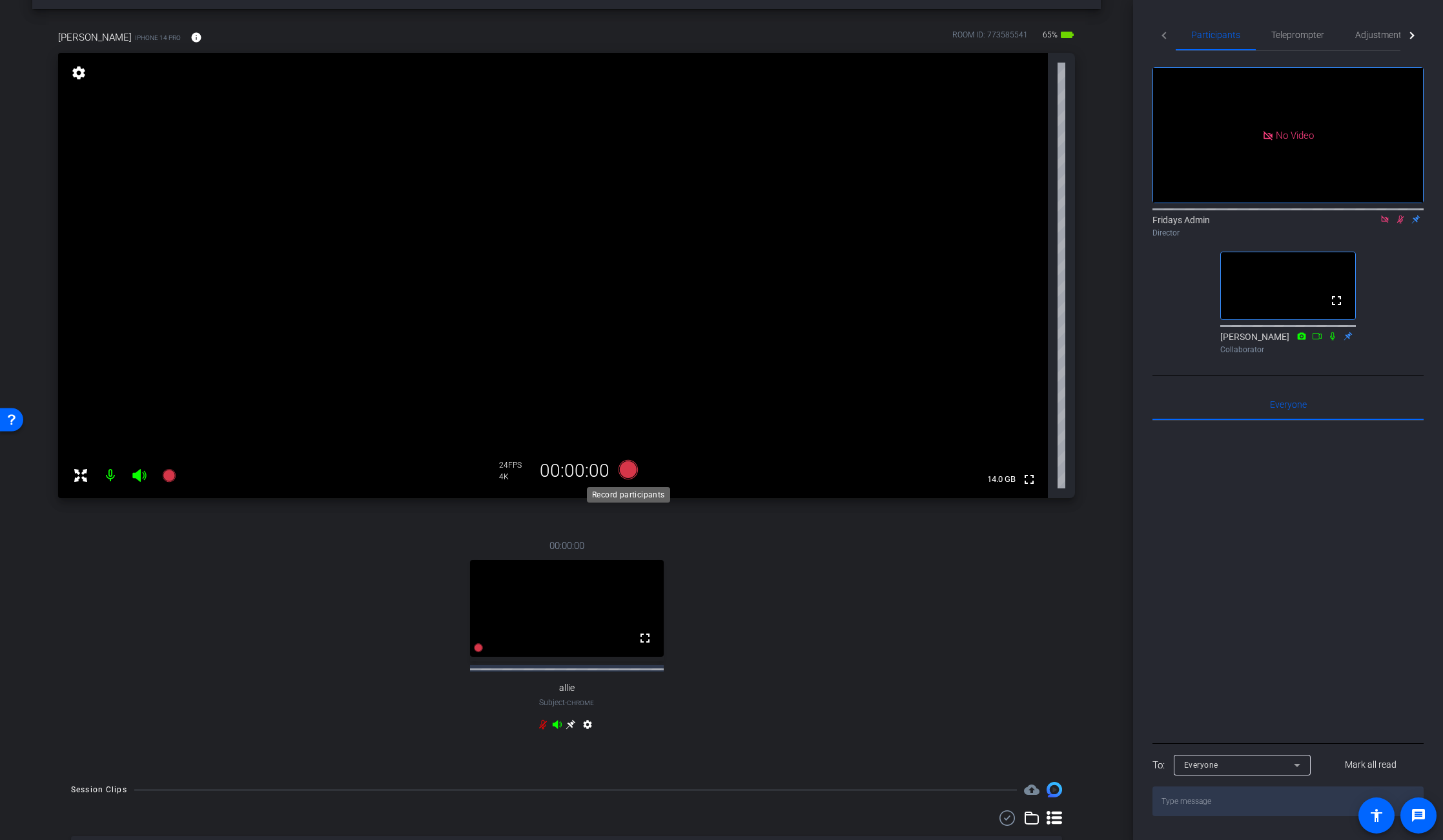
click at [630, 475] on icon at bounding box center [627, 470] width 19 height 19
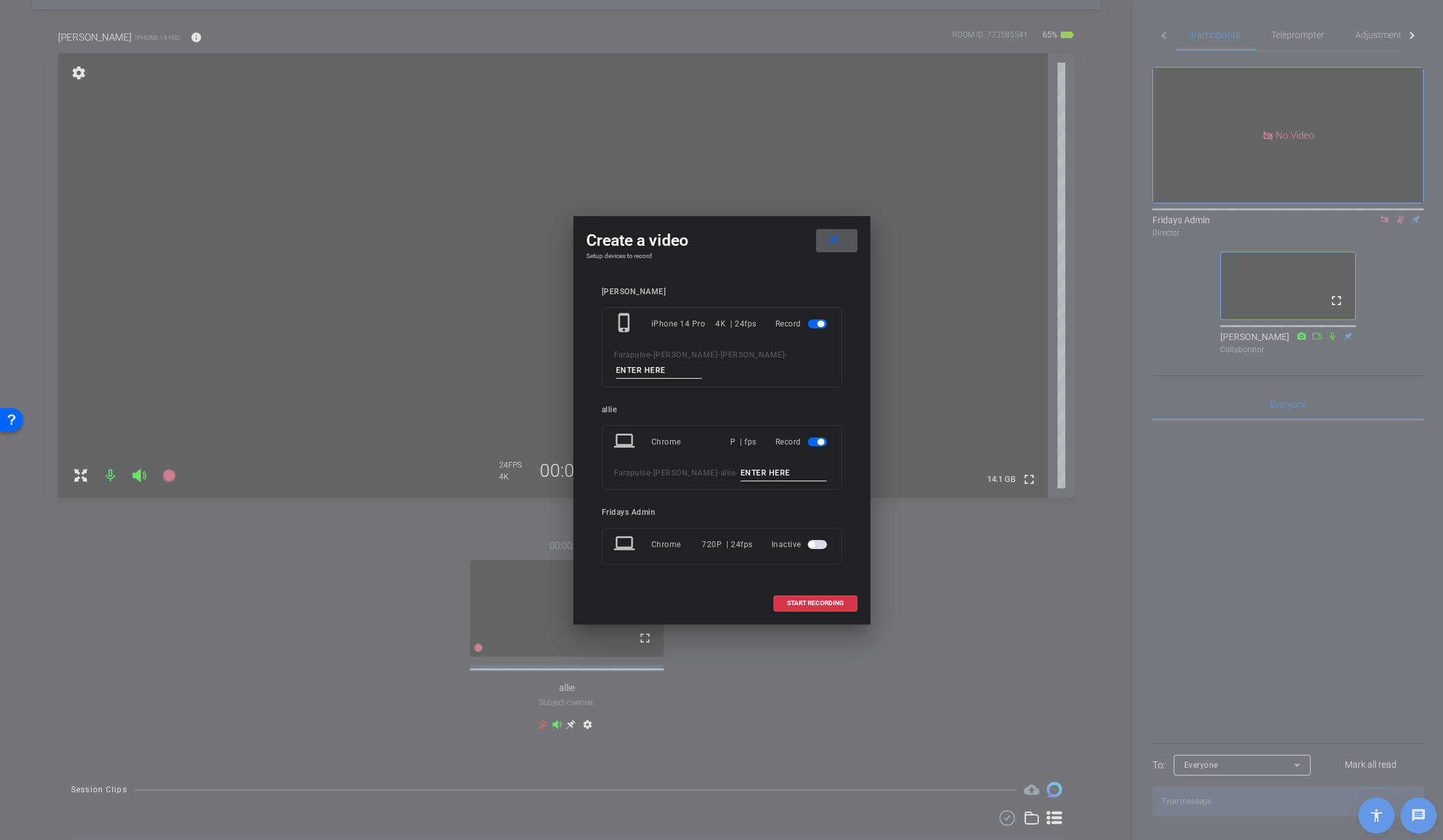
click at [813, 444] on span "button" at bounding box center [817, 442] width 19 height 9
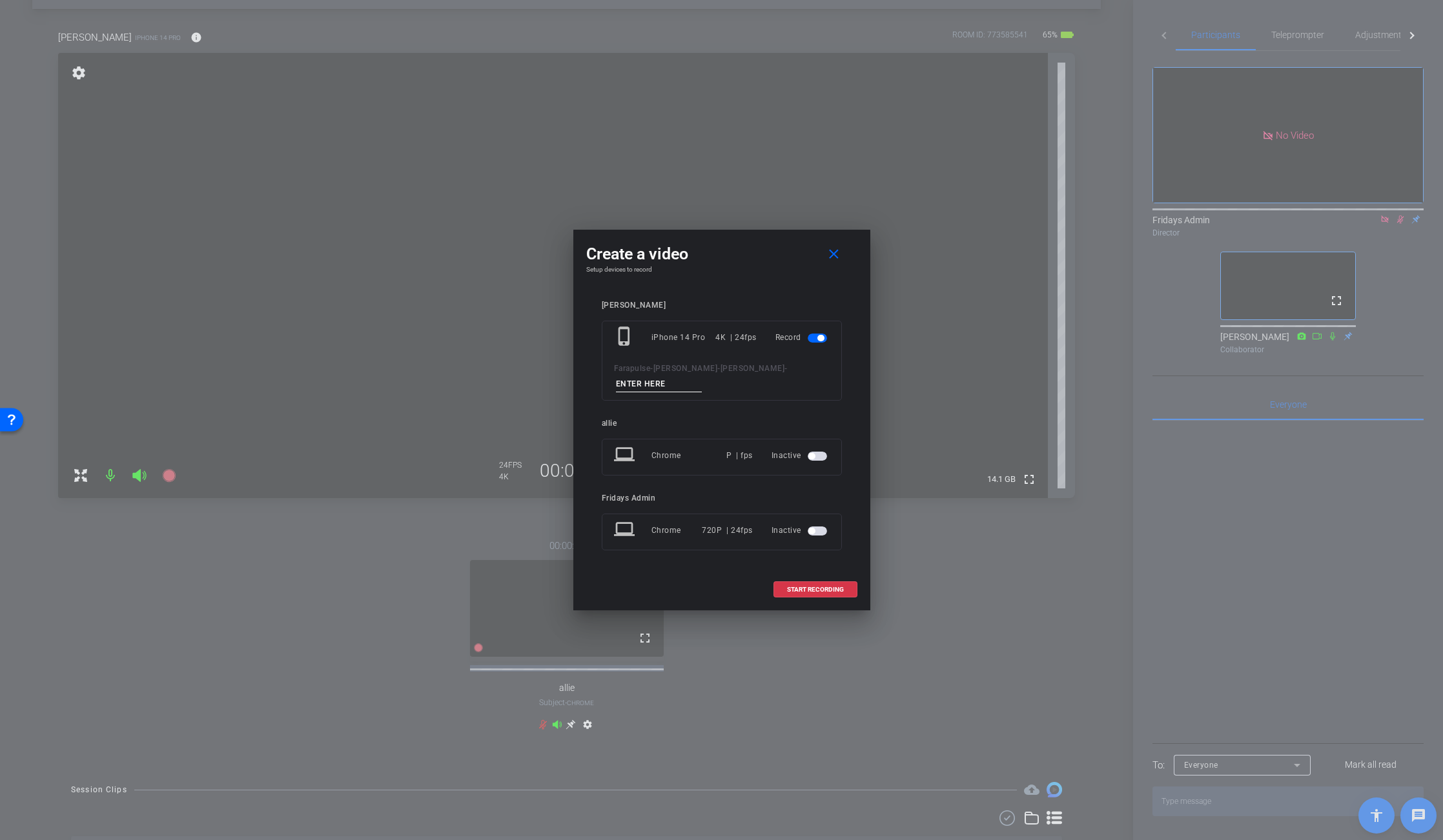
click at [641, 386] on input at bounding box center [659, 384] width 86 height 16
type input "[PERSON_NAME]"
click at [819, 590] on span "START RECORDING" at bounding box center [816, 590] width 57 height 7
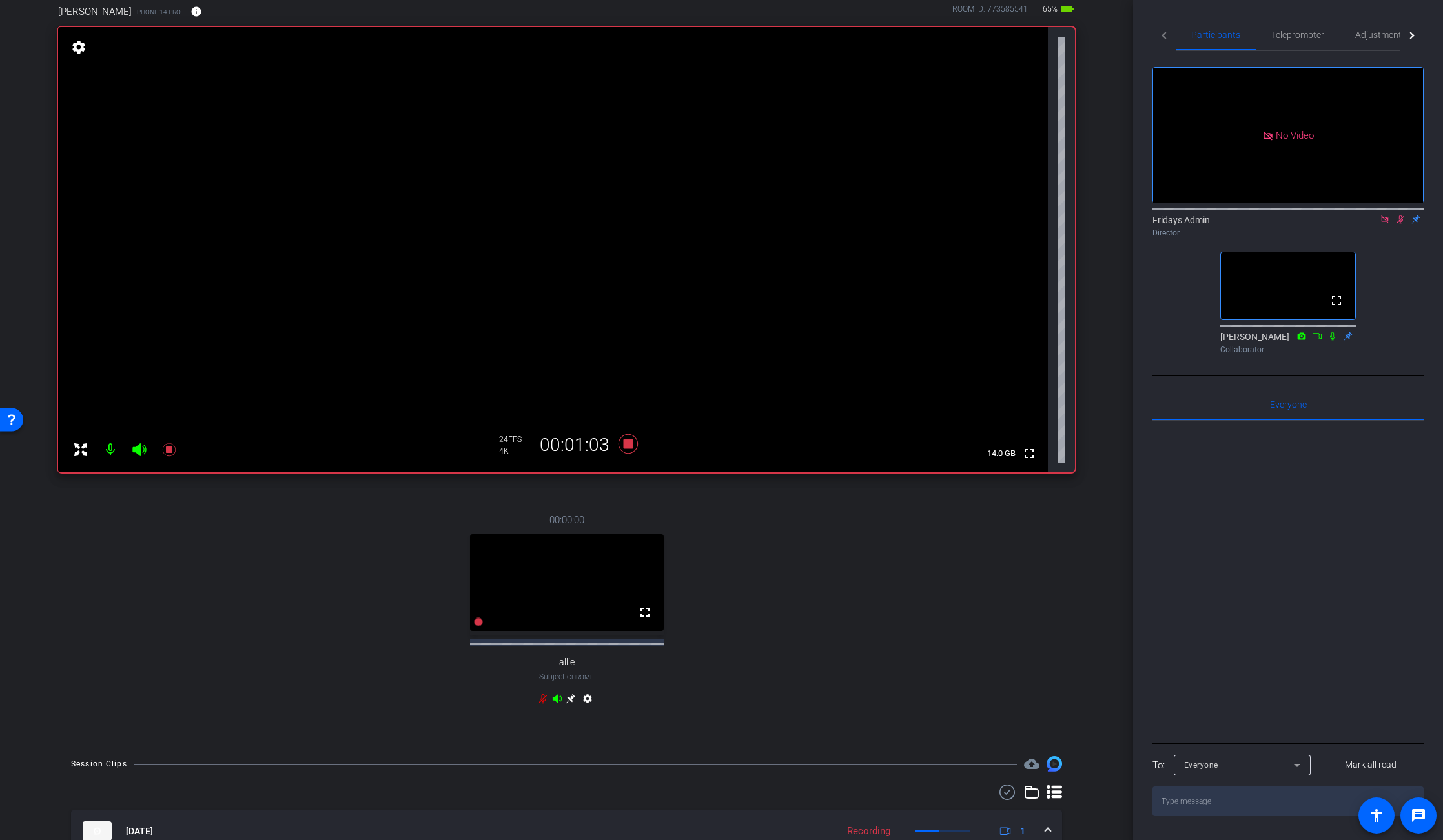
scroll to position [67, 0]
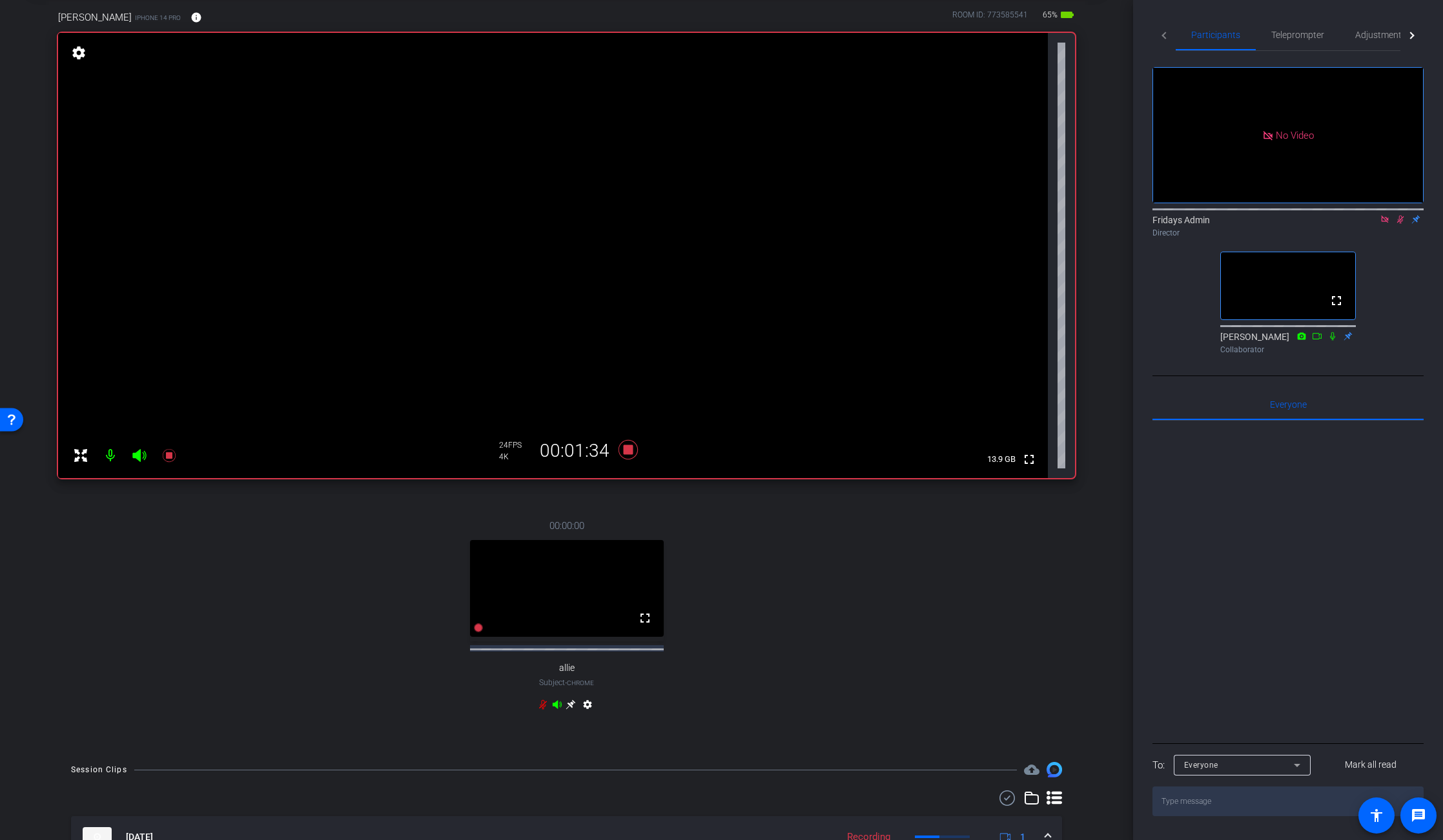
drag, startPoint x: 1409, startPoint y: 299, endPoint x: 1408, endPoint y: 269, distance: 30.0
click at [1411, 291] on div "No Video Fridays Admin Director fullscreen [PERSON_NAME] Collaborator" at bounding box center [1288, 205] width 271 height 308
click at [1398, 224] on icon at bounding box center [1401, 220] width 10 height 9
click at [1398, 224] on icon at bounding box center [1401, 220] width 10 height 9
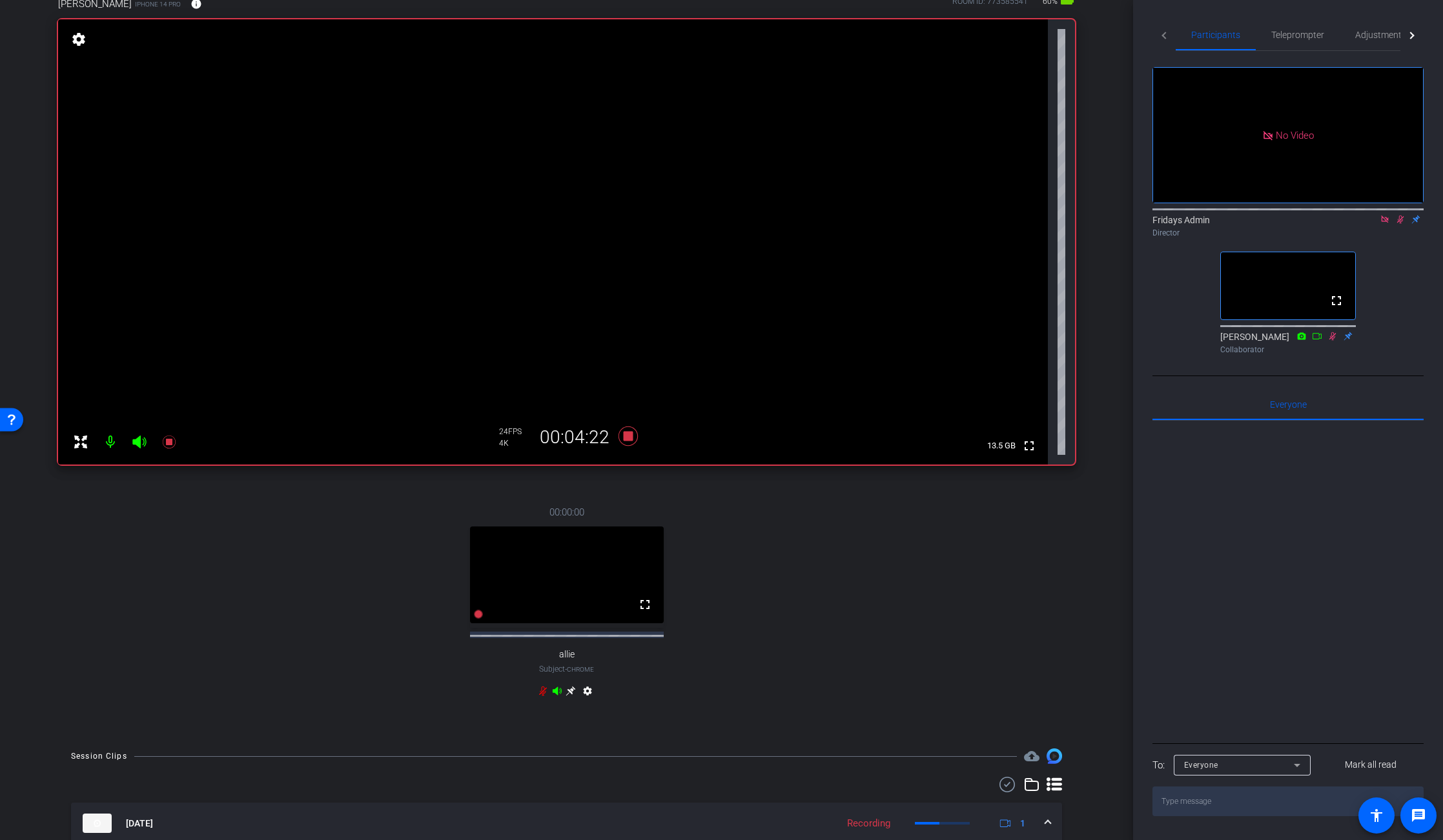
scroll to position [78, 0]
click at [1379, 34] on span "Adjustments" at bounding box center [1381, 34] width 51 height 9
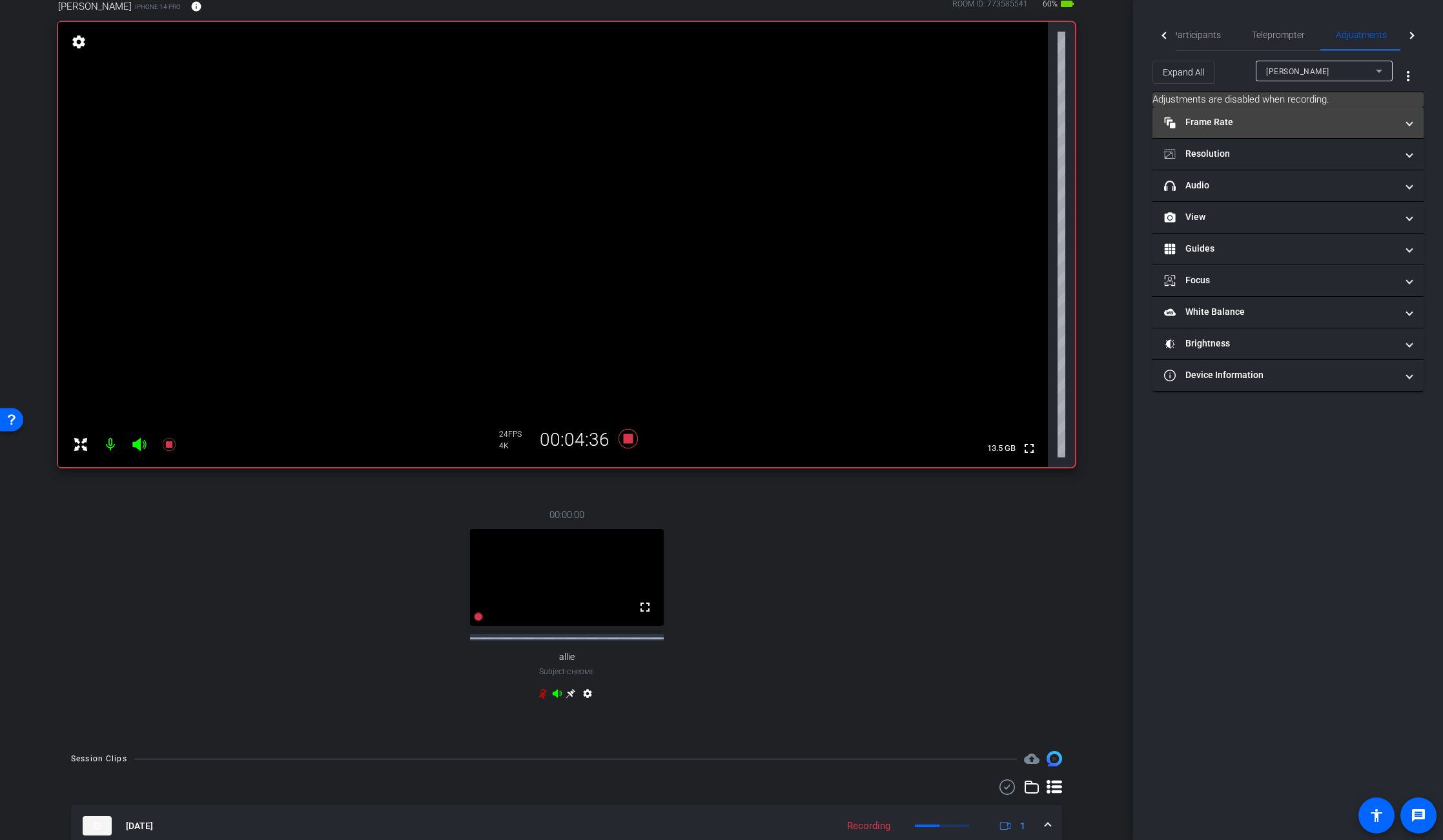
click at [1253, 120] on mat-panel-title "Frame Rate Frame Rate" at bounding box center [1280, 122] width 232 height 14
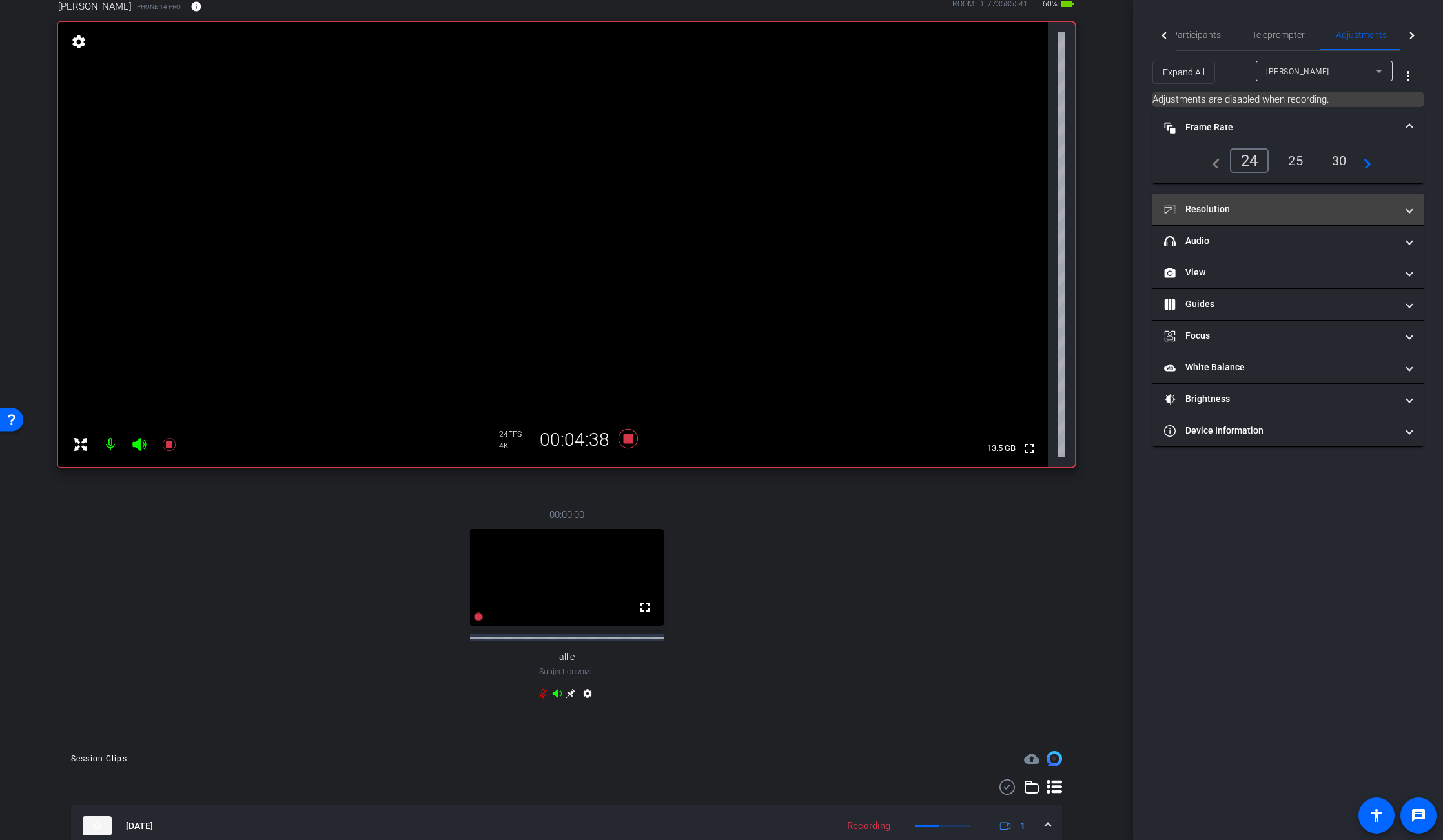
click at [1220, 210] on mat-panel-title "Resolution" at bounding box center [1280, 209] width 232 height 14
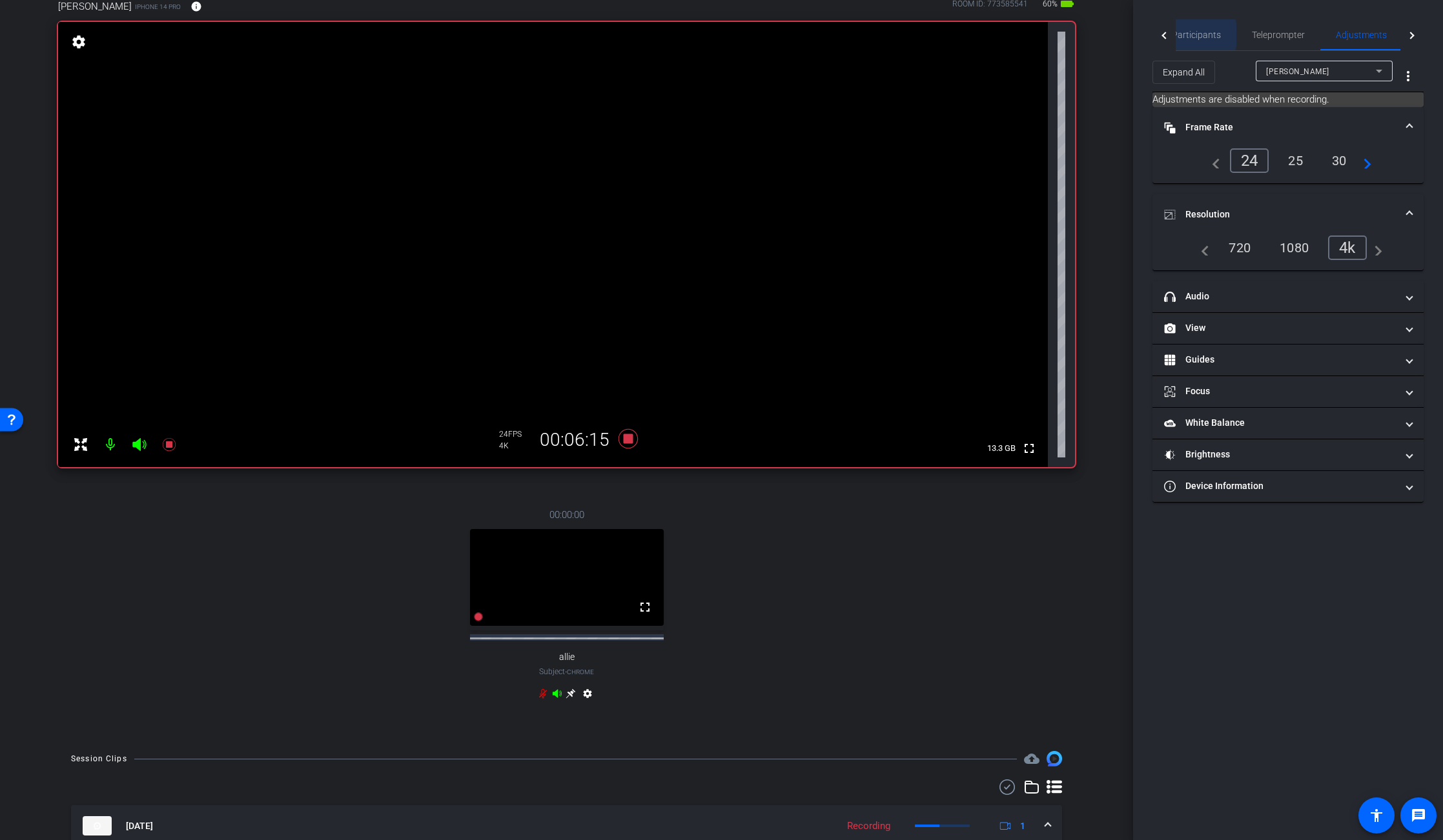
click at [1192, 35] on span "Participants" at bounding box center [1196, 34] width 49 height 9
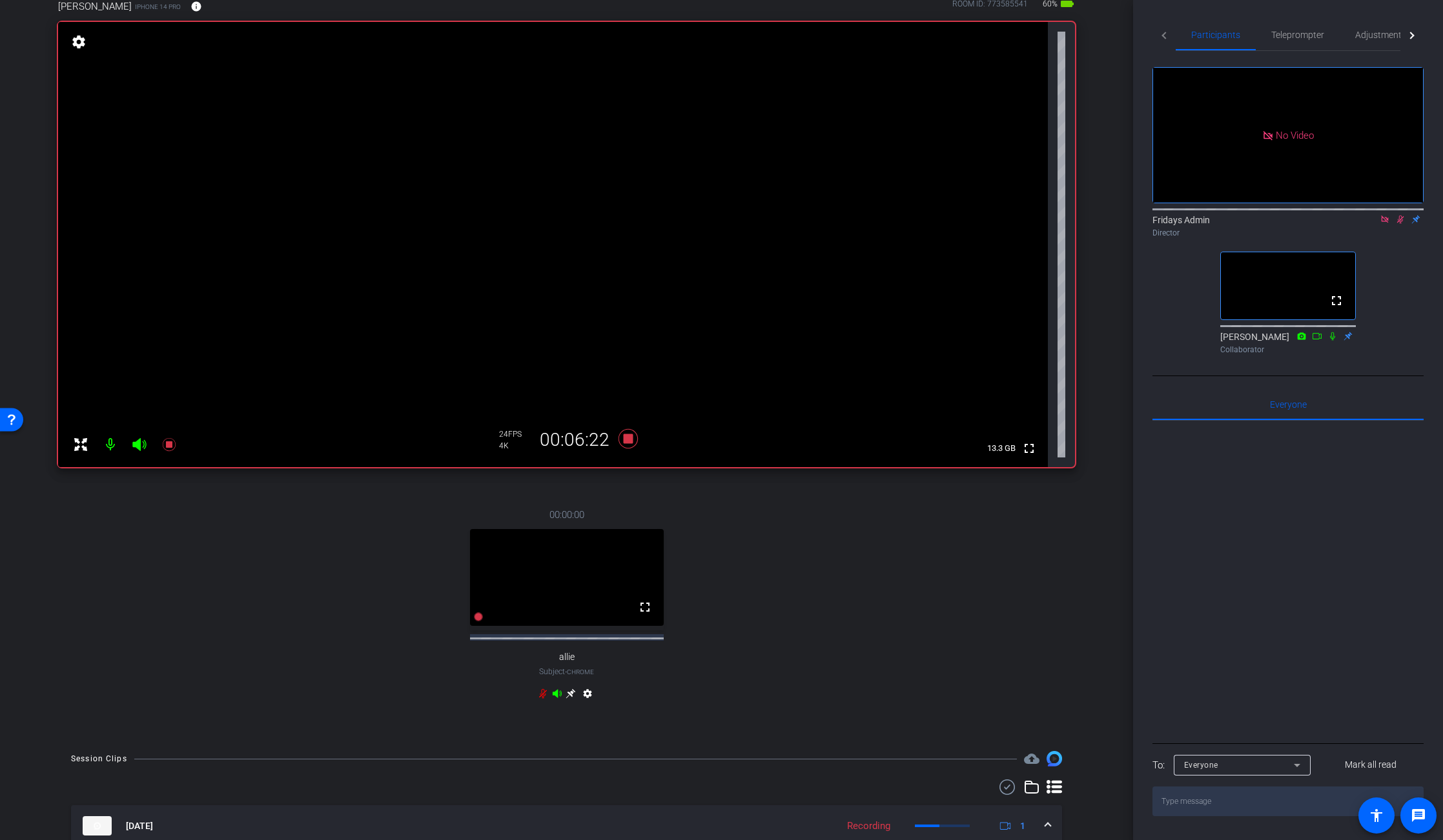
click at [1401, 219] on icon at bounding box center [1401, 220] width 7 height 8
click at [1401, 222] on icon at bounding box center [1401, 220] width 10 height 9
click at [628, 442] on icon at bounding box center [627, 438] width 19 height 19
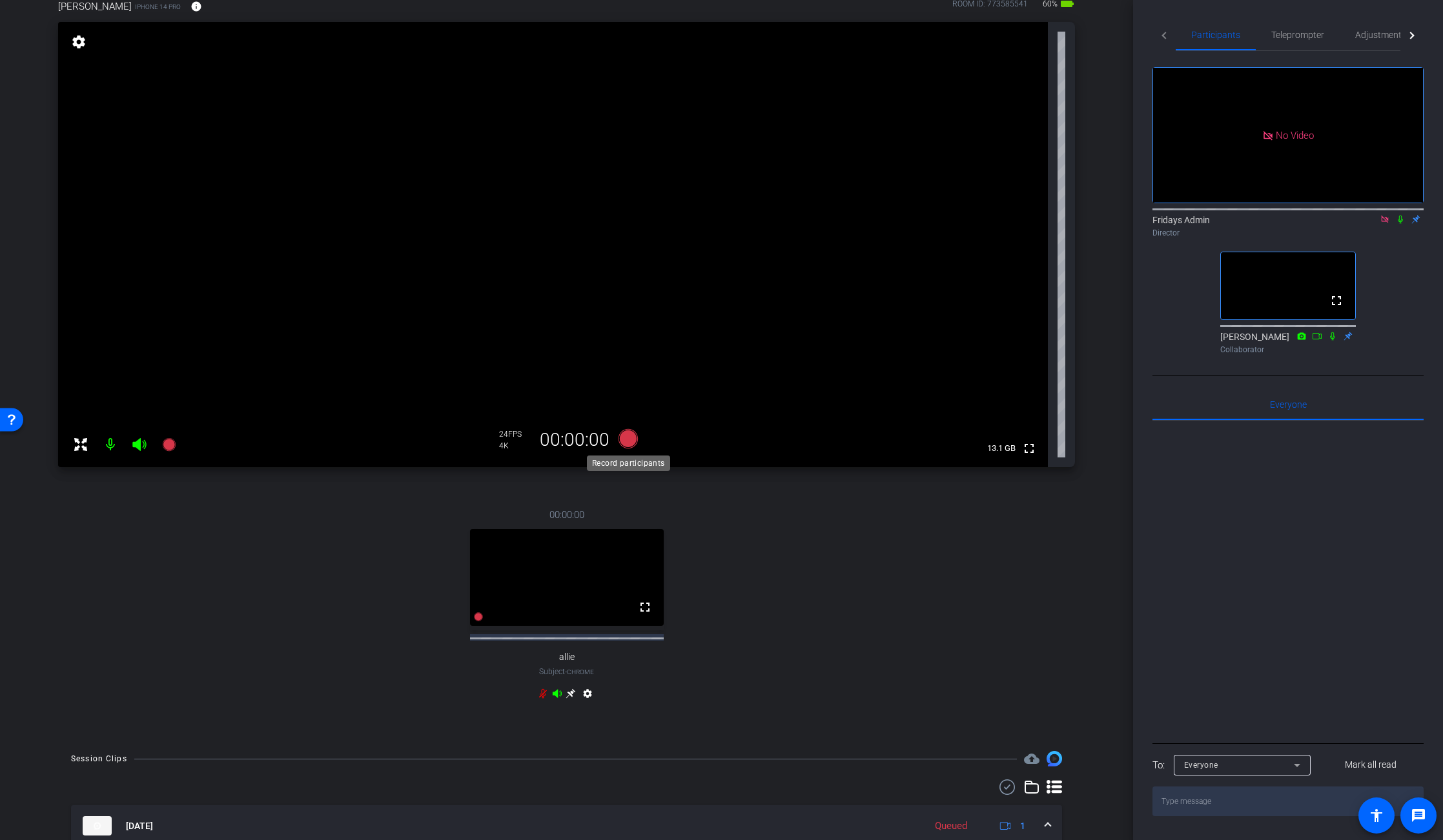
click at [630, 439] on icon at bounding box center [627, 438] width 19 height 19
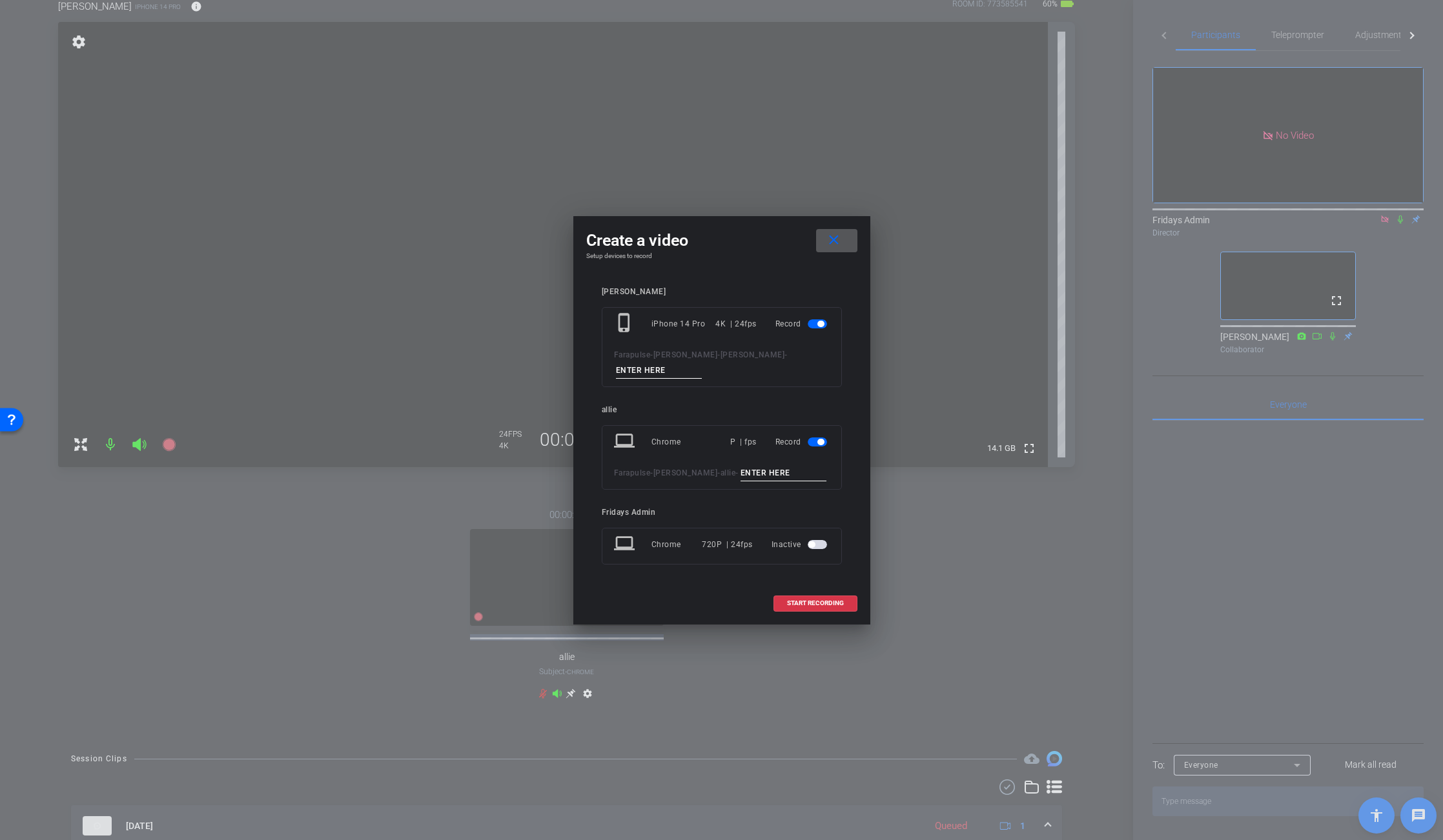
drag, startPoint x: 624, startPoint y: 368, endPoint x: 630, endPoint y: 367, distance: 6.1
click at [624, 368] on input at bounding box center [659, 371] width 86 height 16
click at [623, 372] on input "[PERSON_NAME]" at bounding box center [659, 371] width 86 height 16
click at [814, 445] on span "button" at bounding box center [817, 442] width 19 height 9
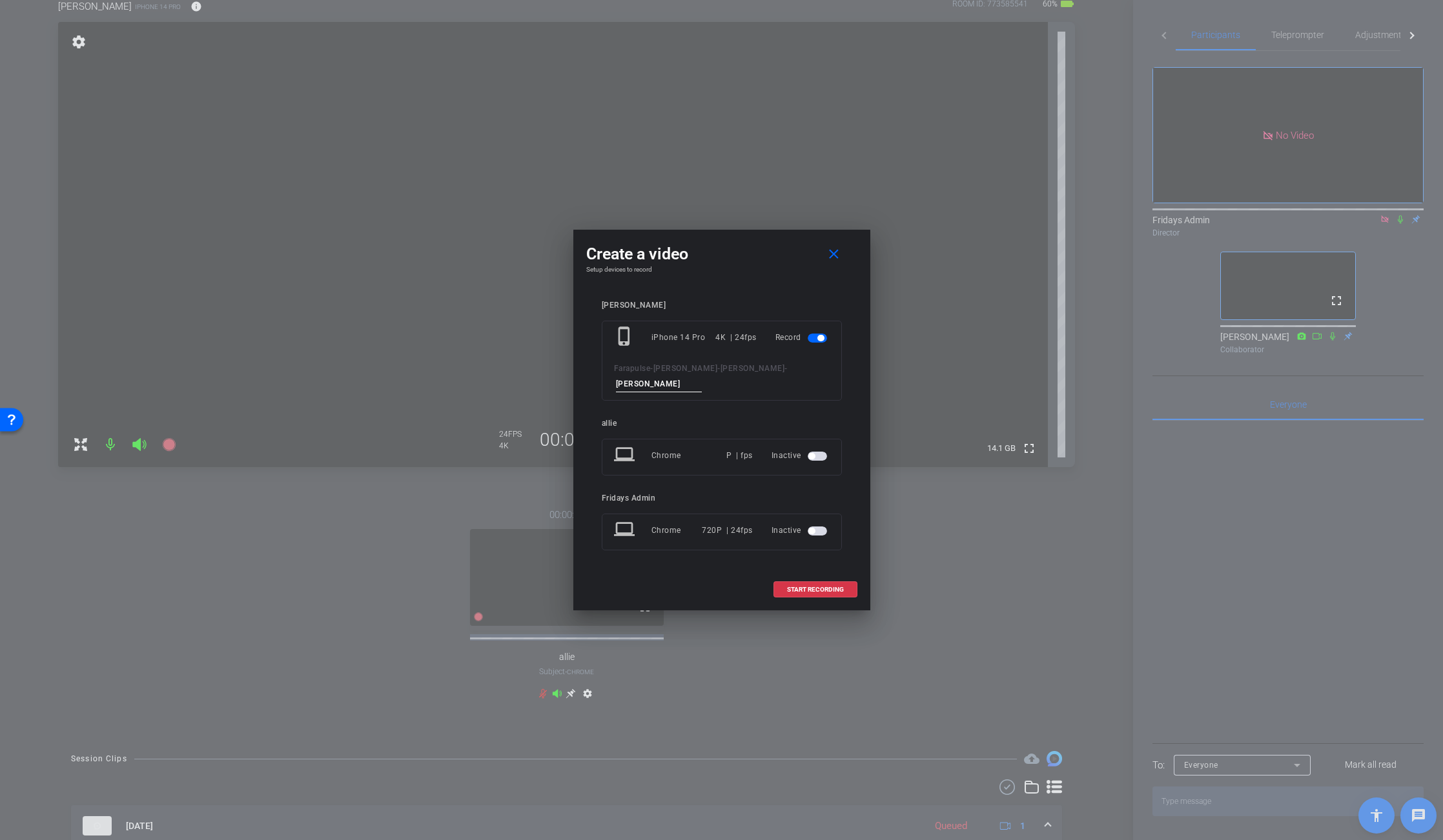
drag, startPoint x: 644, startPoint y: 385, endPoint x: 600, endPoint y: 368, distance: 47.2
click at [597, 373] on div "[PERSON_NAME] phone_iphone iPhone 14 Pro 4K | 24fps Record Farapulse - [PERSON_…" at bounding box center [722, 434] width 271 height 293
type input "[PERSON_NAME]"
click at [815, 594] on span at bounding box center [815, 590] width 83 height 31
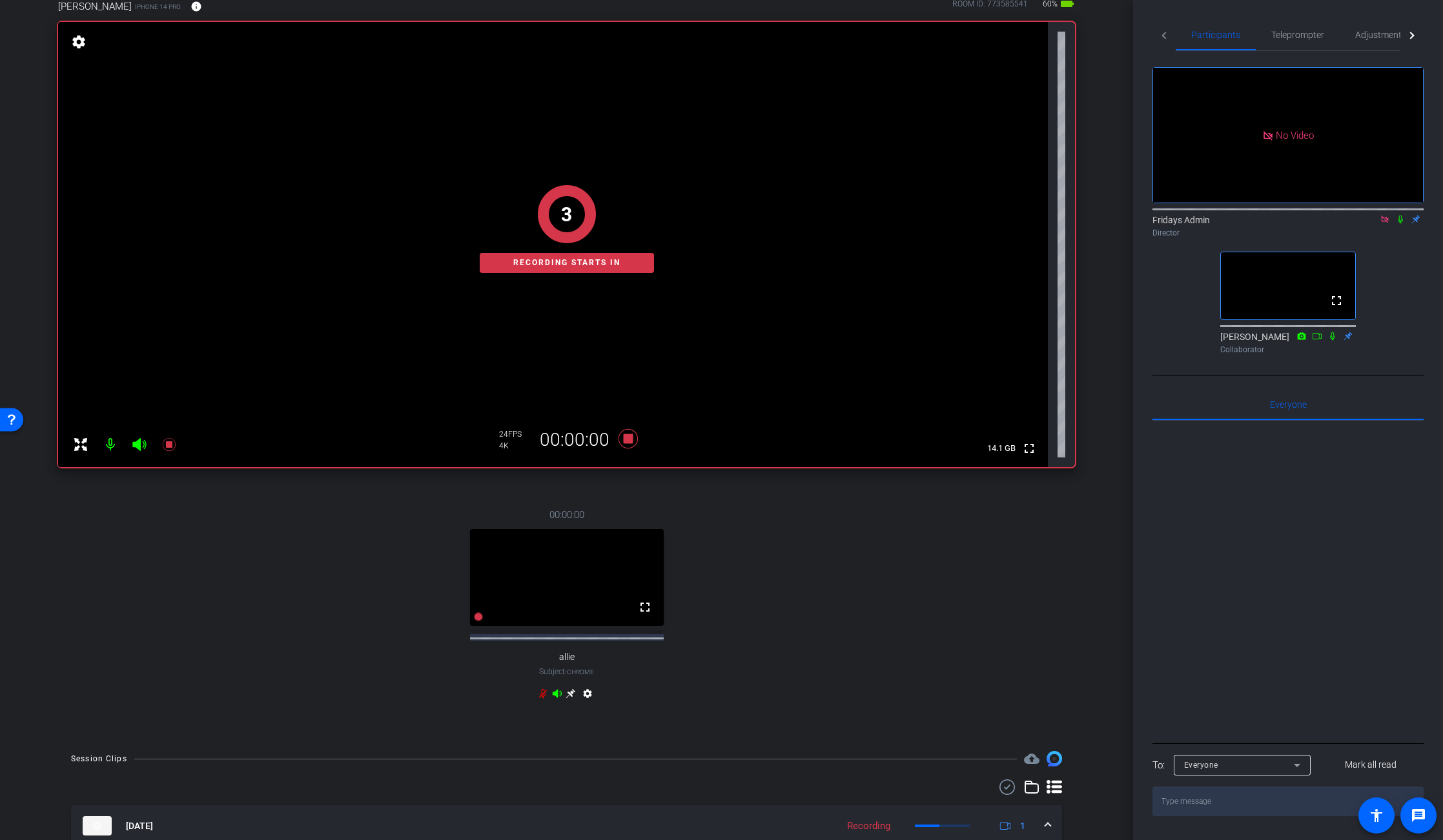
click at [1398, 220] on icon at bounding box center [1401, 220] width 10 height 9
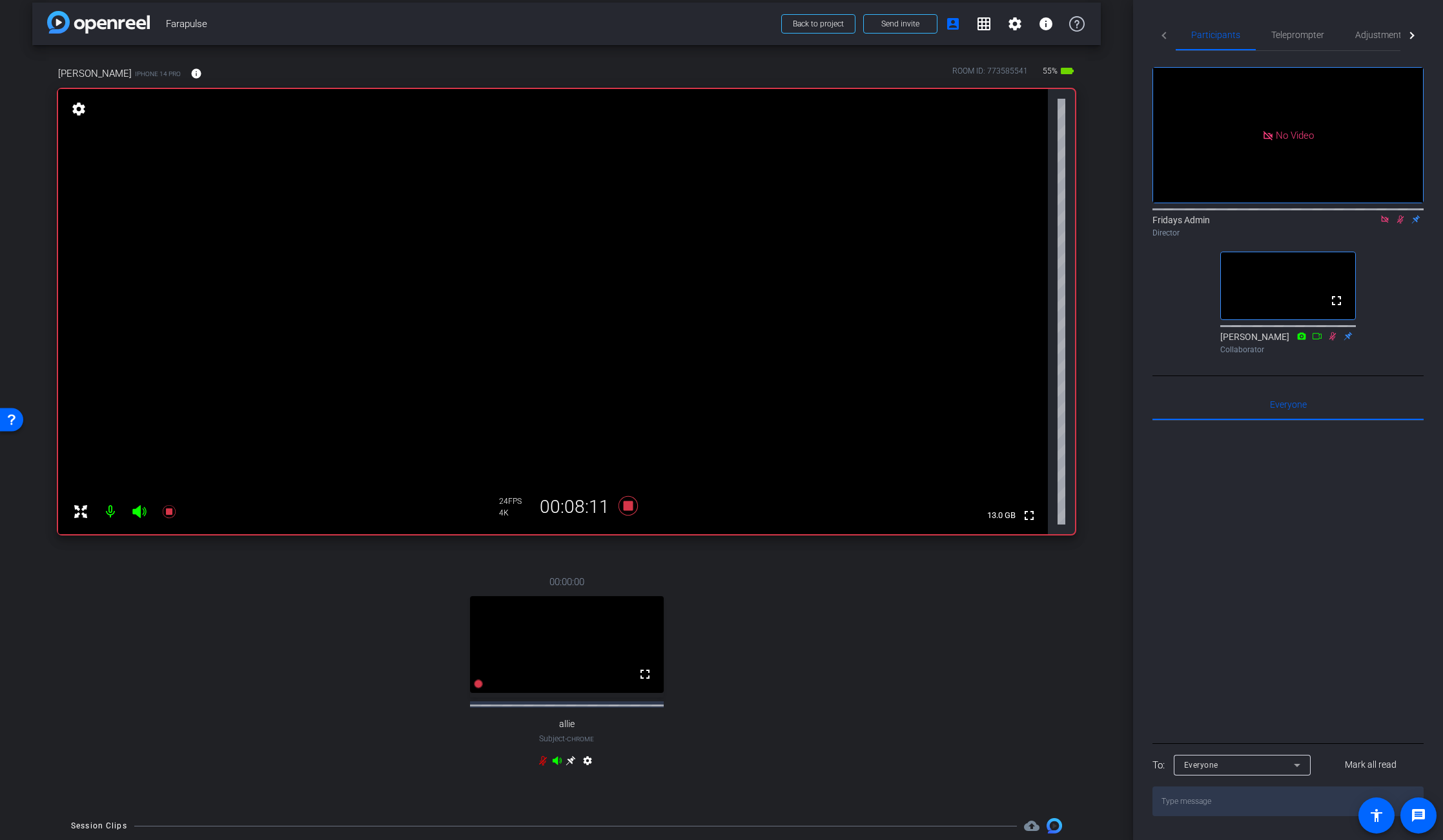
scroll to position [0, 0]
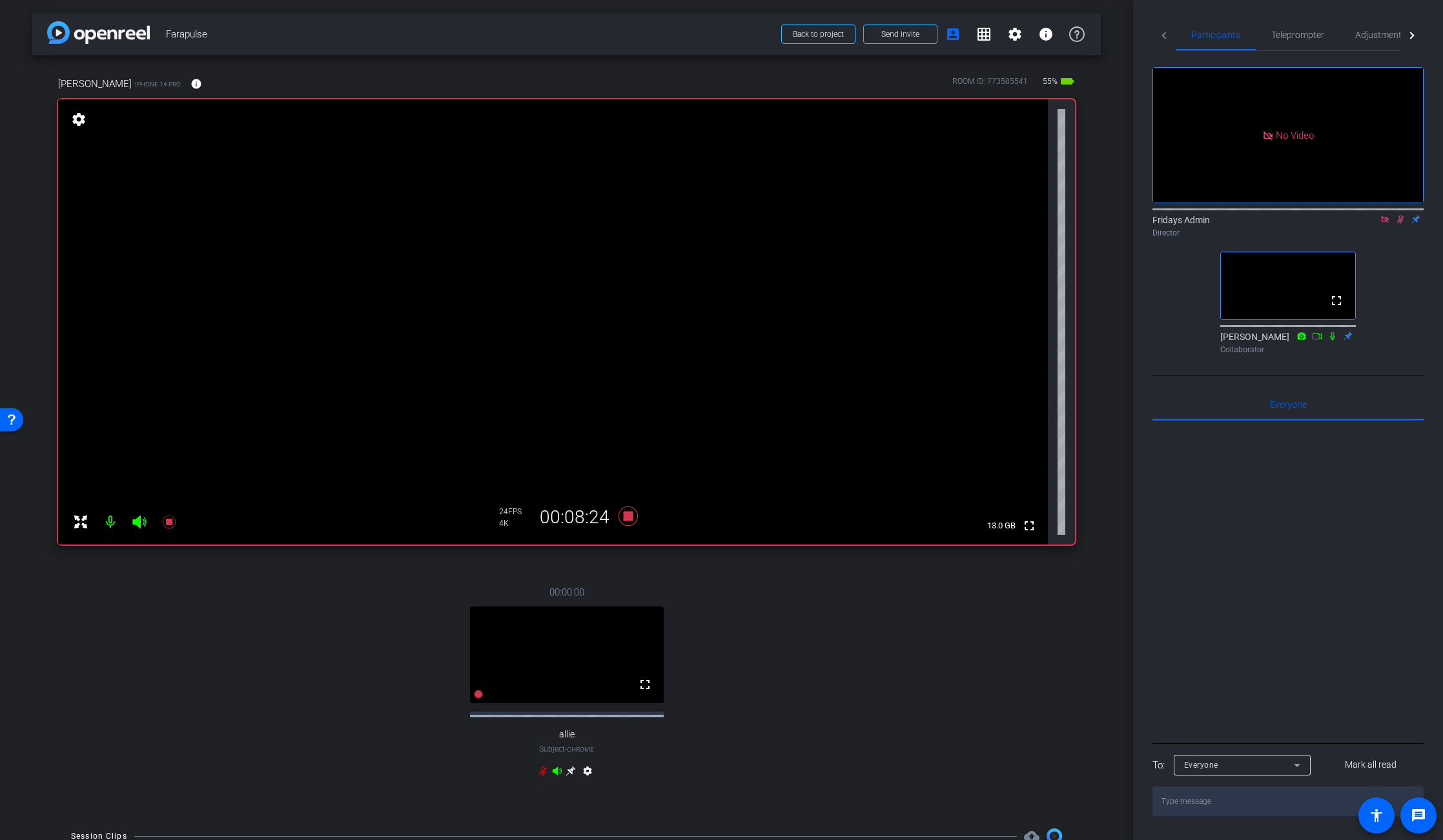
click at [1401, 220] on icon at bounding box center [1401, 220] width 7 height 8
click at [633, 519] on icon at bounding box center [628, 517] width 31 height 23
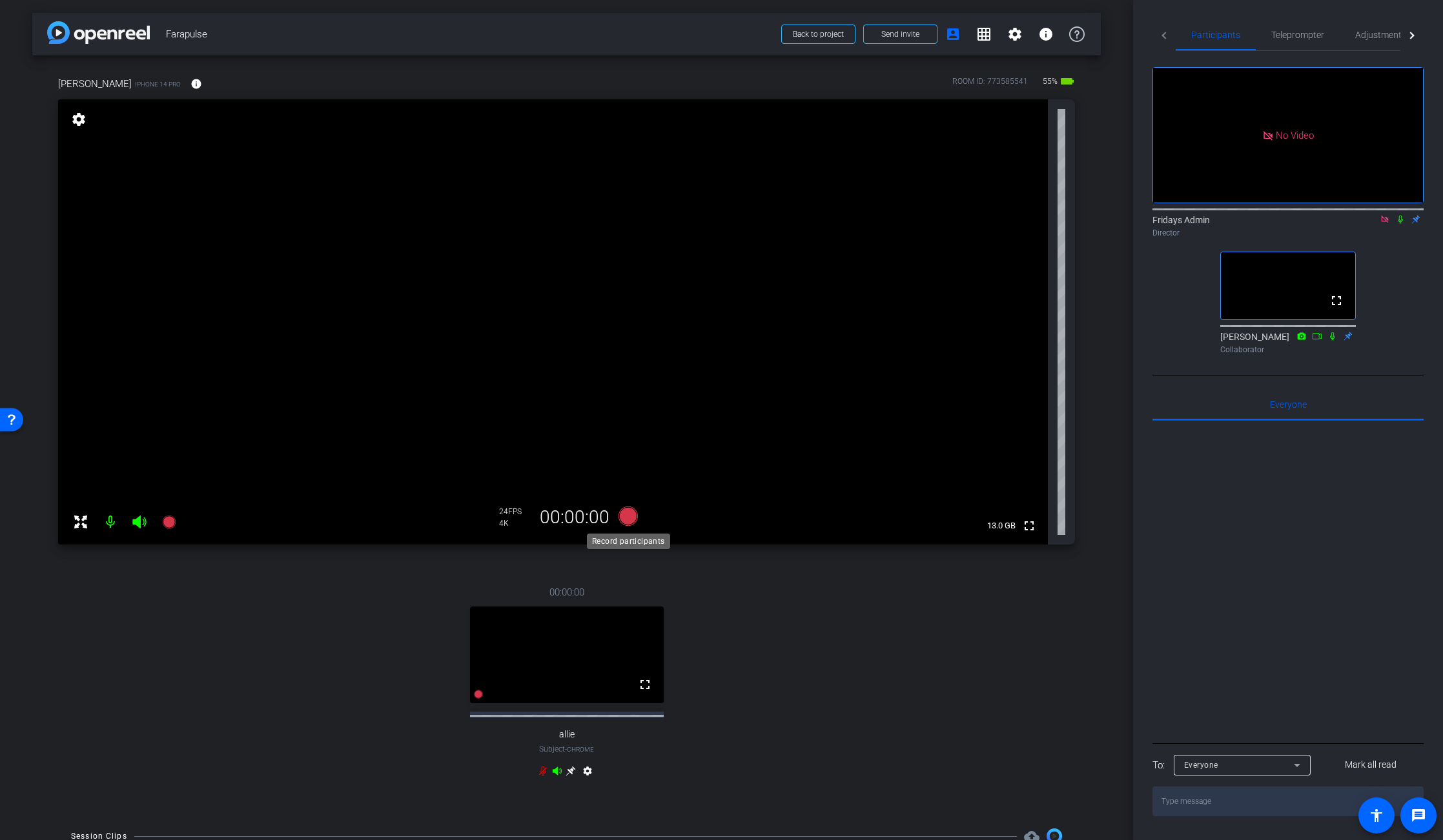
click at [633, 517] on icon at bounding box center [627, 516] width 19 height 19
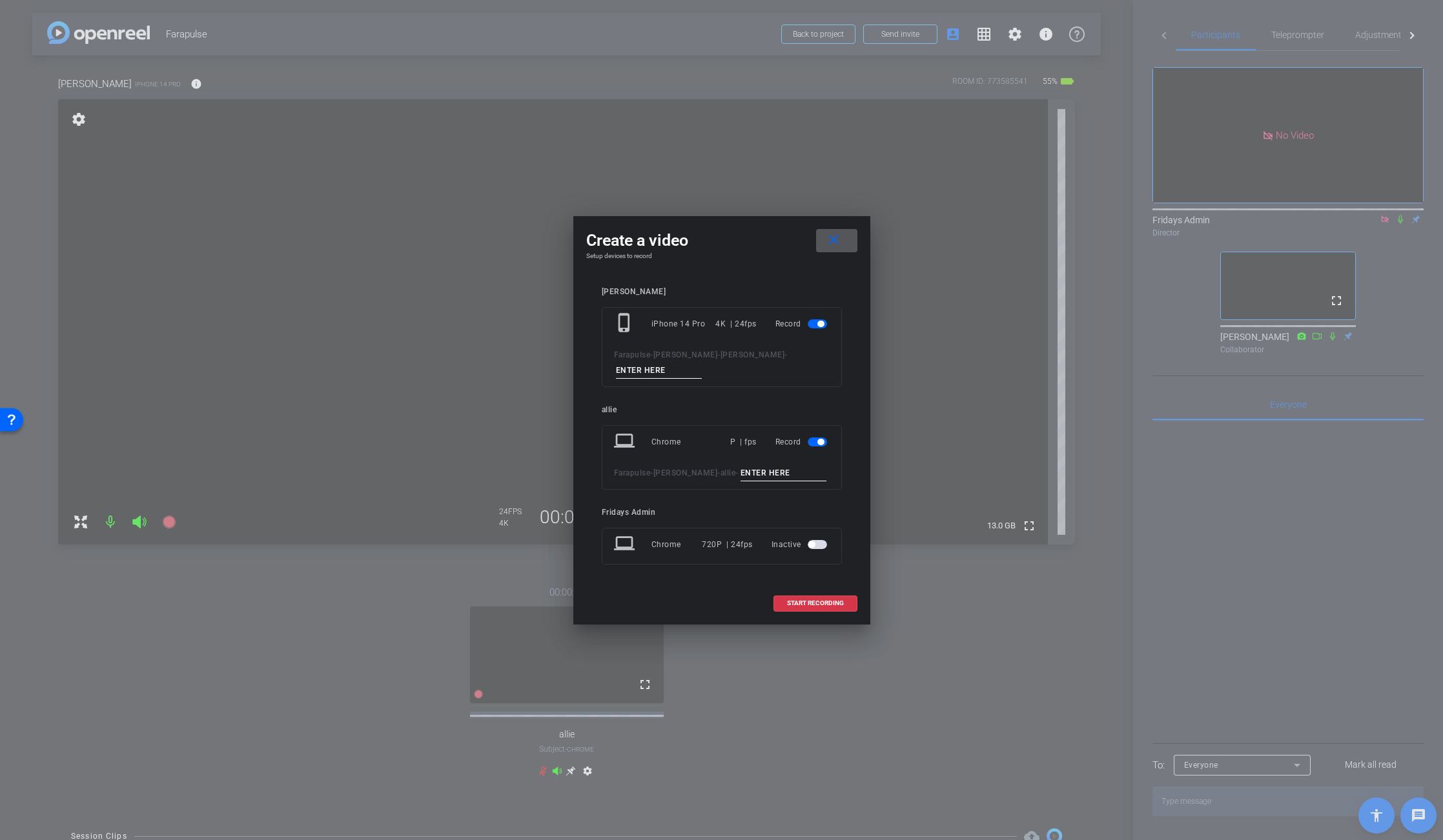
click at [630, 370] on input at bounding box center [659, 371] width 86 height 16
type input "[PERSON_NAME]"
click at [834, 598] on span at bounding box center [815, 603] width 83 height 31
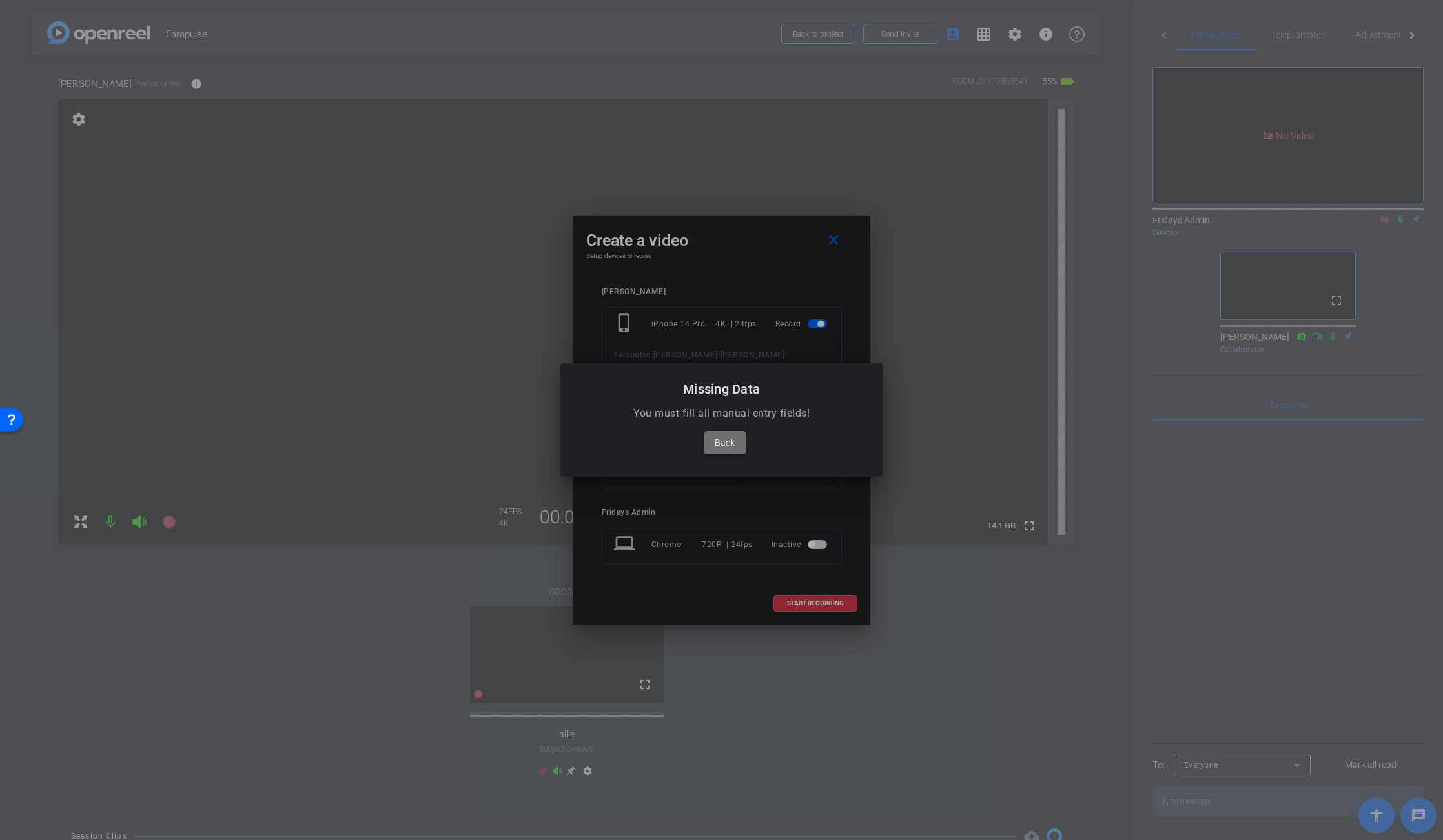
click at [729, 442] on span "Back" at bounding box center [724, 442] width 20 height 15
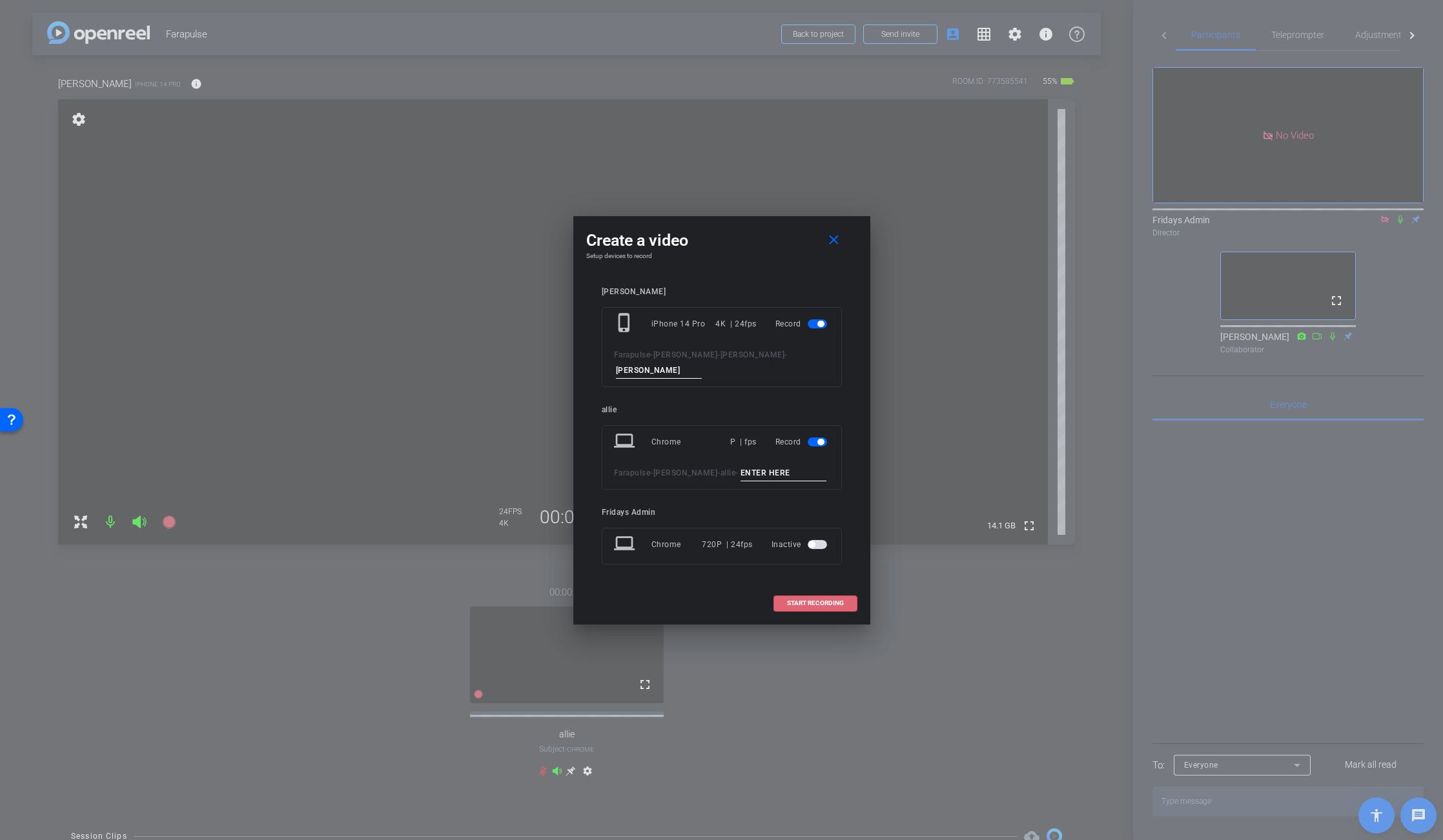
click at [816, 441] on span "button" at bounding box center [817, 442] width 19 height 9
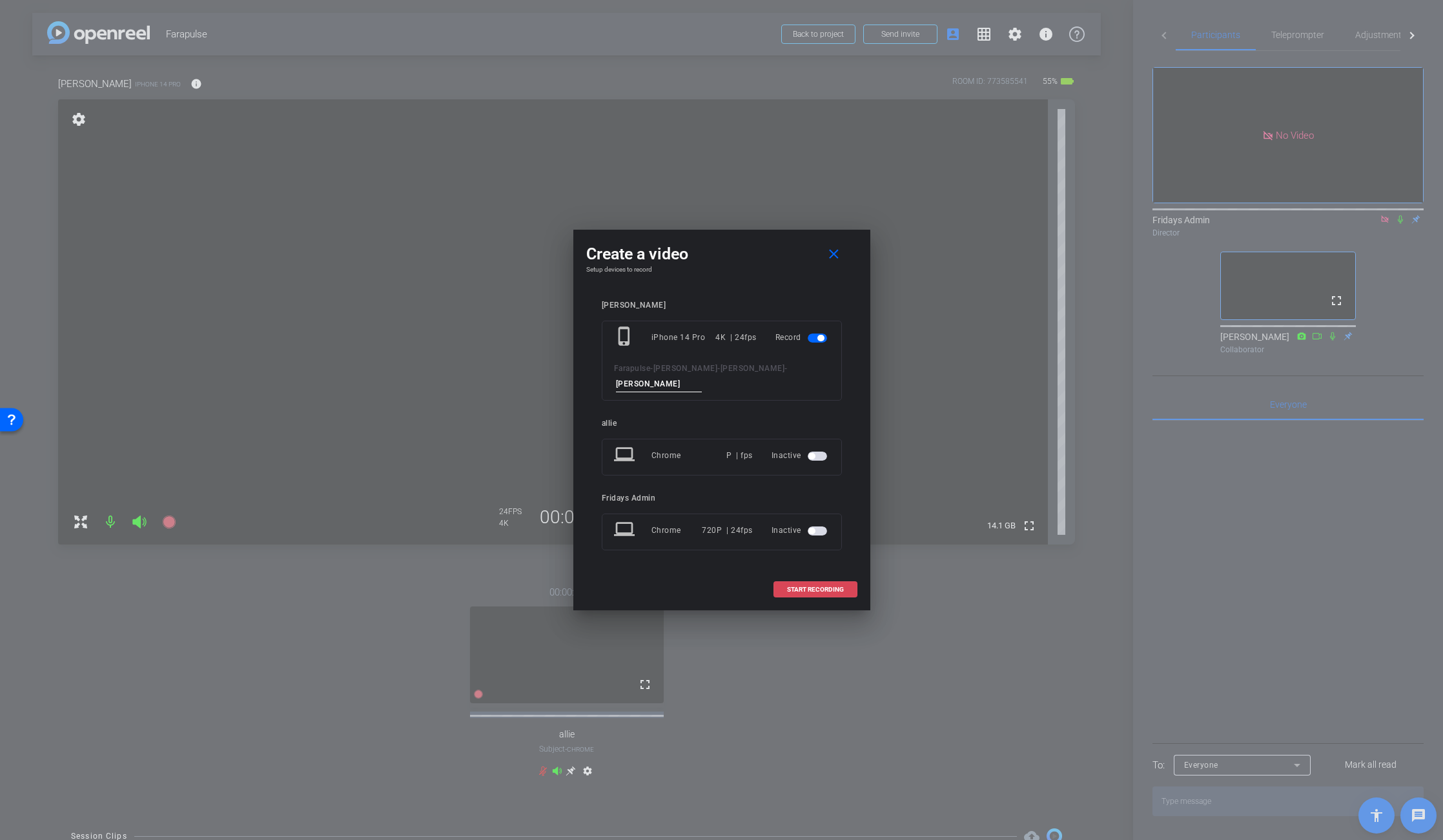
click at [812, 591] on span "START RECORDING" at bounding box center [816, 590] width 57 height 7
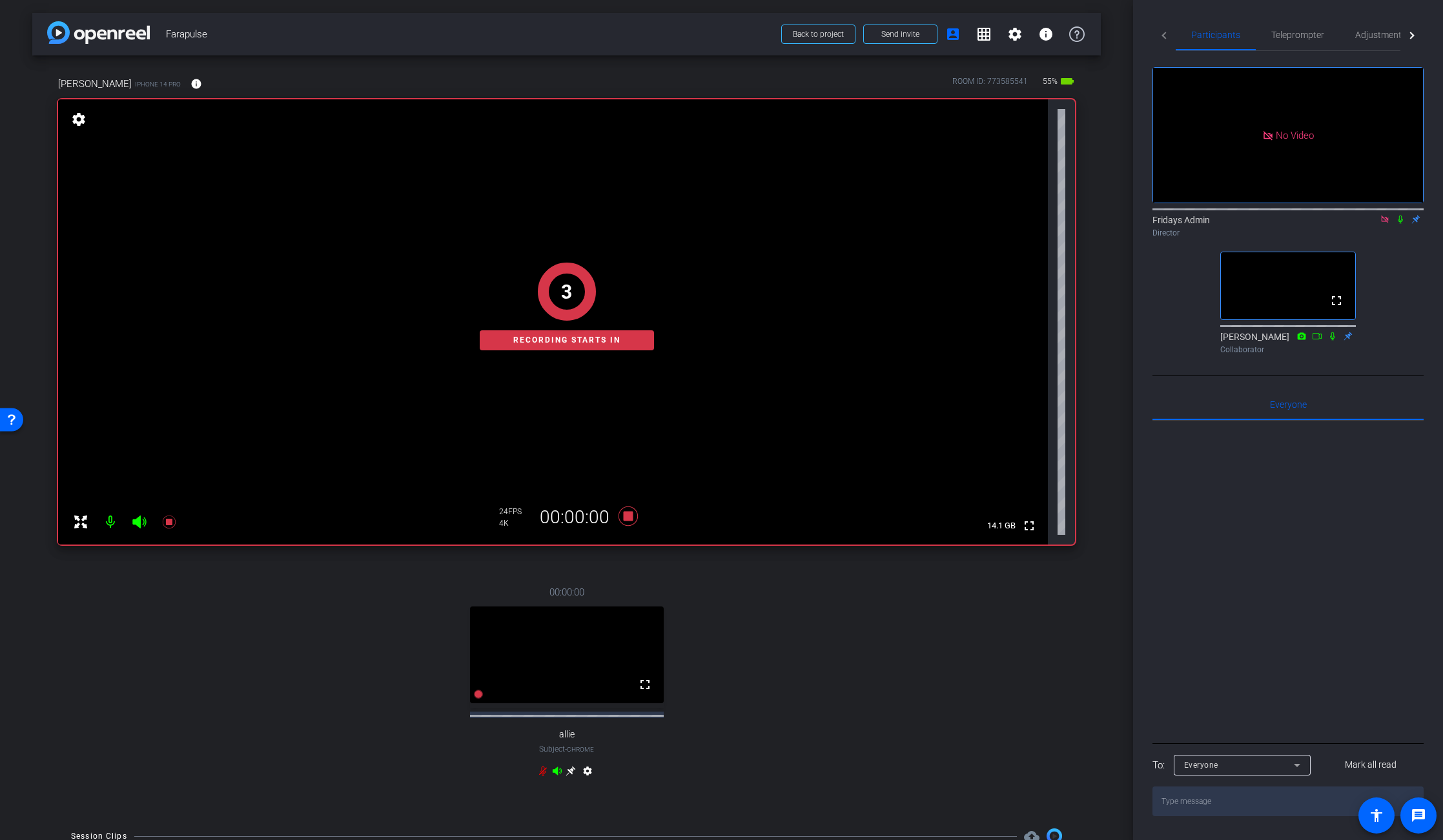
click at [1401, 217] on icon at bounding box center [1401, 220] width 10 height 9
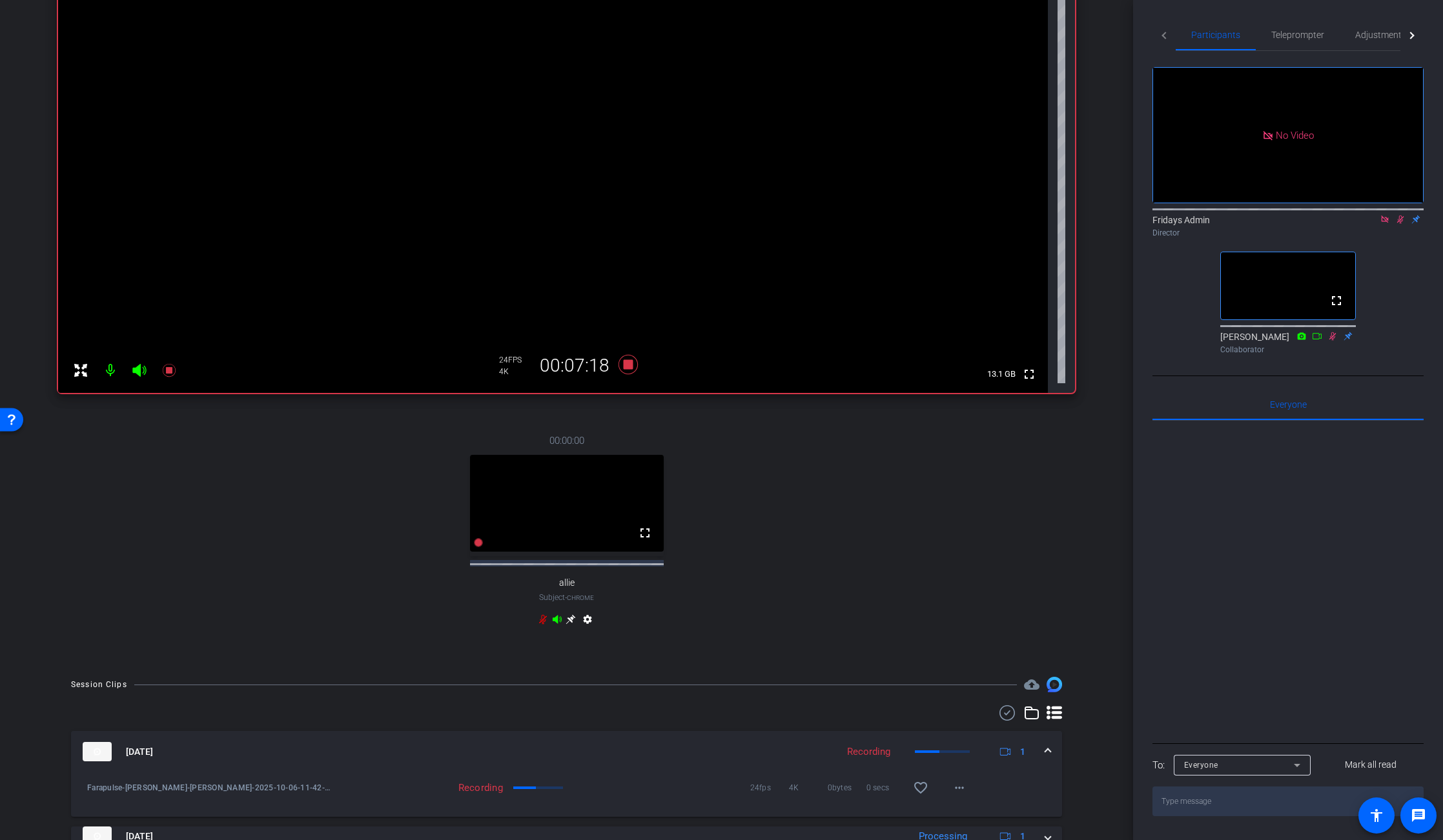
scroll to position [97, 0]
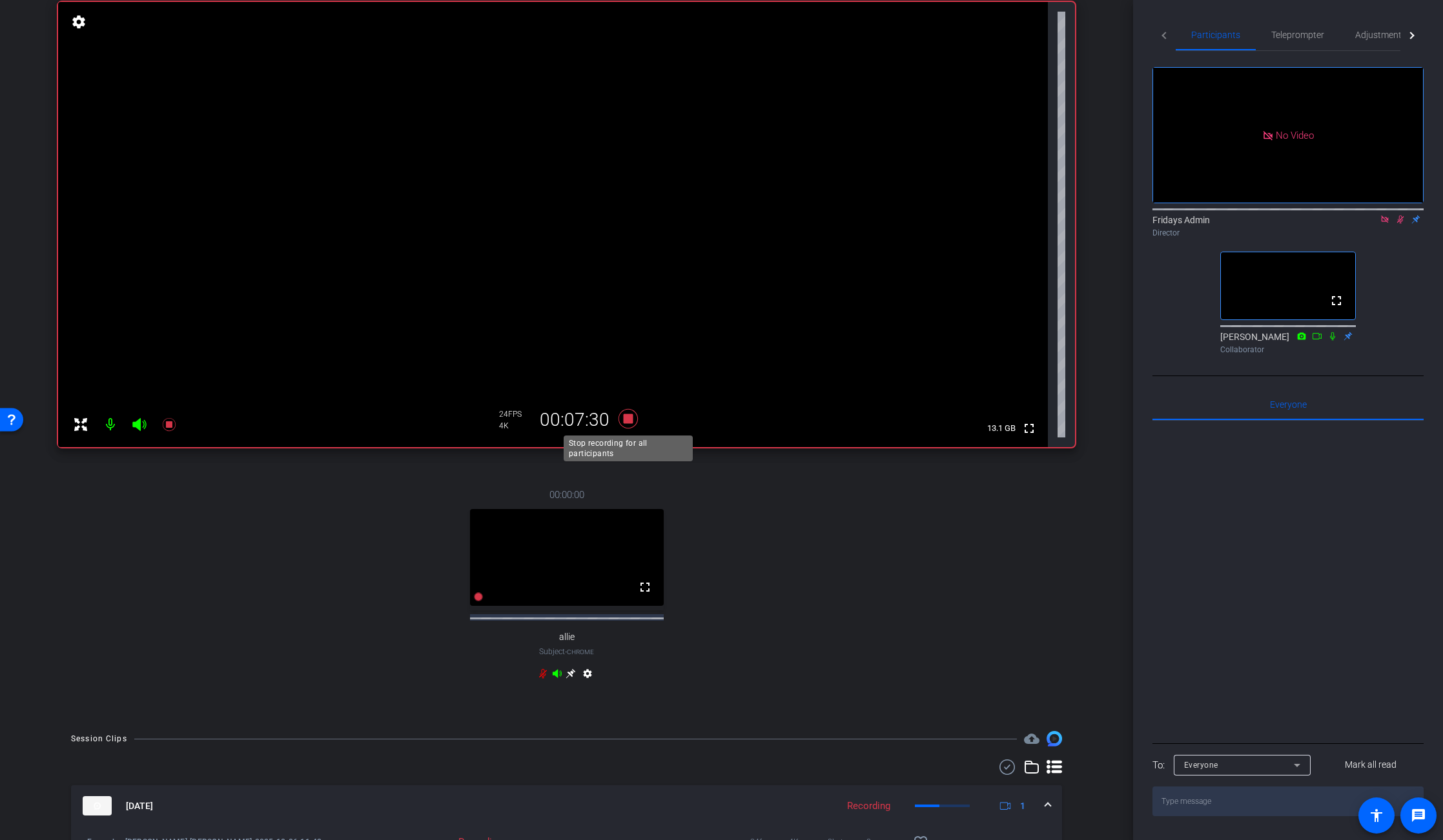
click at [625, 421] on icon at bounding box center [627, 419] width 19 height 19
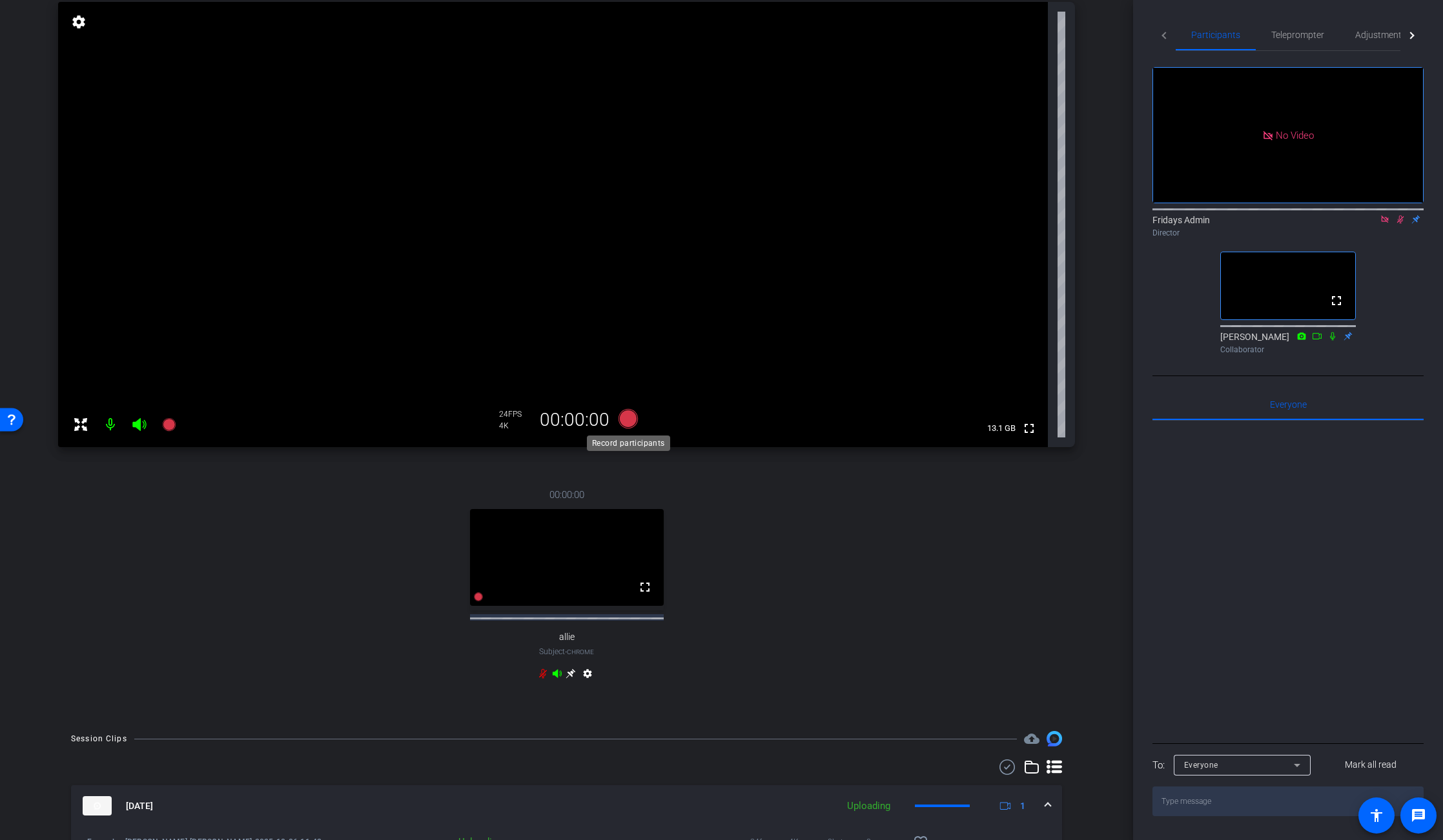
click at [630, 423] on icon at bounding box center [627, 419] width 19 height 19
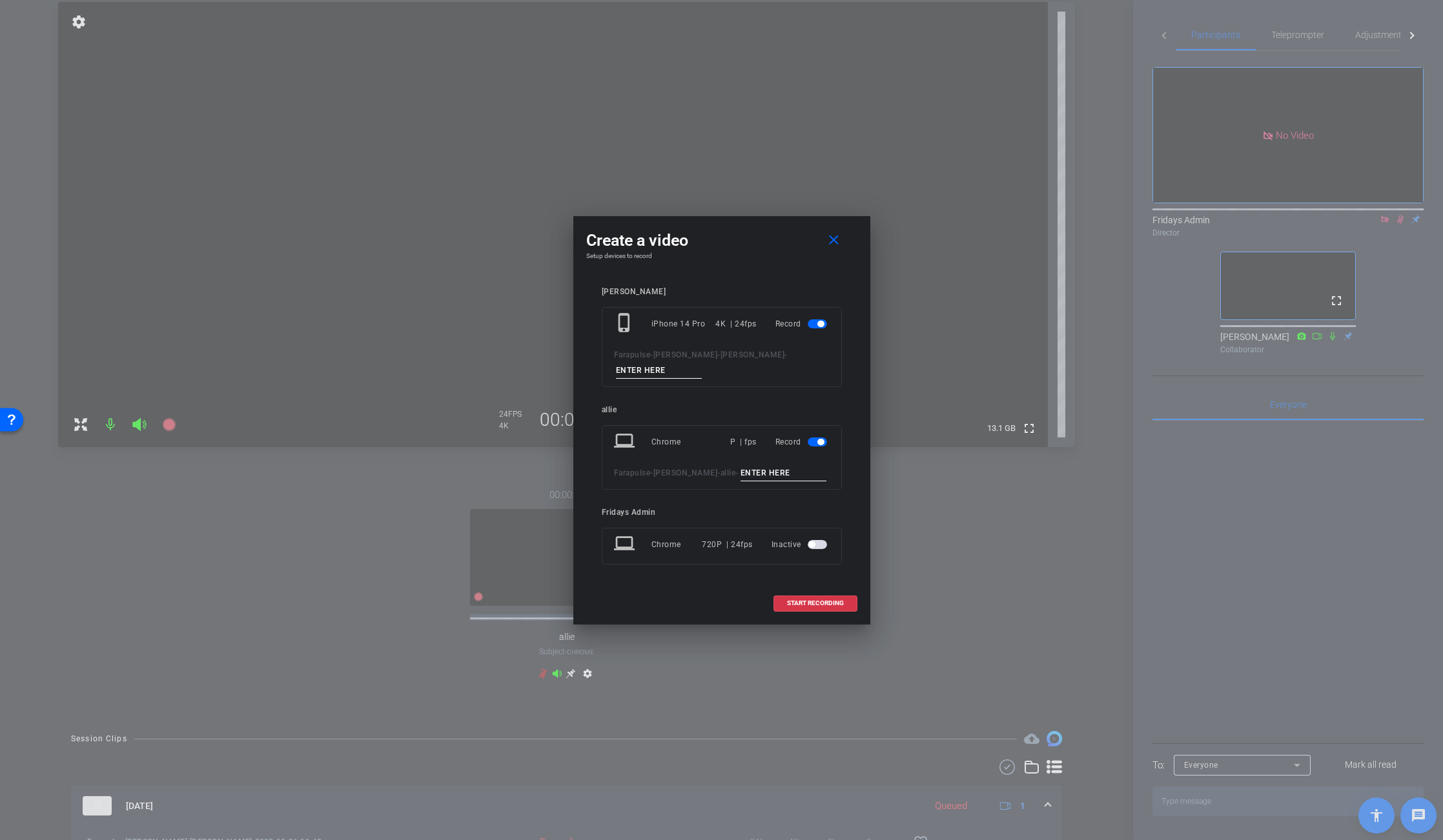
click at [637, 368] on input at bounding box center [659, 371] width 86 height 16
type input "[PERSON_NAME]"
click at [813, 439] on span "button" at bounding box center [817, 442] width 19 height 9
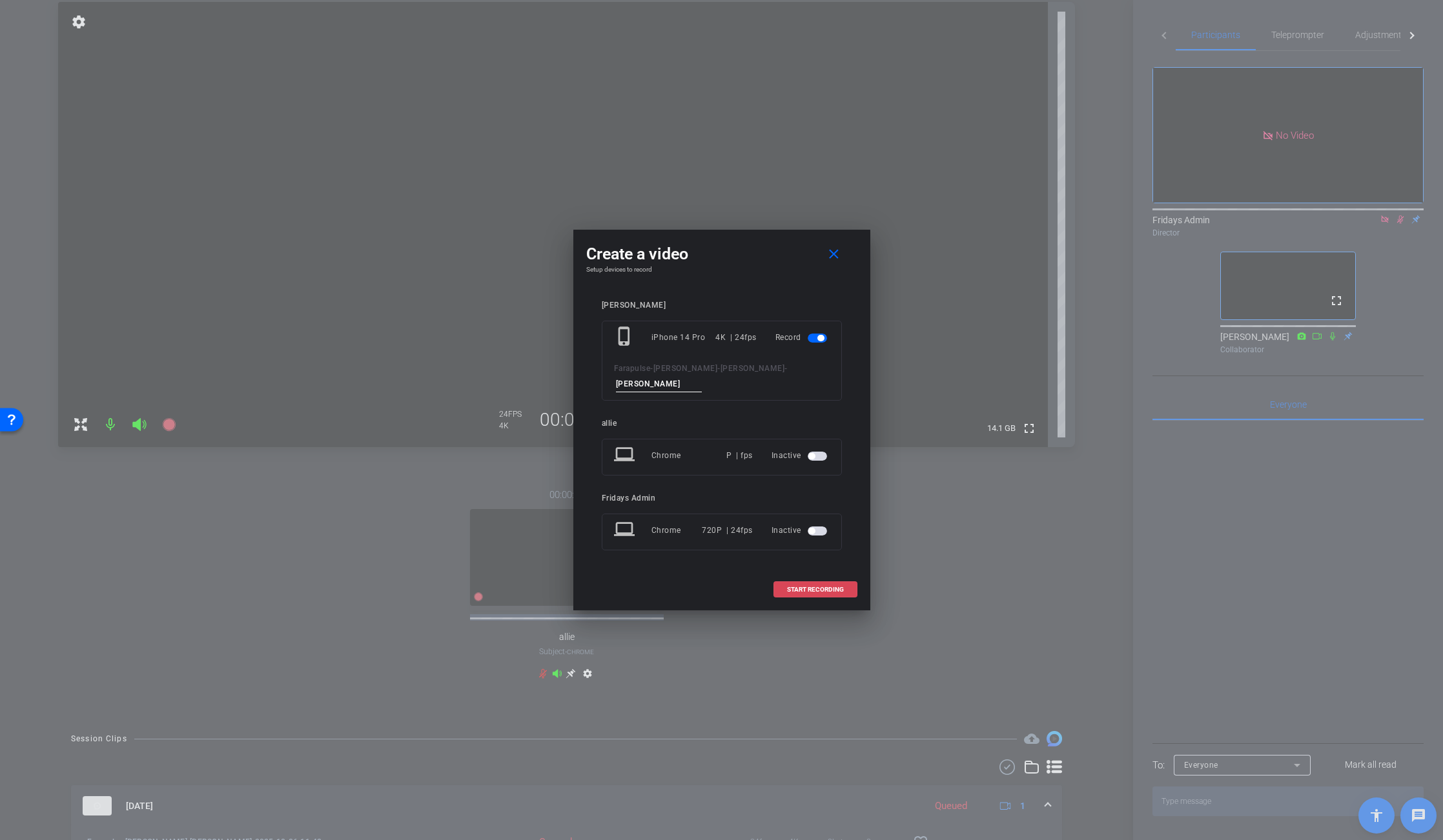
click at [819, 587] on span "START RECORDING" at bounding box center [816, 590] width 57 height 7
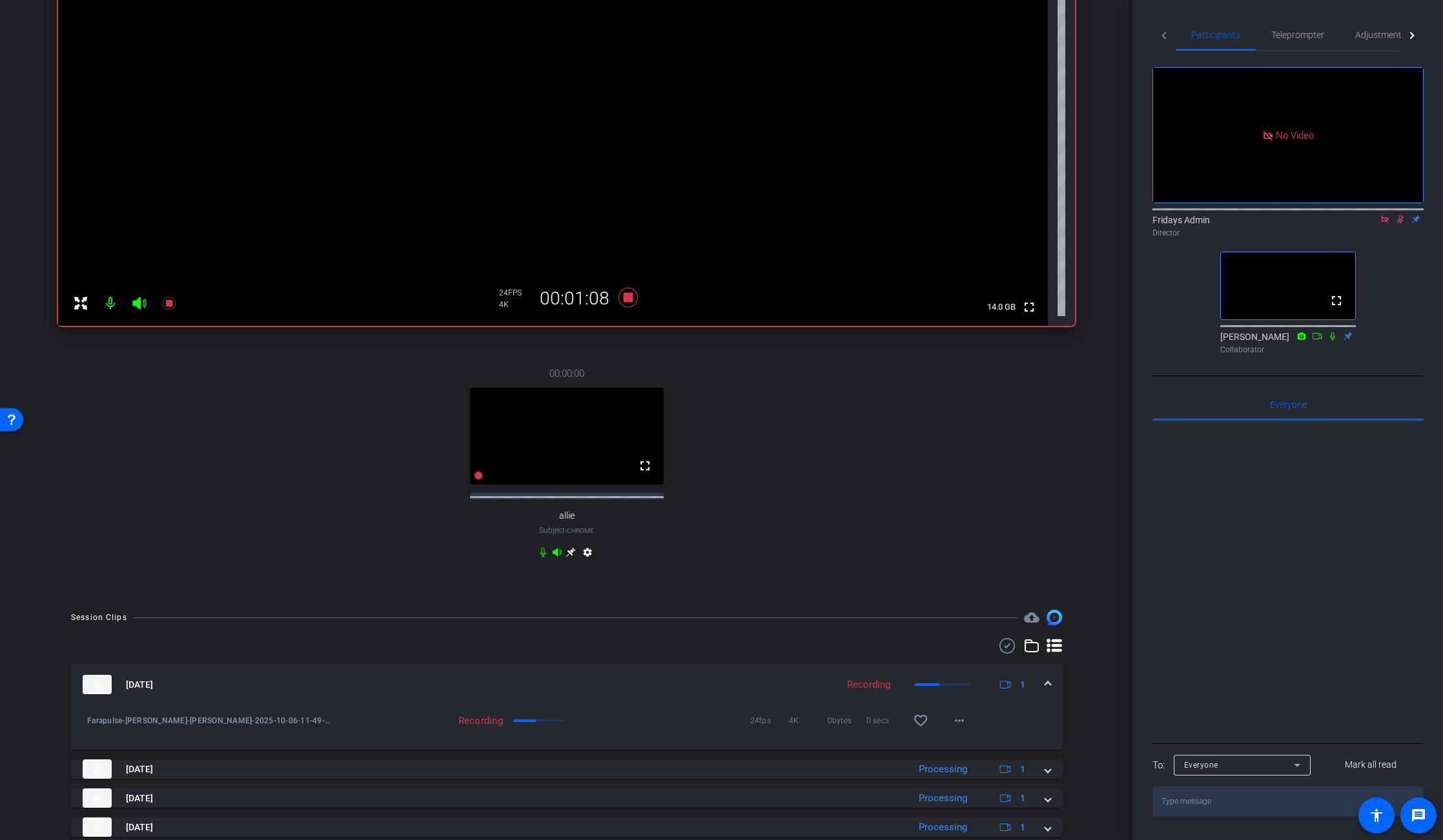
scroll to position [233, 0]
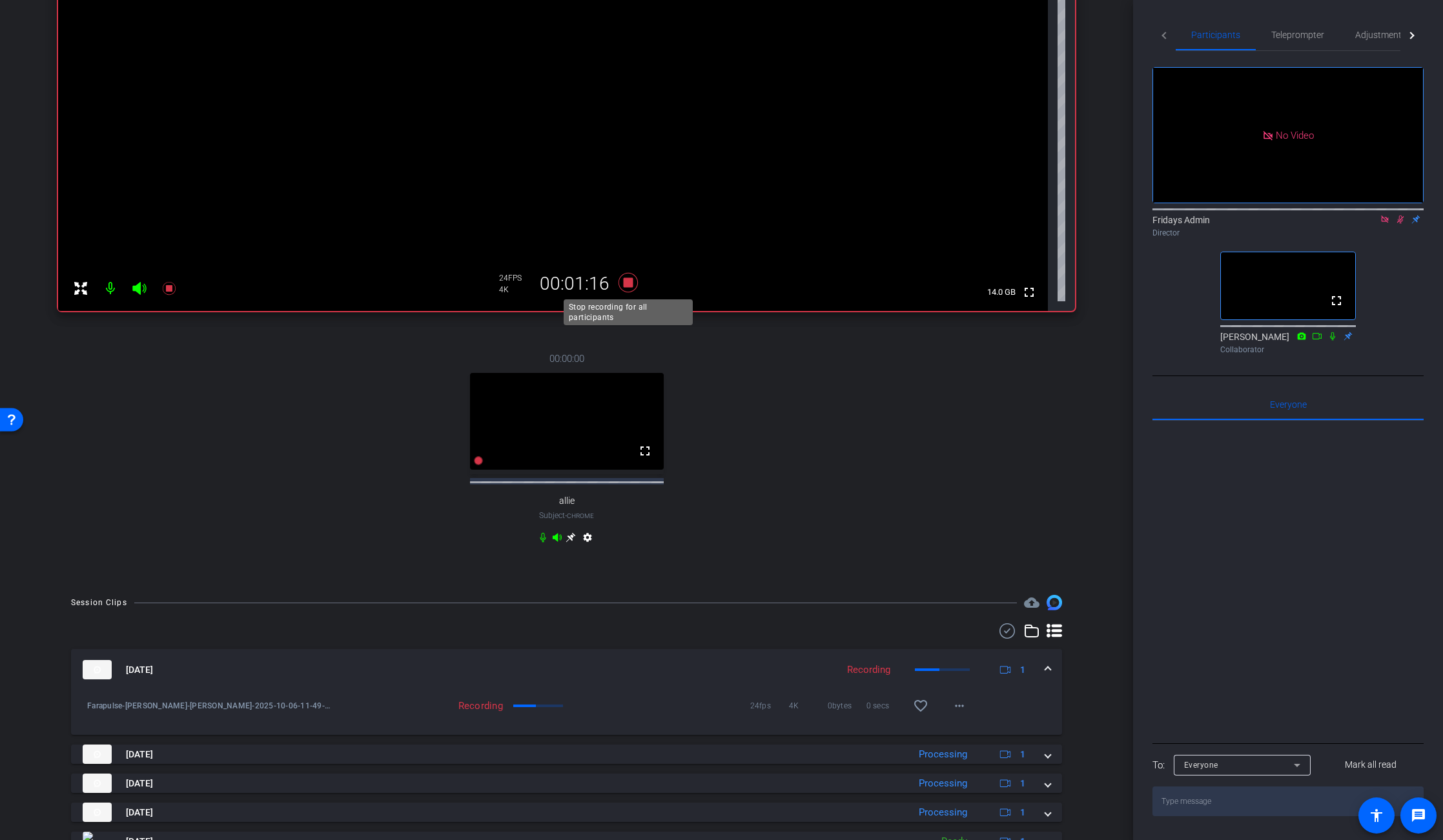
click at [627, 284] on icon at bounding box center [627, 282] width 19 height 19
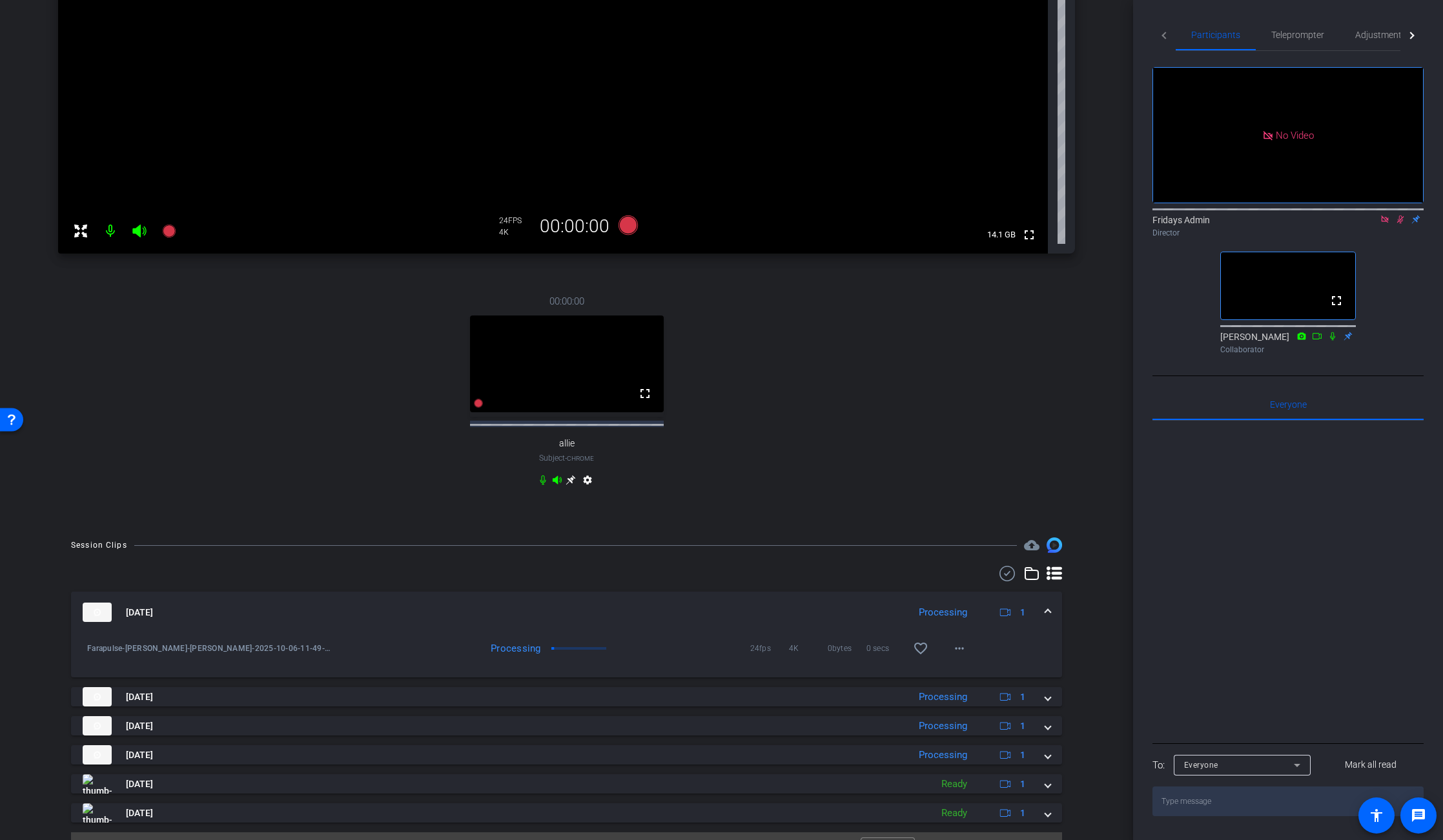
scroll to position [319, 0]
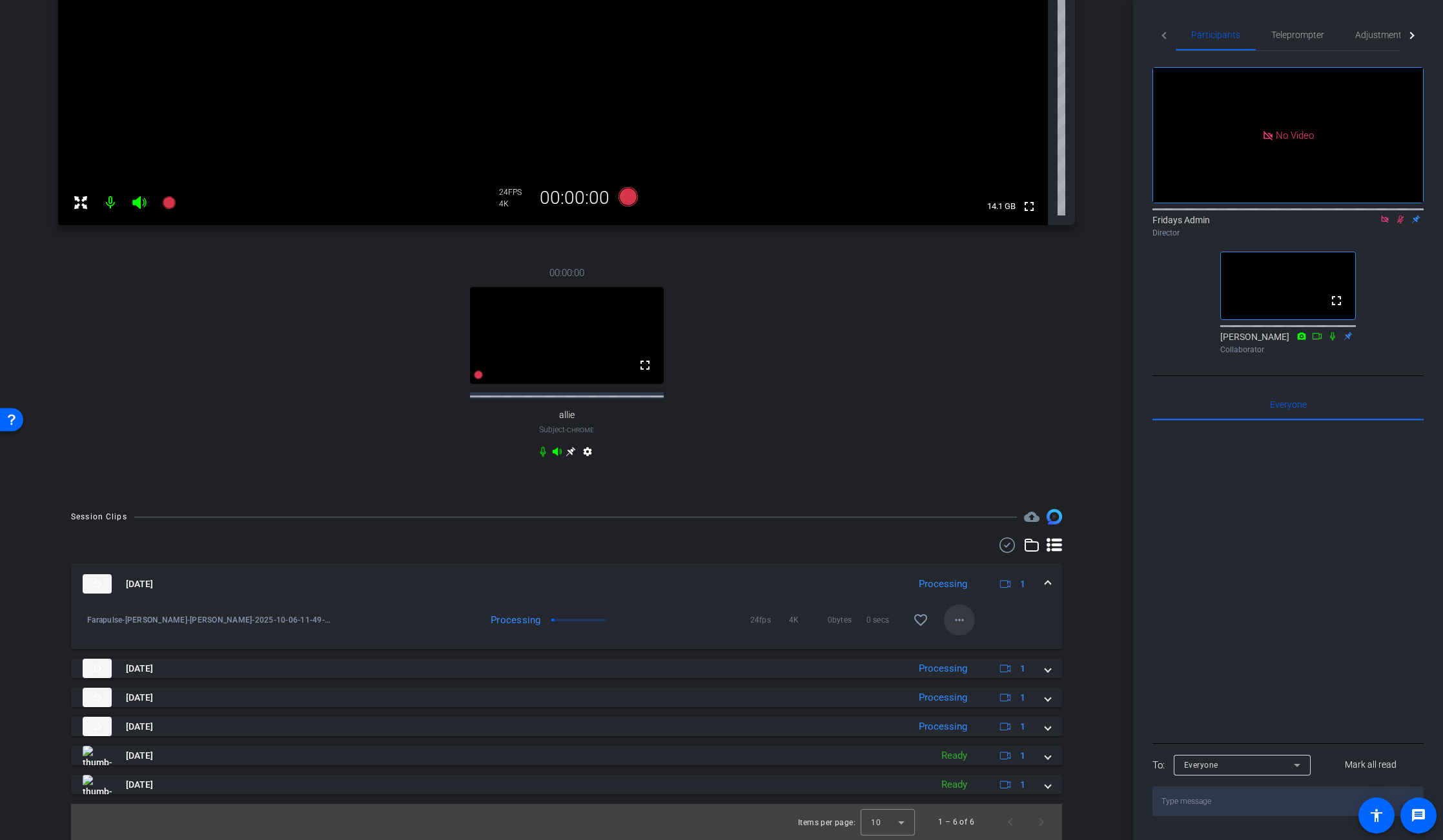
click at [953, 615] on mat-icon "more_horiz" at bounding box center [959, 620] width 15 height 15
click at [915, 484] on div at bounding box center [721, 420] width 1443 height 840
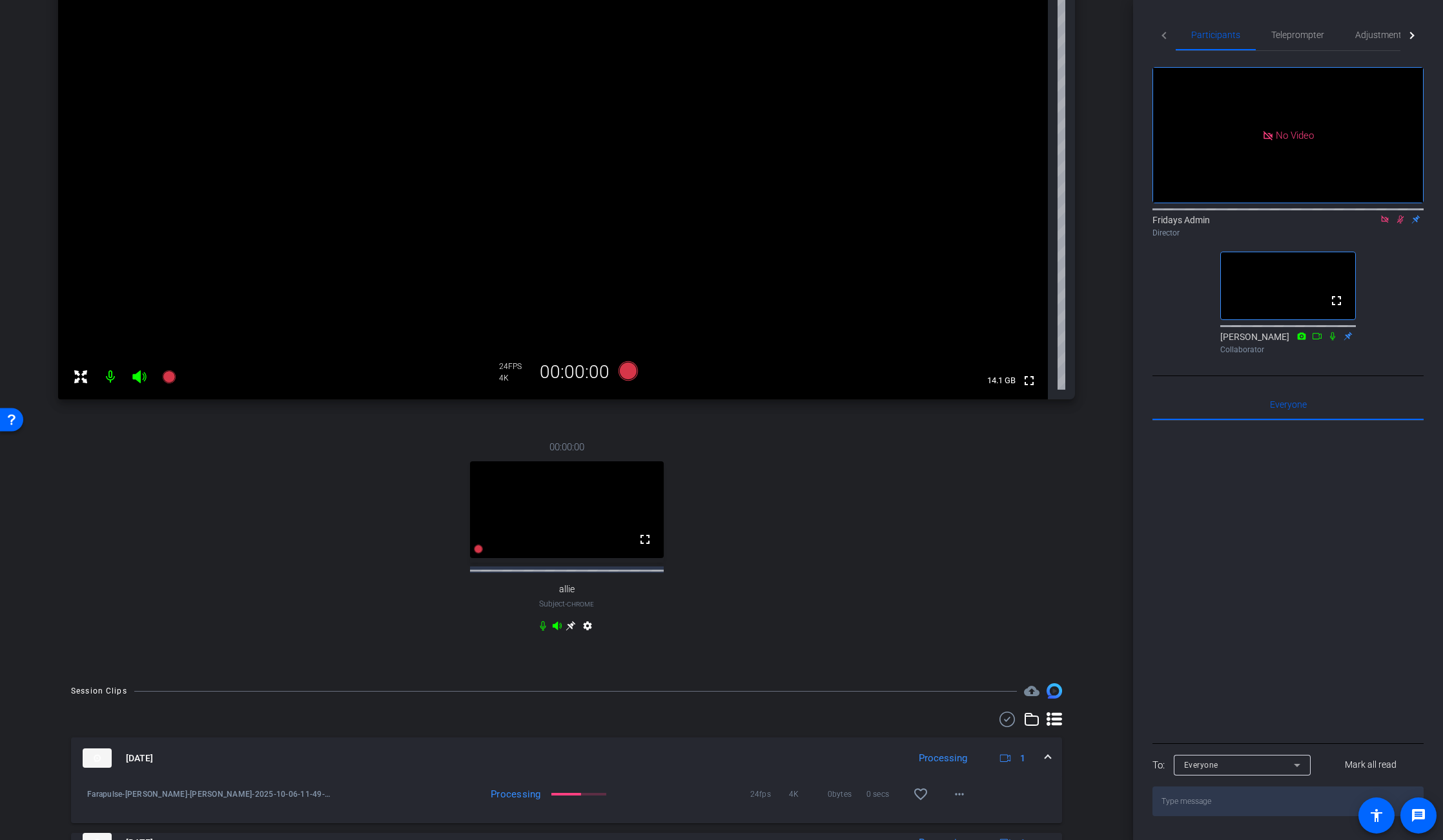
scroll to position [113, 0]
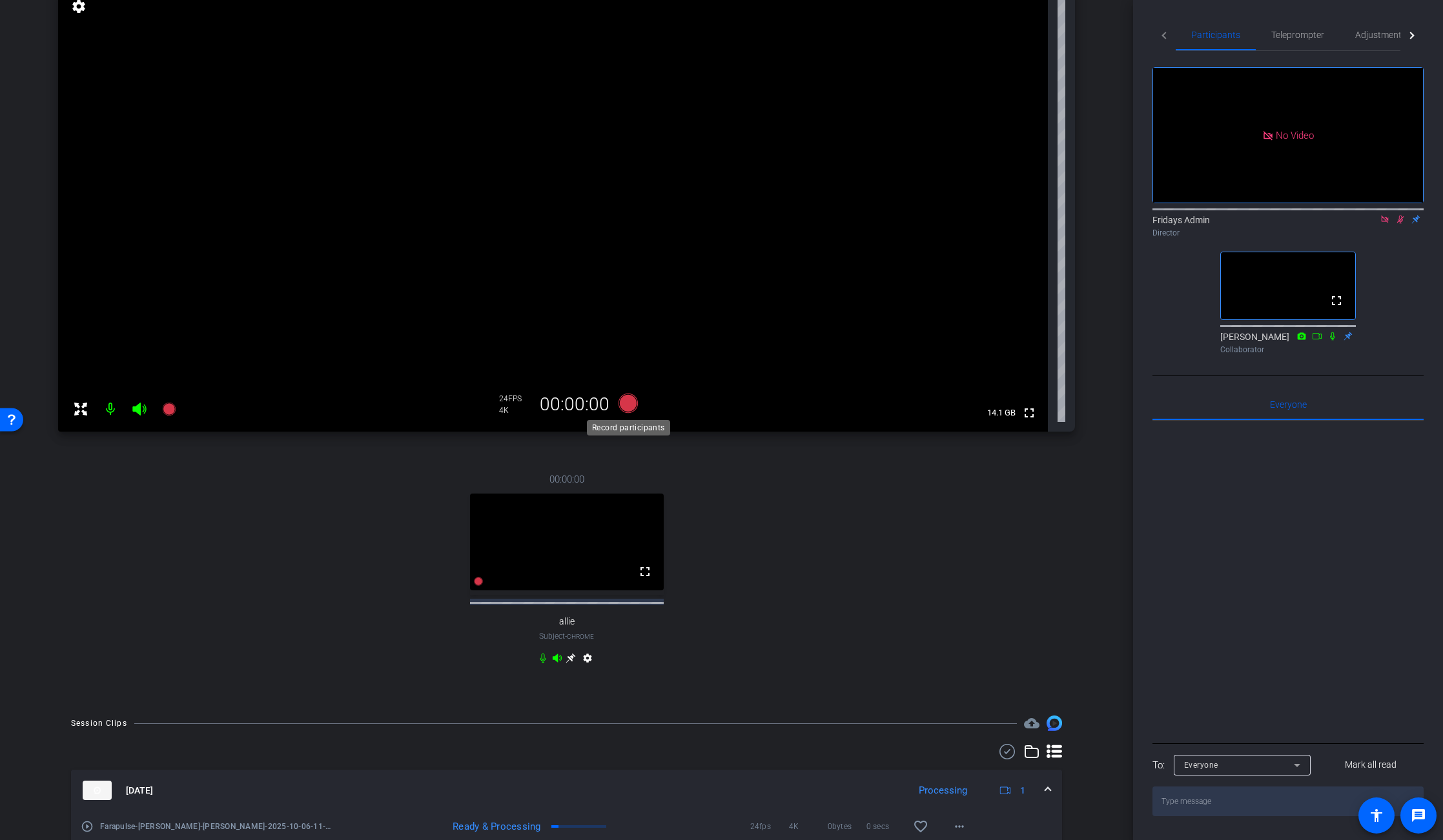
click at [625, 406] on icon at bounding box center [627, 403] width 19 height 19
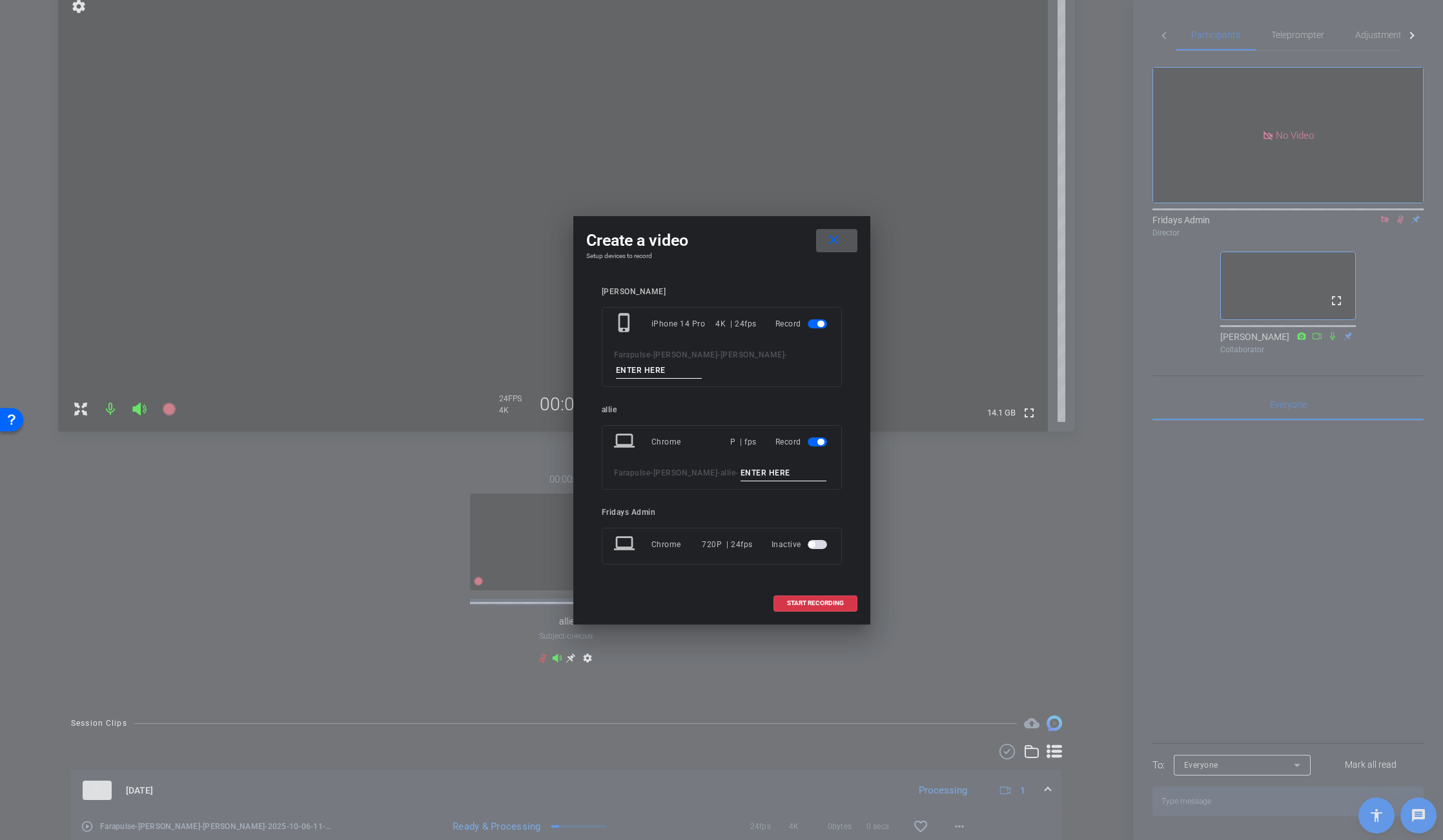
click at [817, 441] on span "button" at bounding box center [820, 442] width 7 height 7
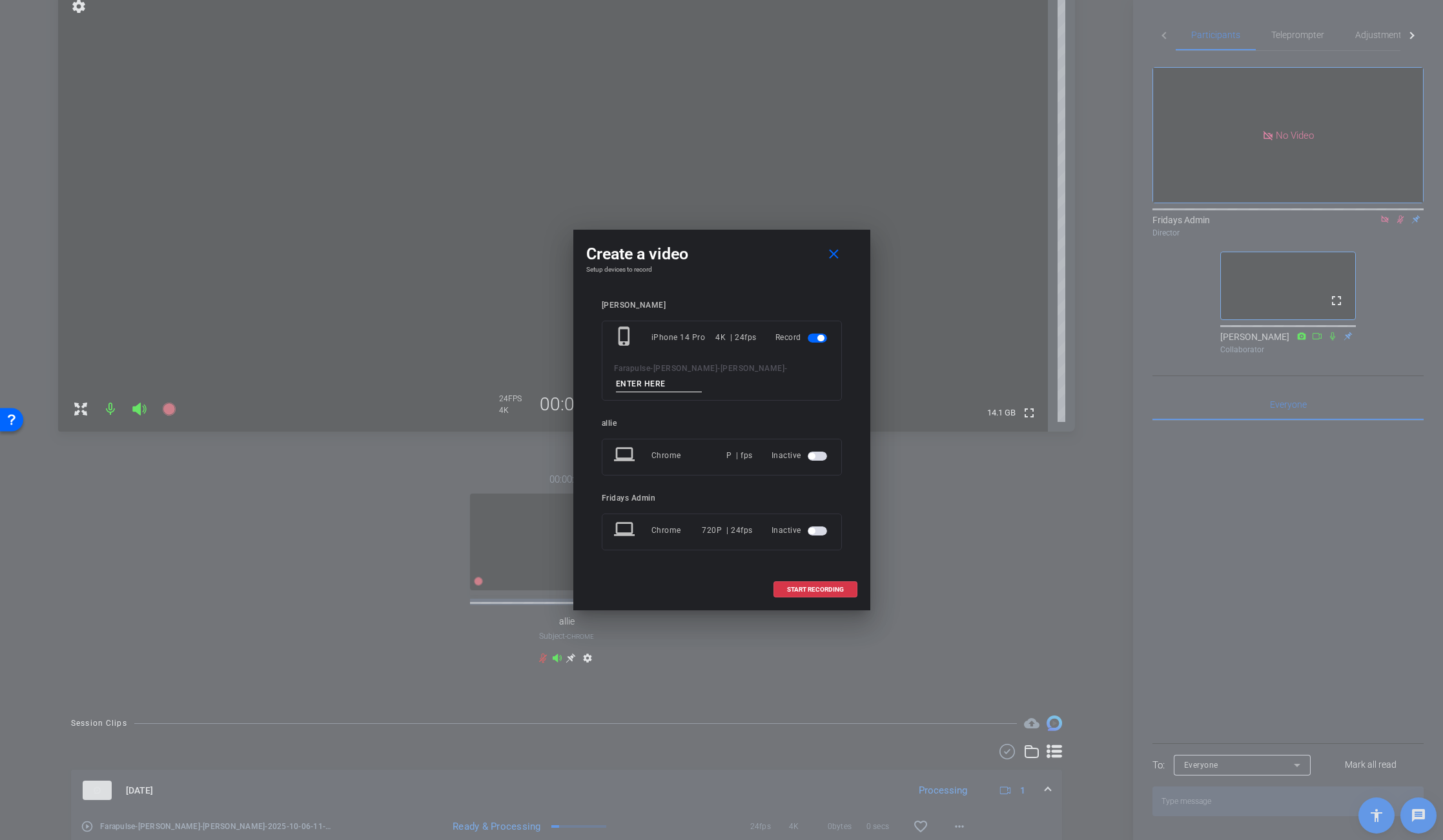
click at [625, 379] on input at bounding box center [659, 384] width 86 height 16
type input "[PERSON_NAME]"
click at [816, 591] on span "START RECORDING" at bounding box center [816, 590] width 57 height 7
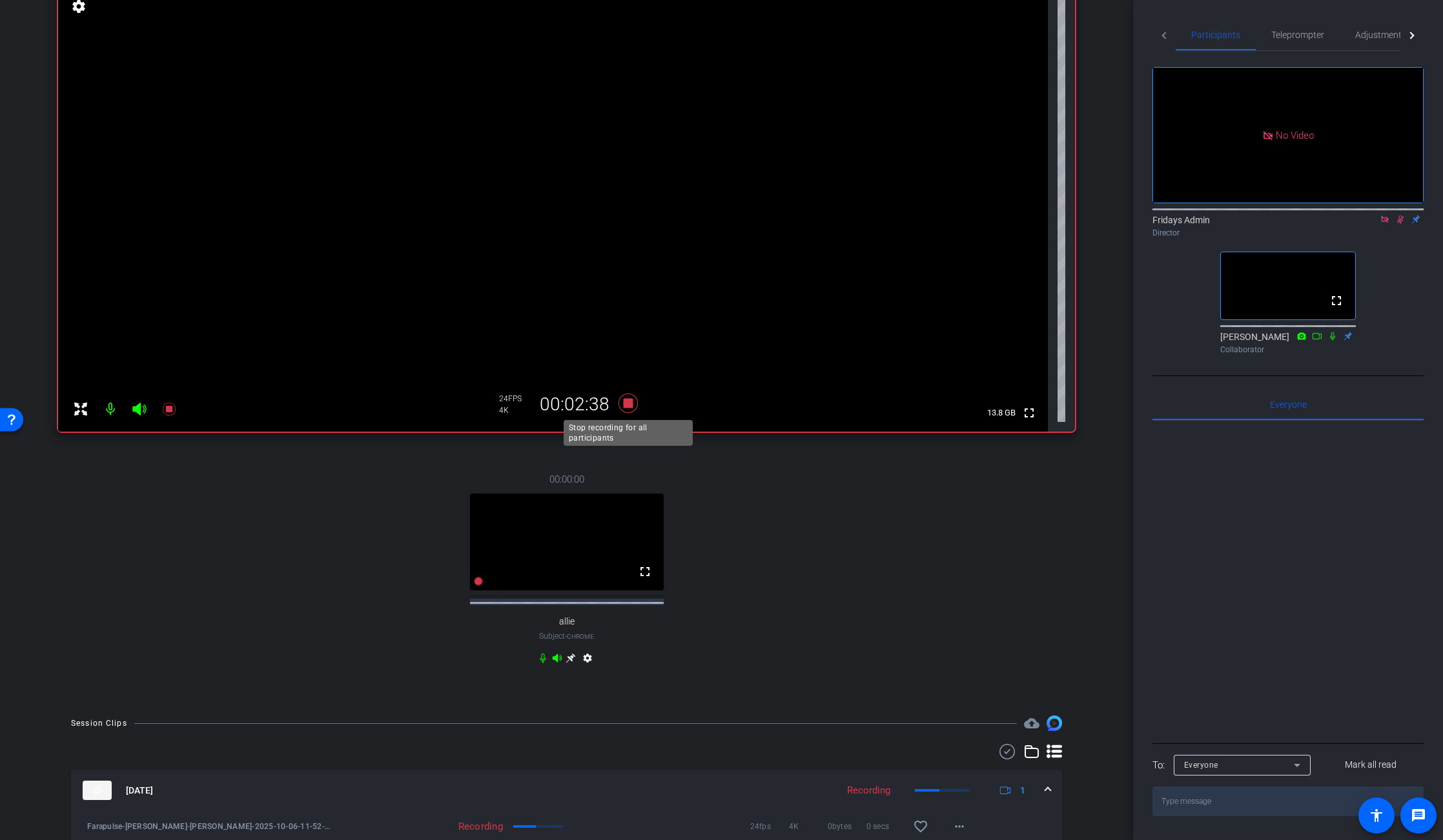
click at [624, 405] on icon at bounding box center [627, 403] width 19 height 19
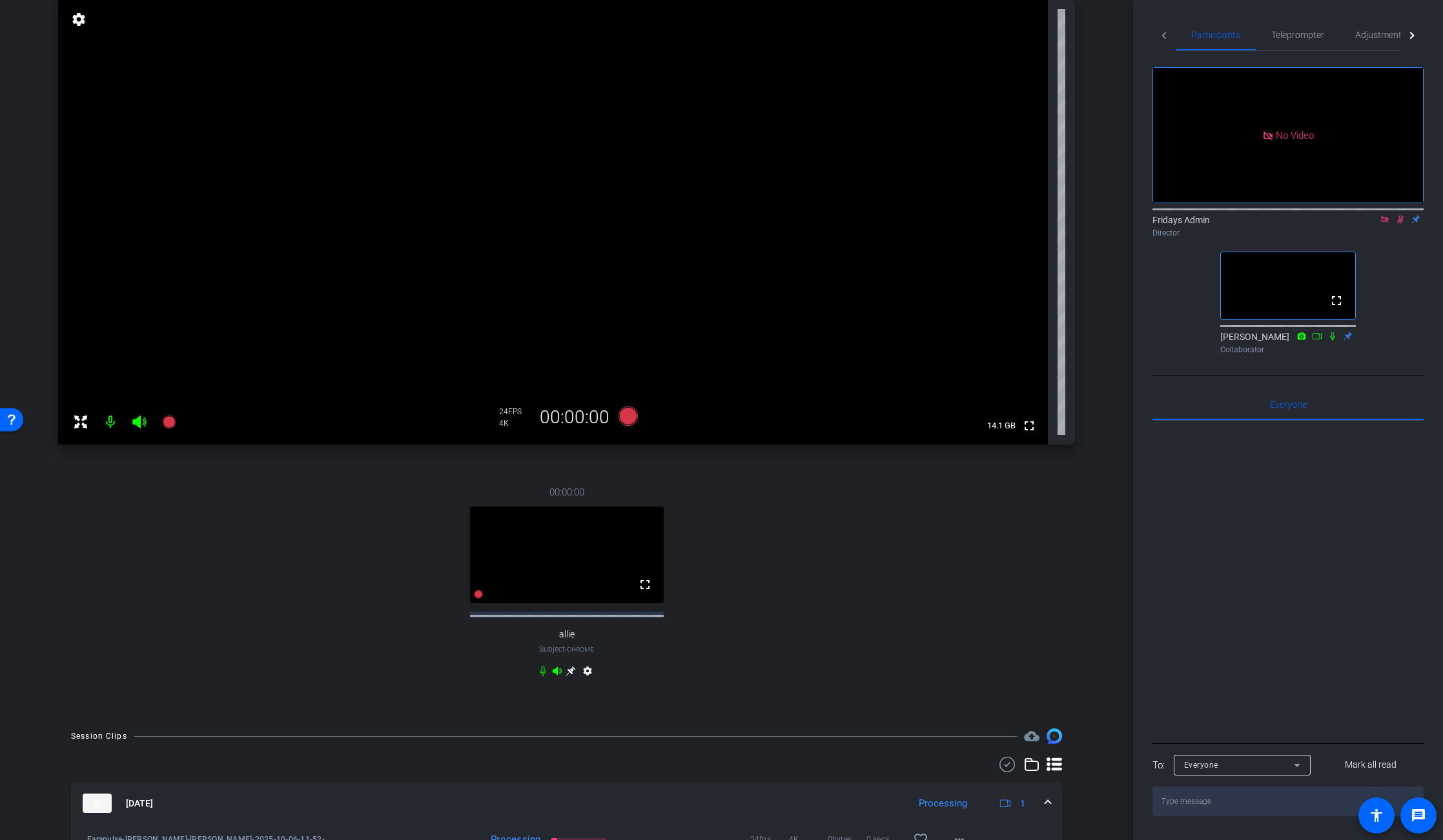
scroll to position [100, 0]
click at [623, 419] on icon at bounding box center [627, 416] width 19 height 19
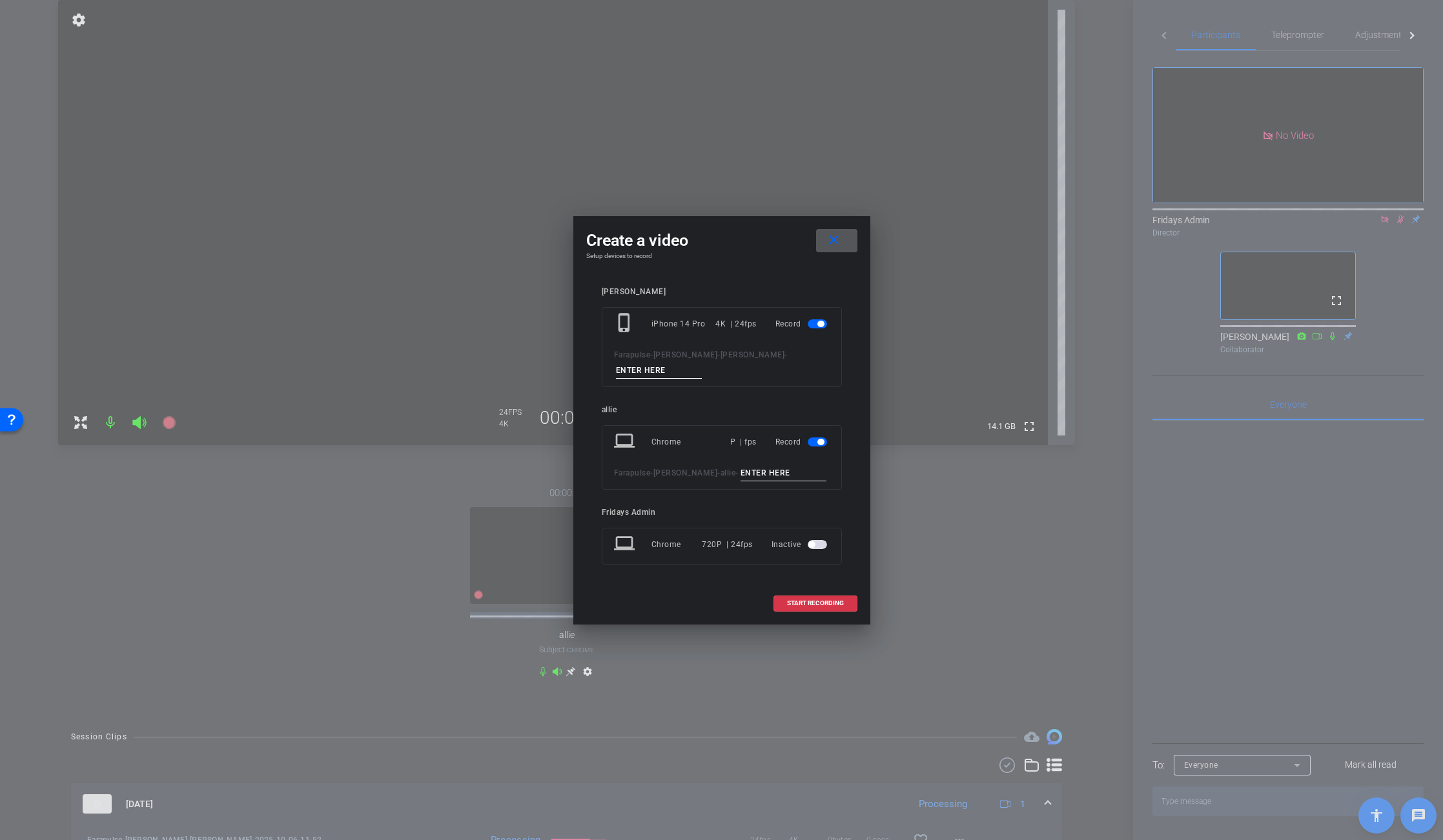
click at [627, 370] on input at bounding box center [659, 371] width 86 height 16
type input "[PERSON_NAME]"
click at [817, 607] on span at bounding box center [815, 603] width 83 height 31
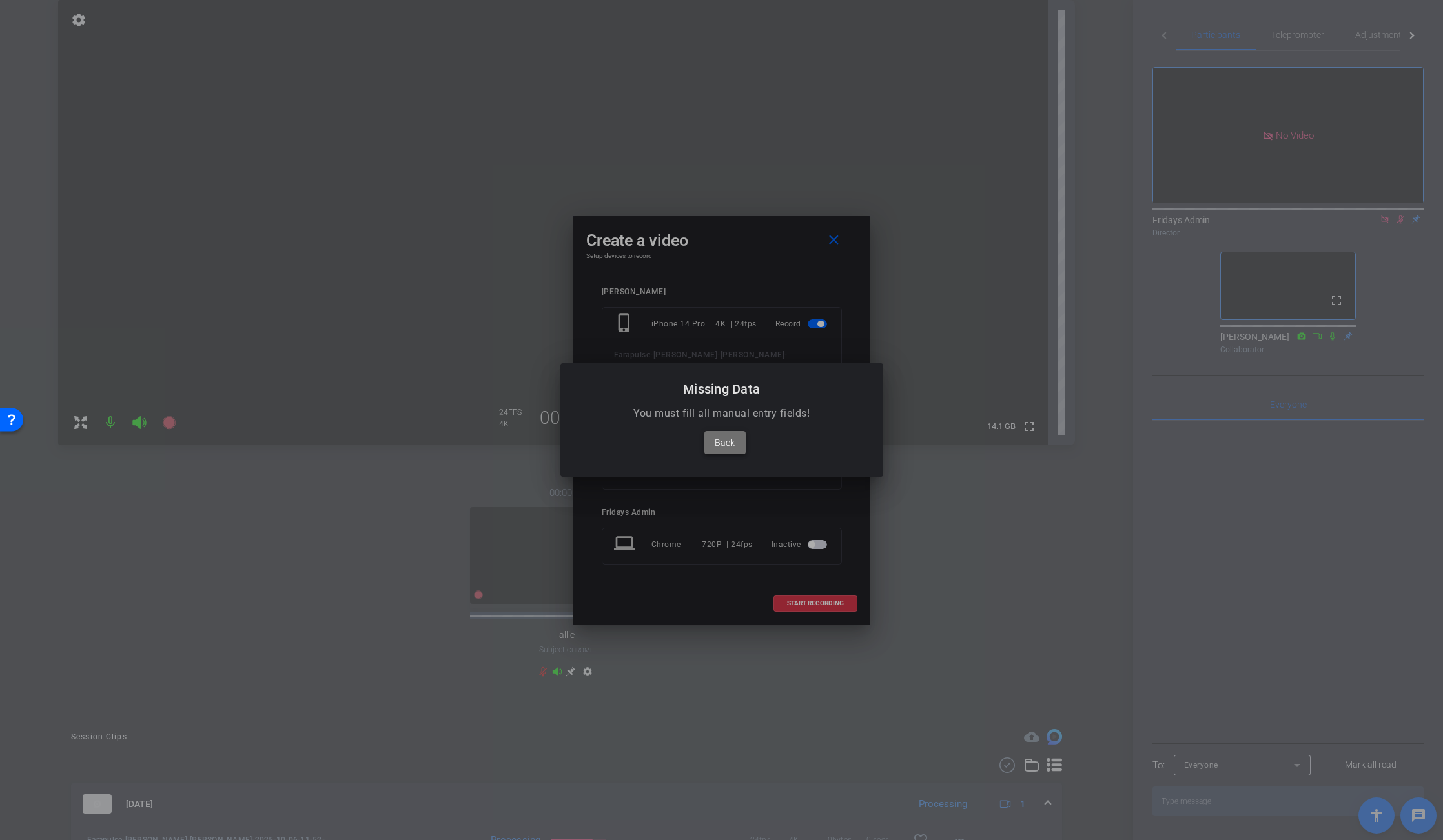
click at [726, 444] on span "Back" at bounding box center [724, 442] width 20 height 15
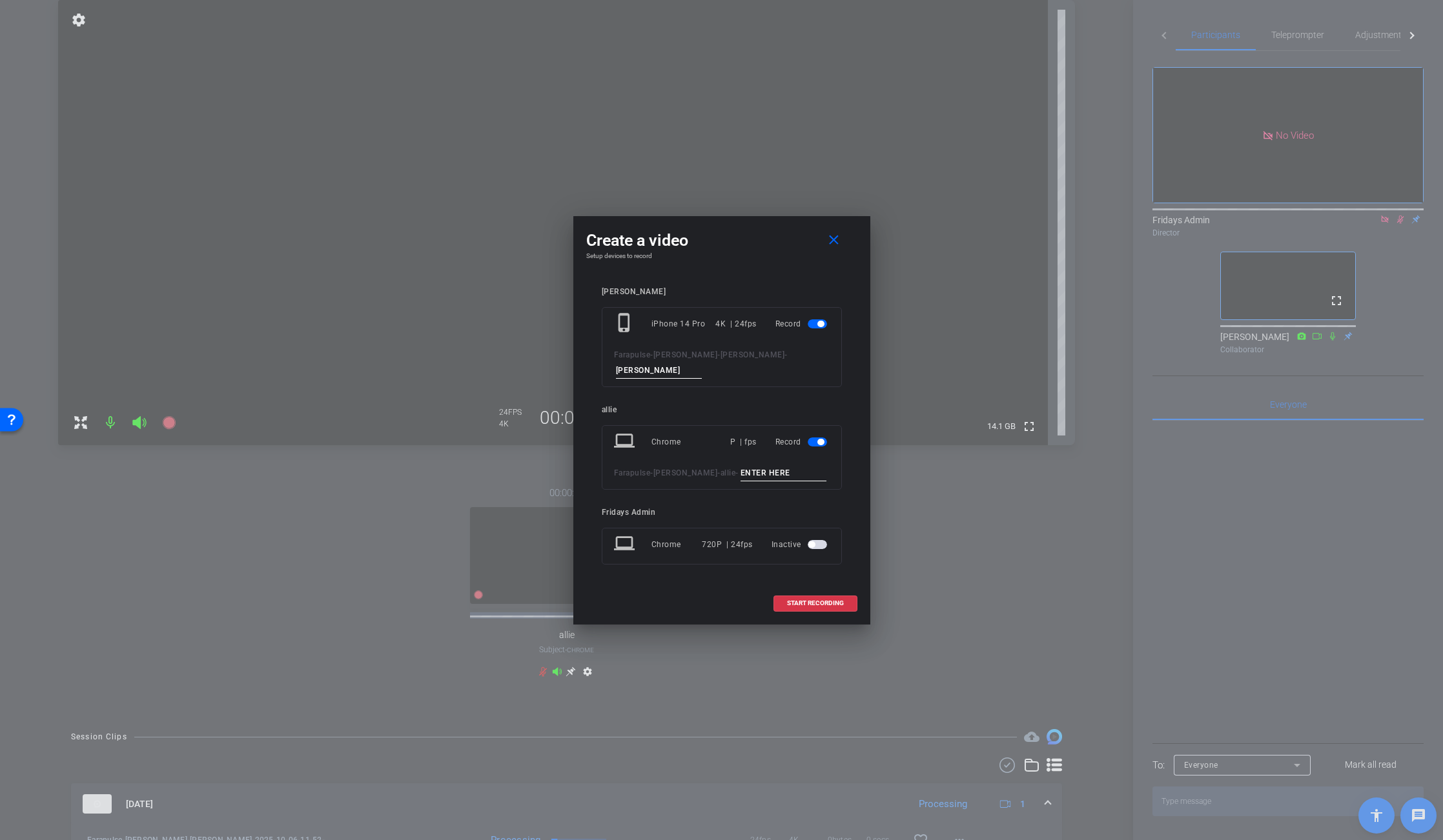
drag, startPoint x: 814, startPoint y: 443, endPoint x: 810, endPoint y: 505, distance: 62.1
click at [815, 445] on span "button" at bounding box center [817, 442] width 19 height 9
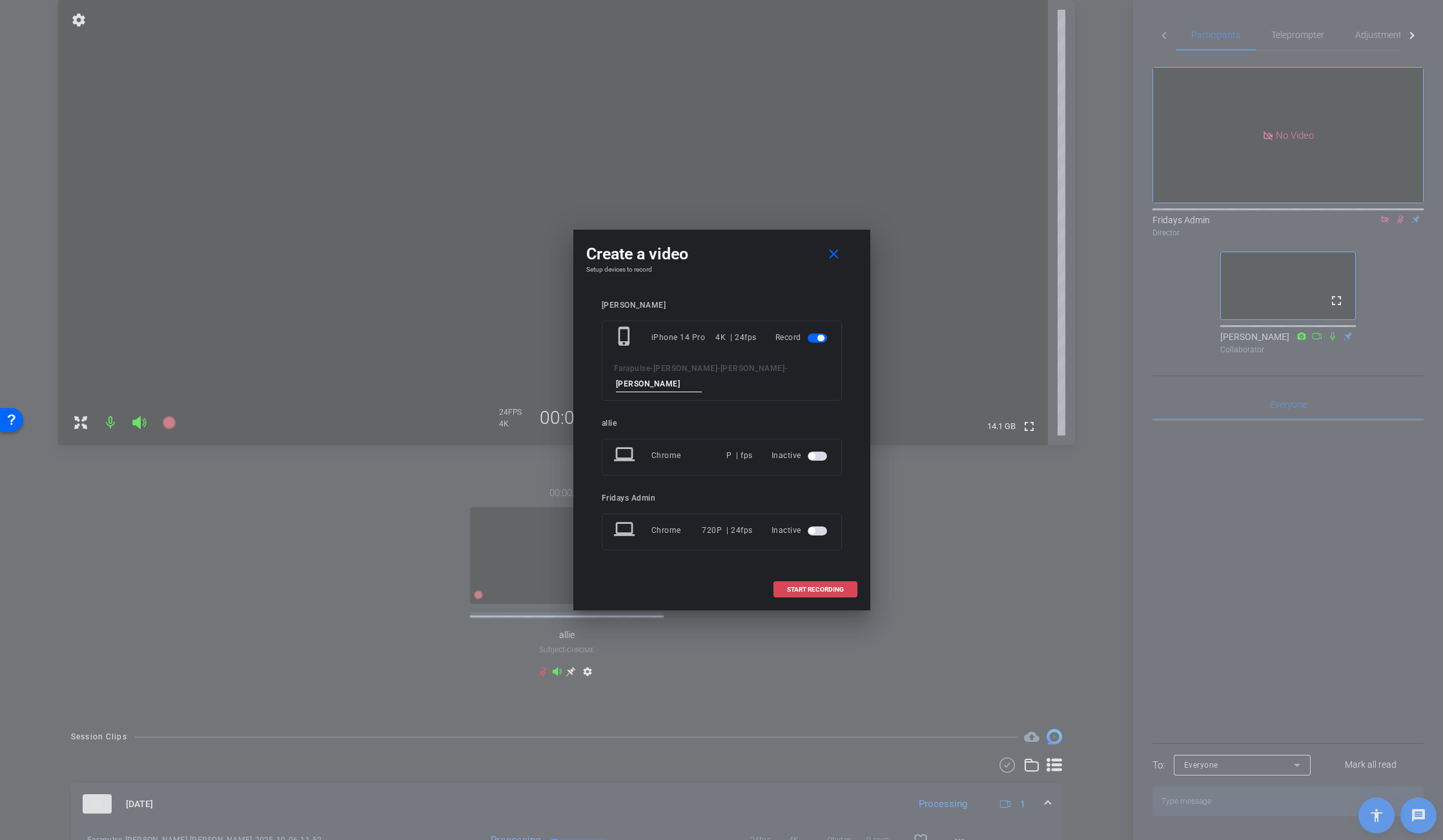
click at [821, 587] on span "START RECORDING" at bounding box center [816, 590] width 57 height 7
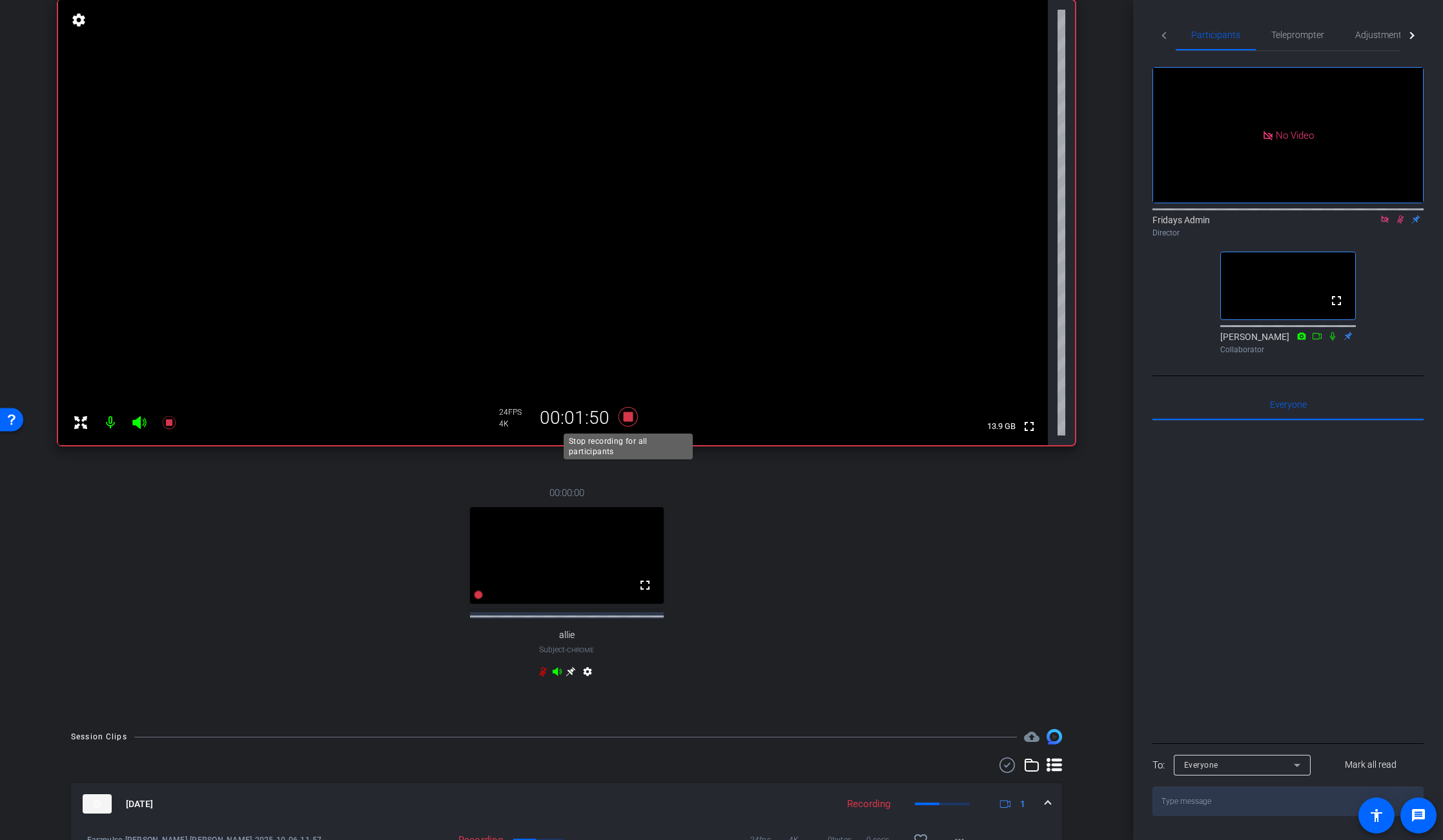
click at [630, 422] on icon at bounding box center [628, 417] width 31 height 23
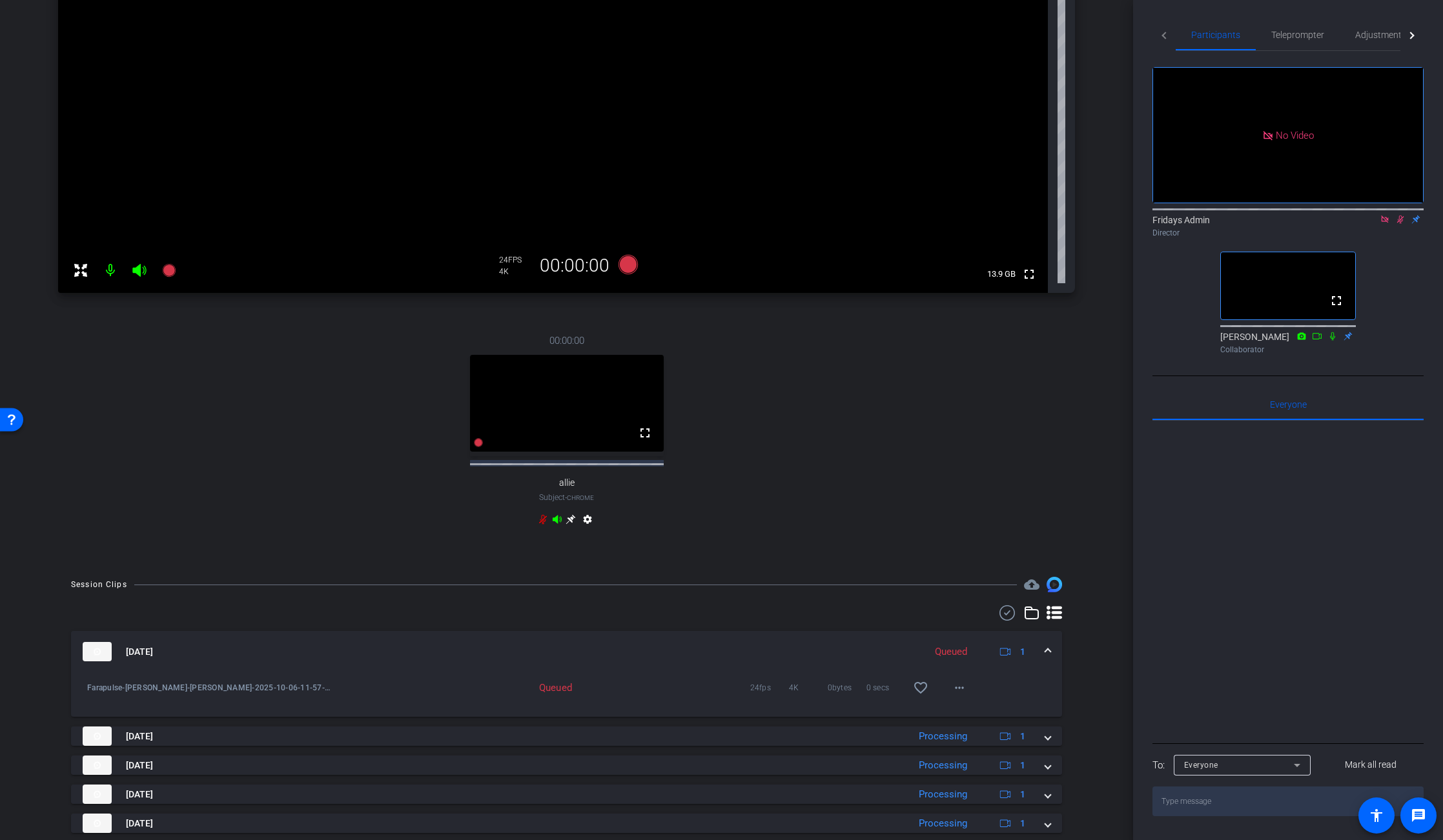
scroll to position [253, 0]
click at [1400, 215] on icon at bounding box center [1401, 220] width 10 height 9
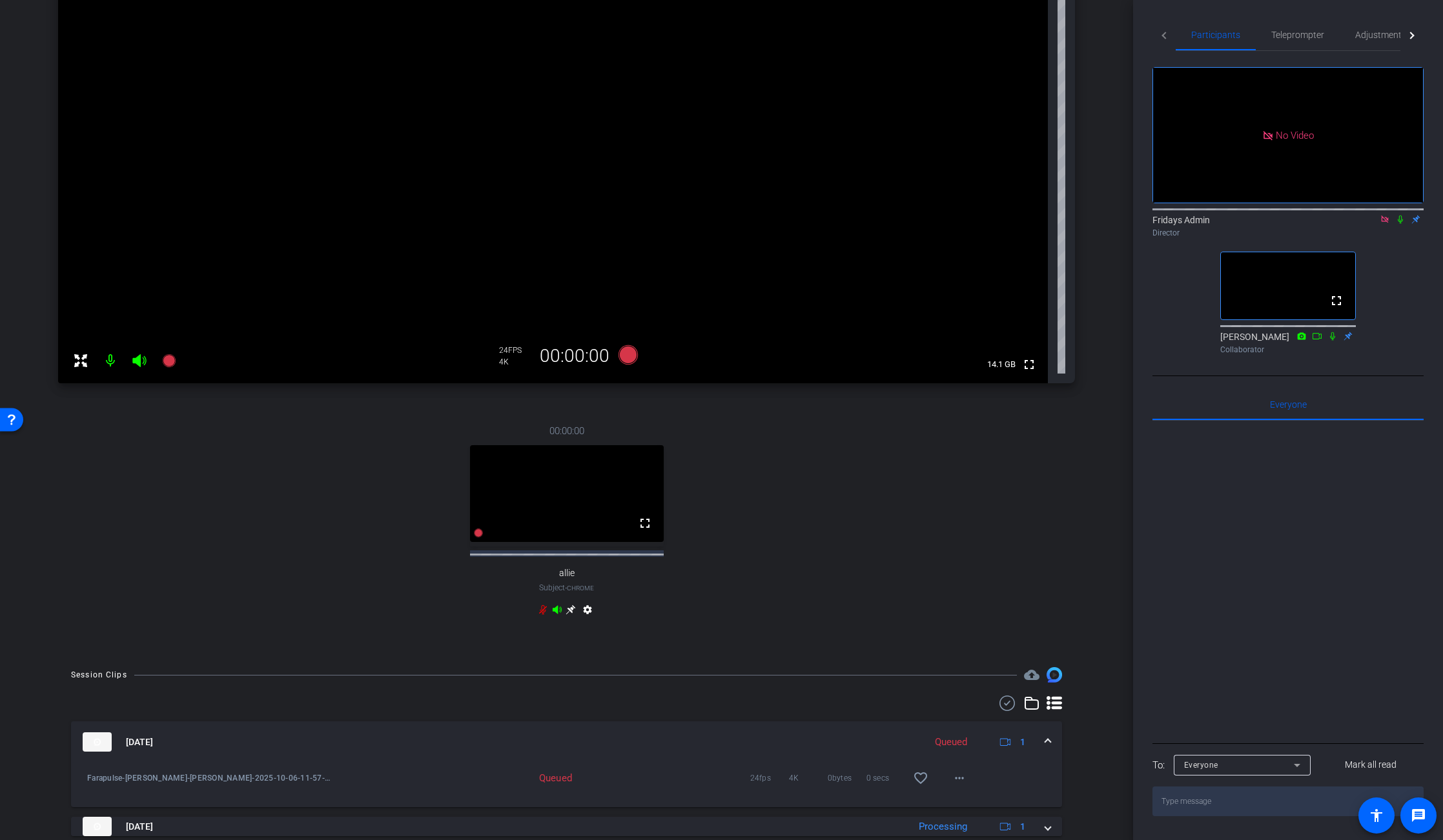
scroll to position [160, 0]
click at [1401, 217] on icon at bounding box center [1400, 220] width 5 height 8
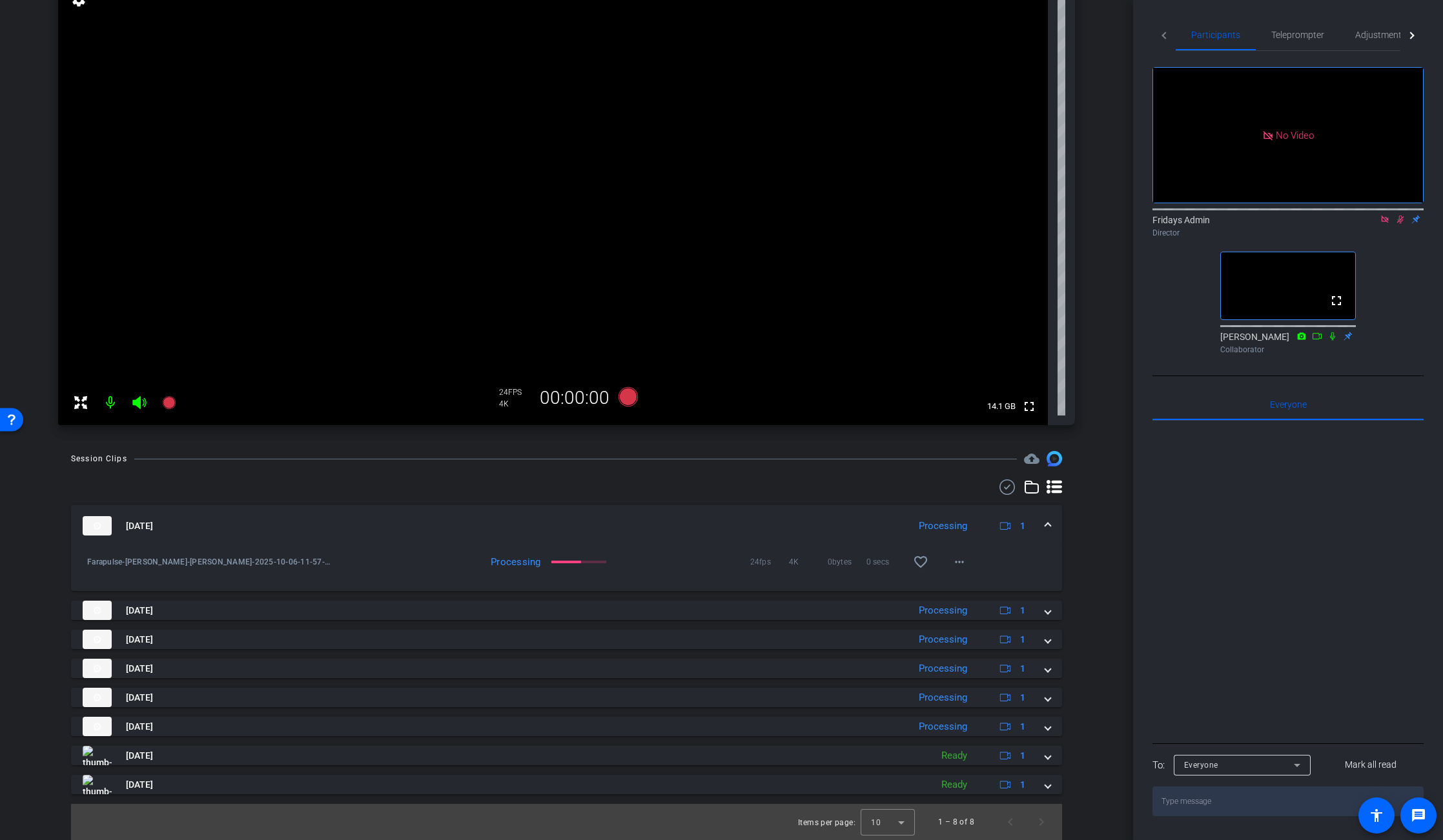
scroll to position [119, 0]
click at [629, 397] on icon at bounding box center [627, 397] width 19 height 19
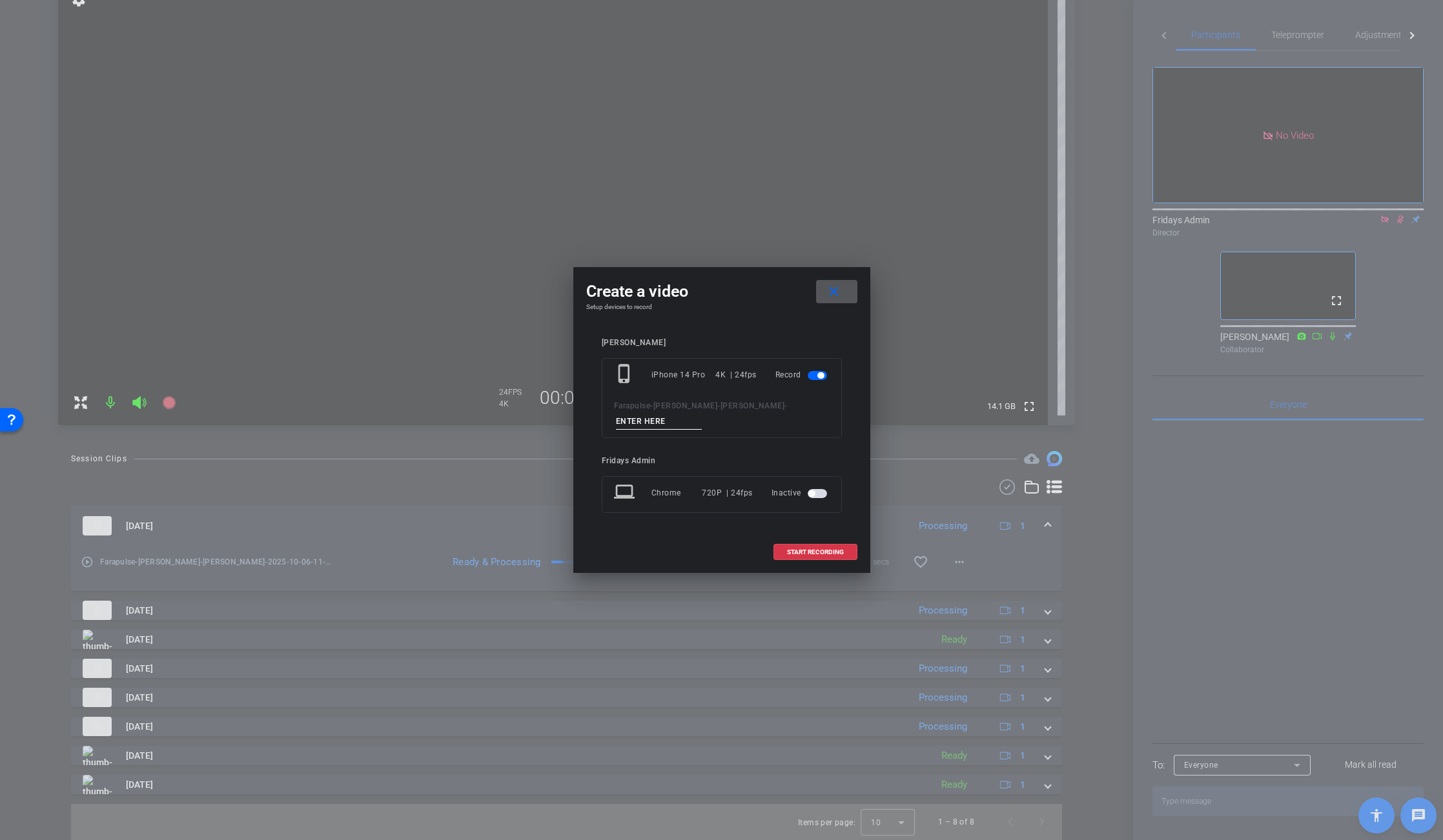
click at [636, 421] on input at bounding box center [659, 421] width 86 height 16
type input "[PERSON_NAME]"
click at [804, 552] on span "START RECORDING" at bounding box center [816, 552] width 57 height 7
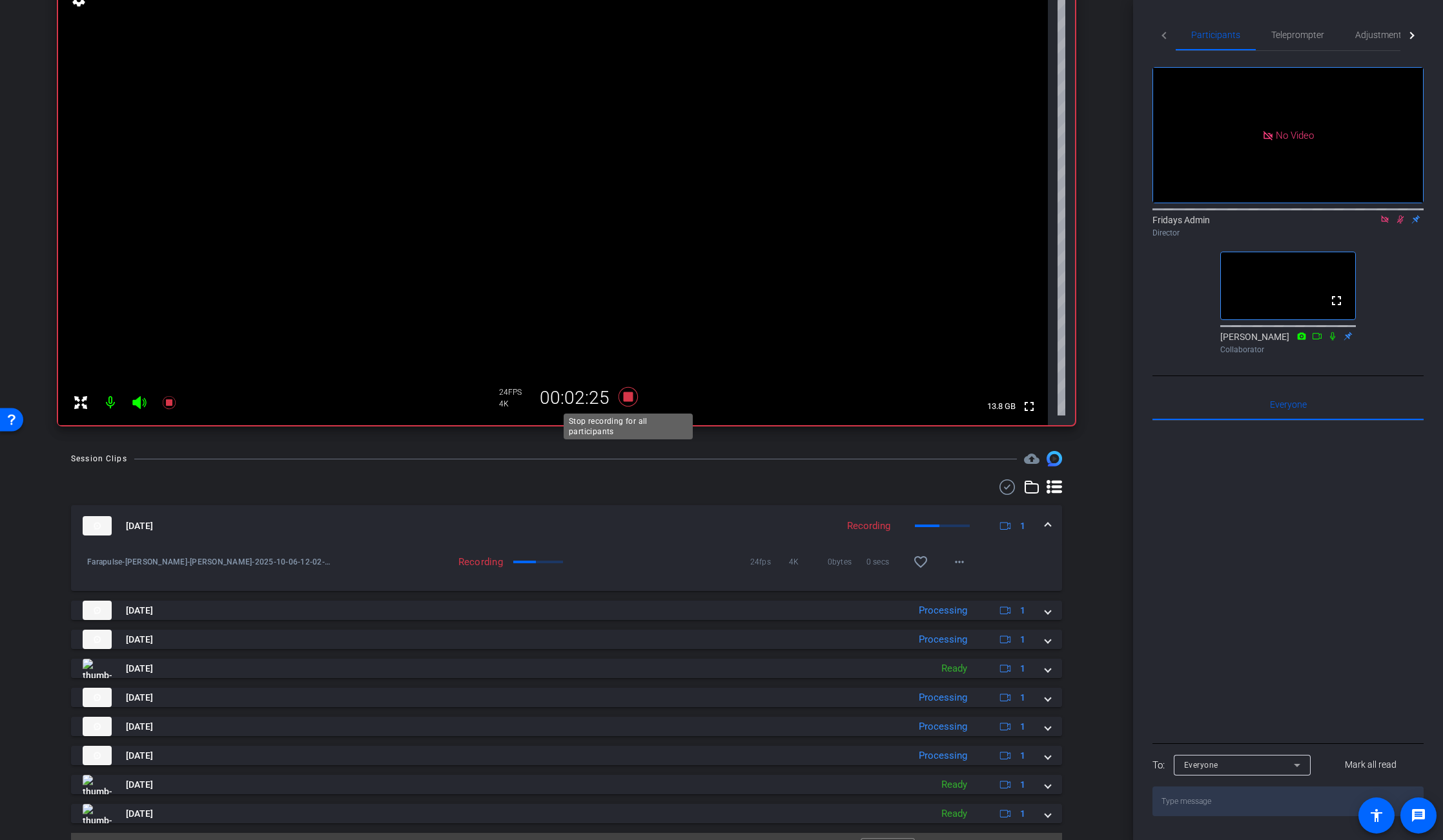
click at [625, 397] on icon at bounding box center [627, 397] width 19 height 19
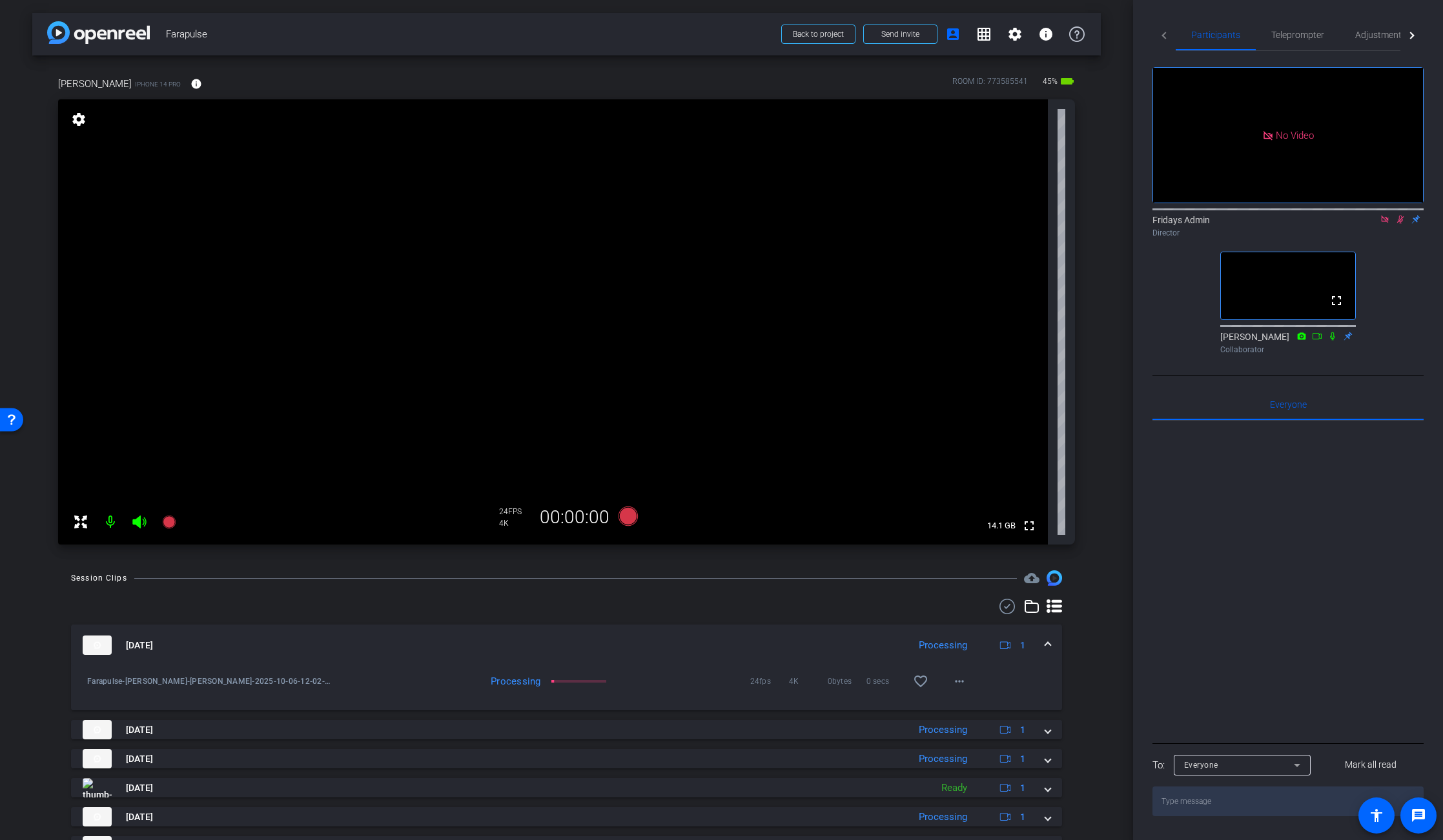
scroll to position [149, 0]
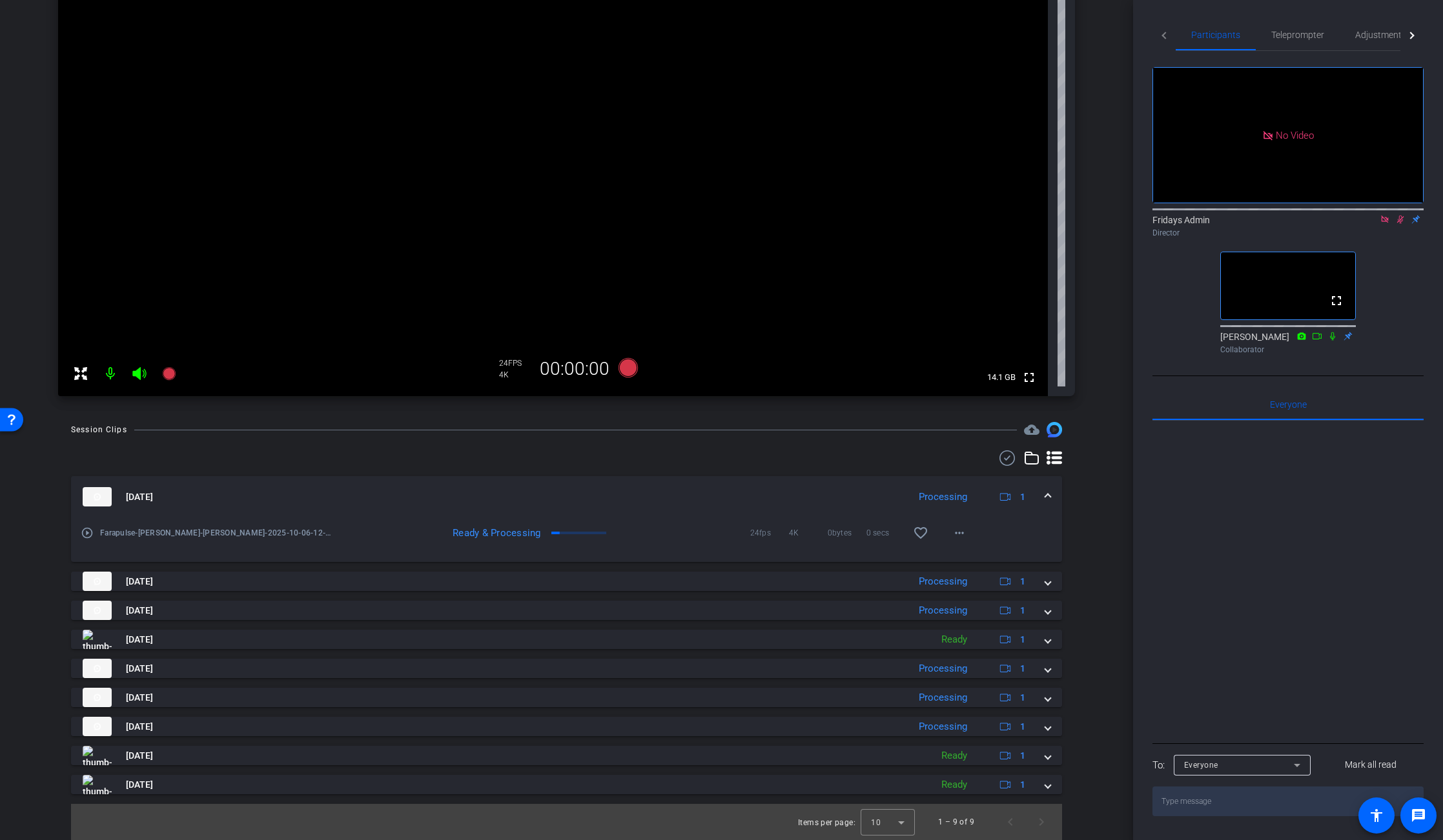
click at [1396, 216] on icon at bounding box center [1401, 220] width 10 height 9
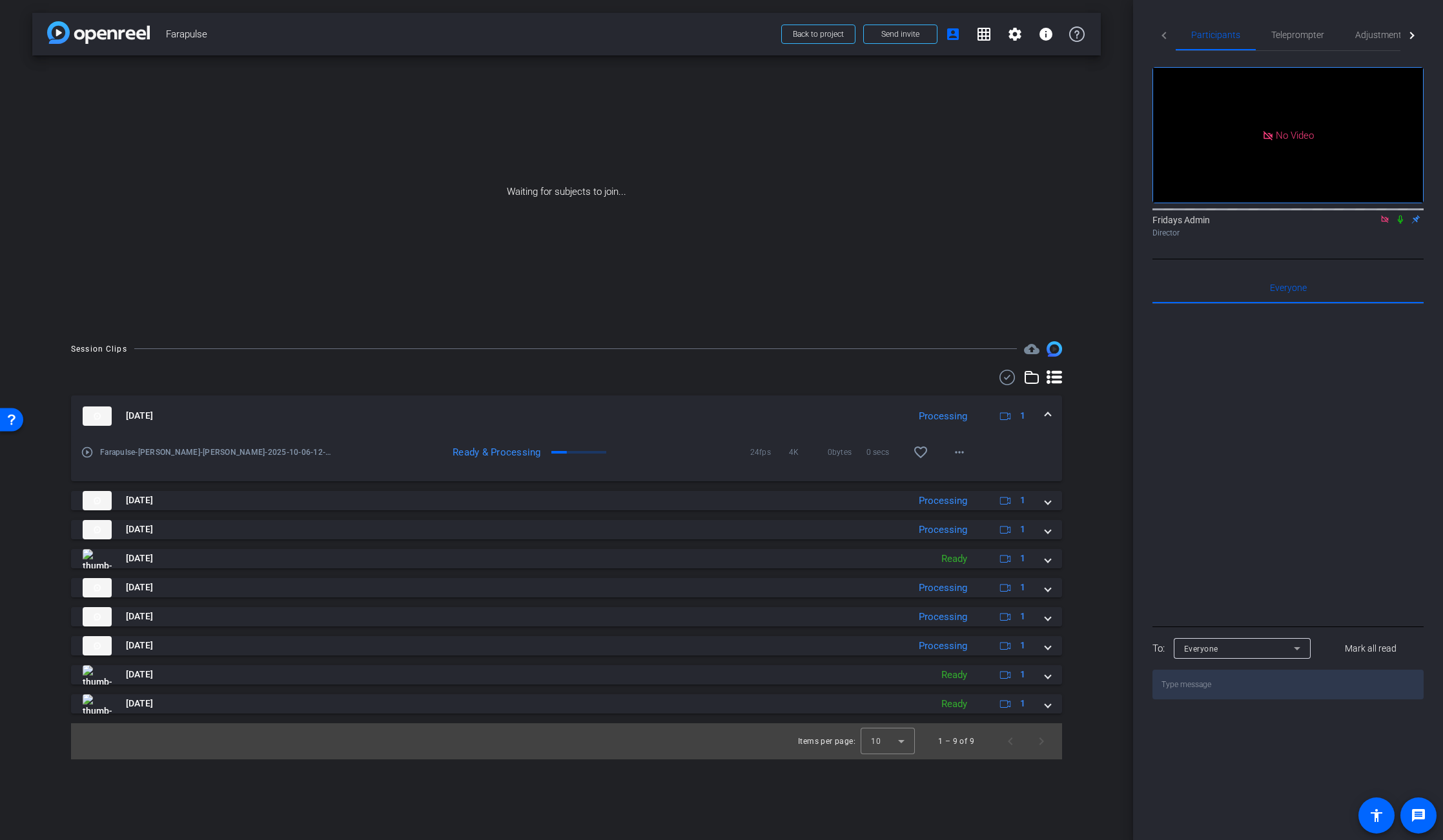
scroll to position [0, 0]
